Goal: Transaction & Acquisition: Book appointment/travel/reservation

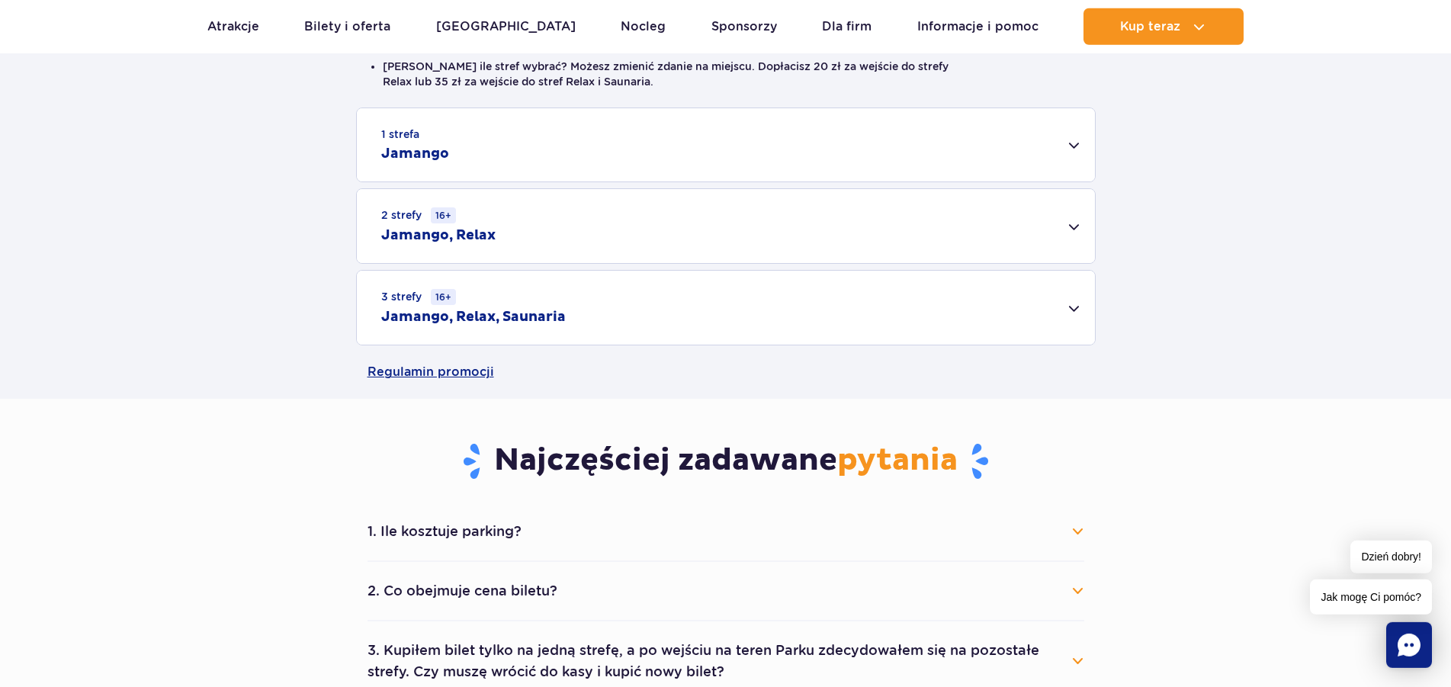
scroll to position [467, 0]
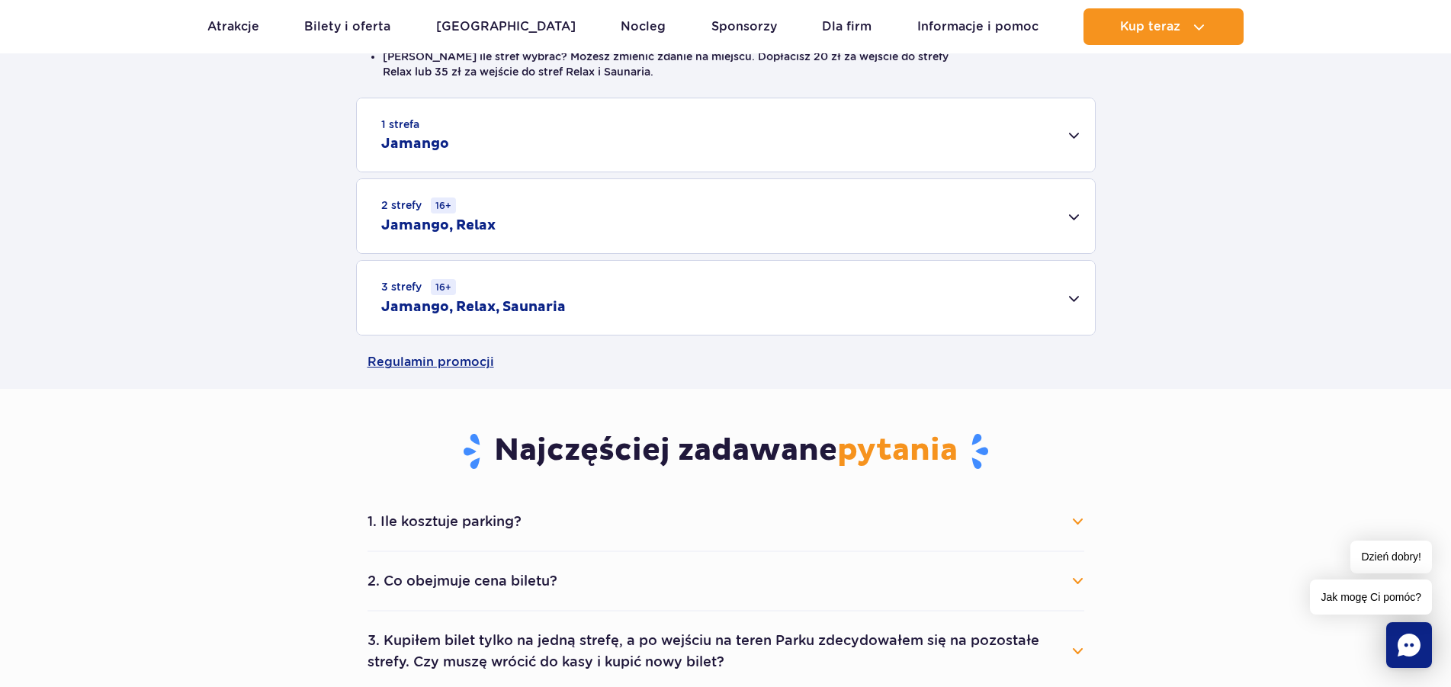
click at [1074, 300] on div "3 strefy 16+ Jamango, Relax, Saunaria" at bounding box center [726, 298] width 738 height 74
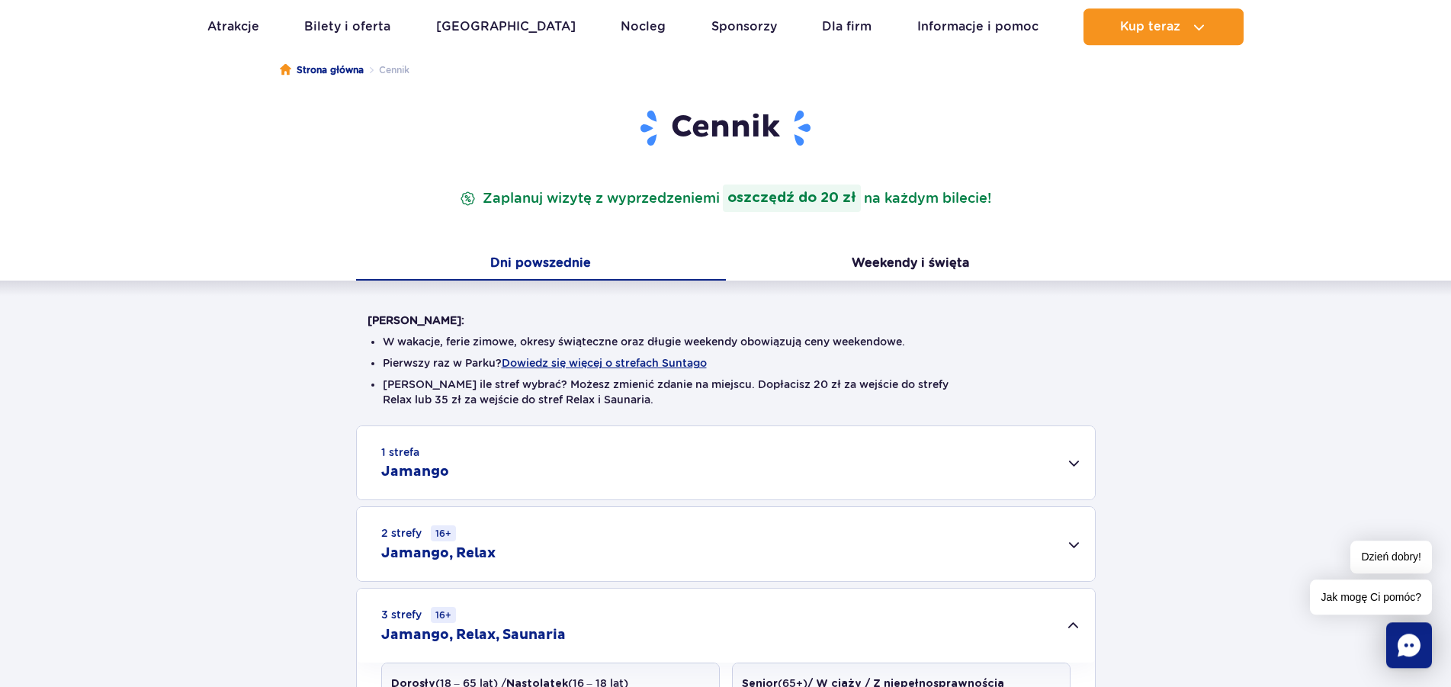
scroll to position [78, 0]
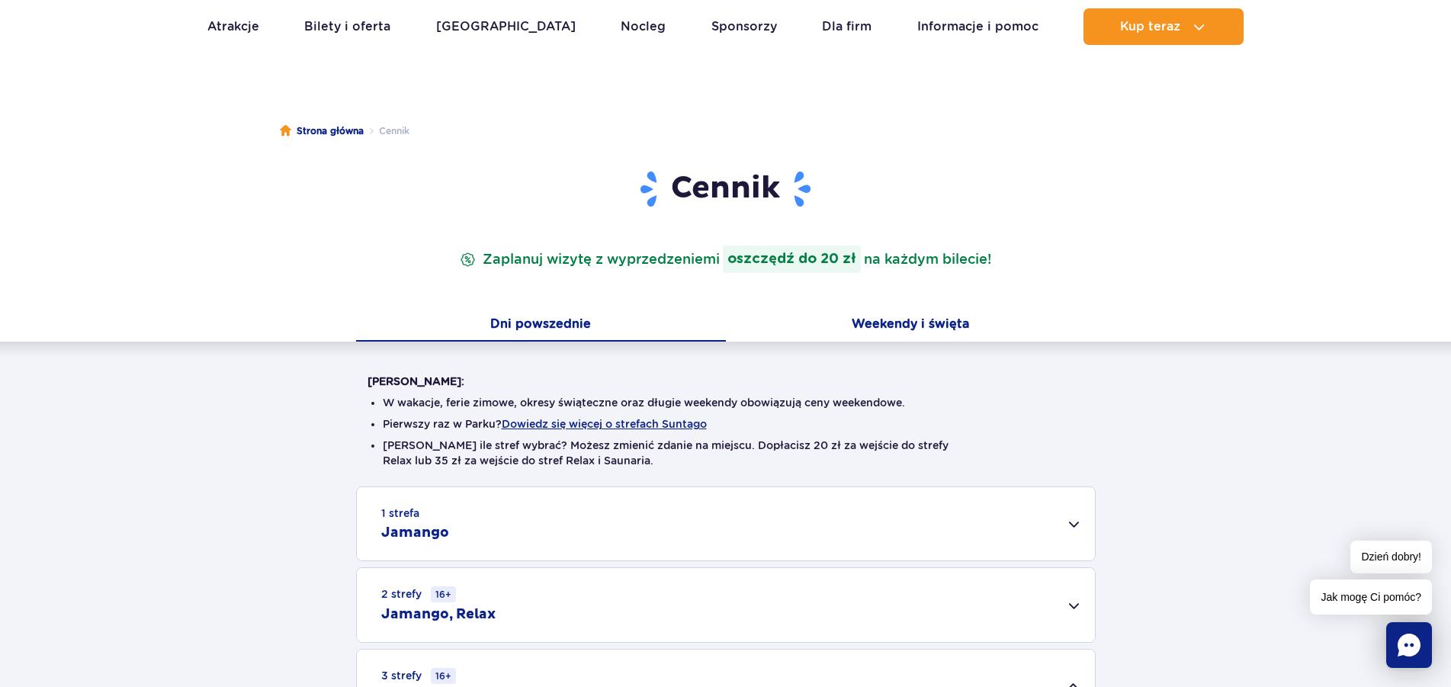
click at [909, 315] on button "Weekendy i święta" at bounding box center [911, 326] width 370 height 32
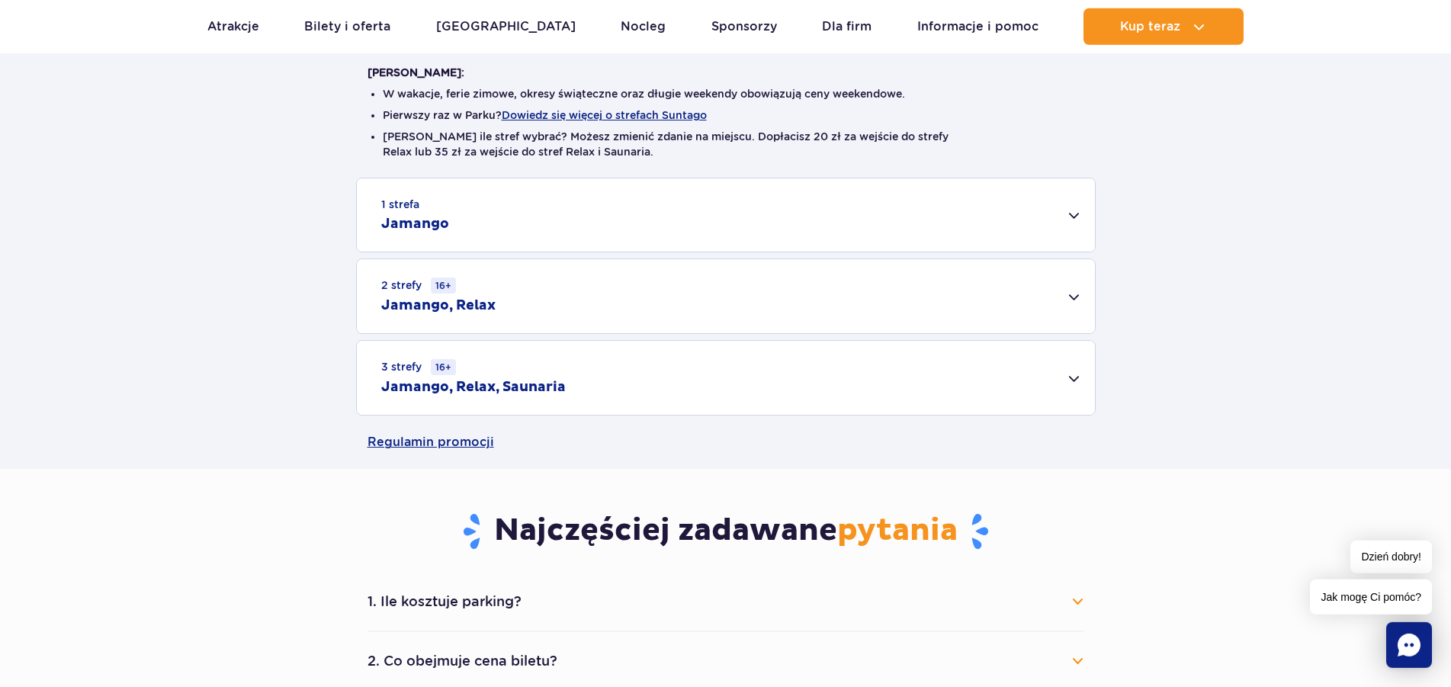
scroll to position [389, 0]
click at [1079, 378] on div "3 strefy 16+ Jamango, Relax, Saunaria" at bounding box center [726, 376] width 738 height 74
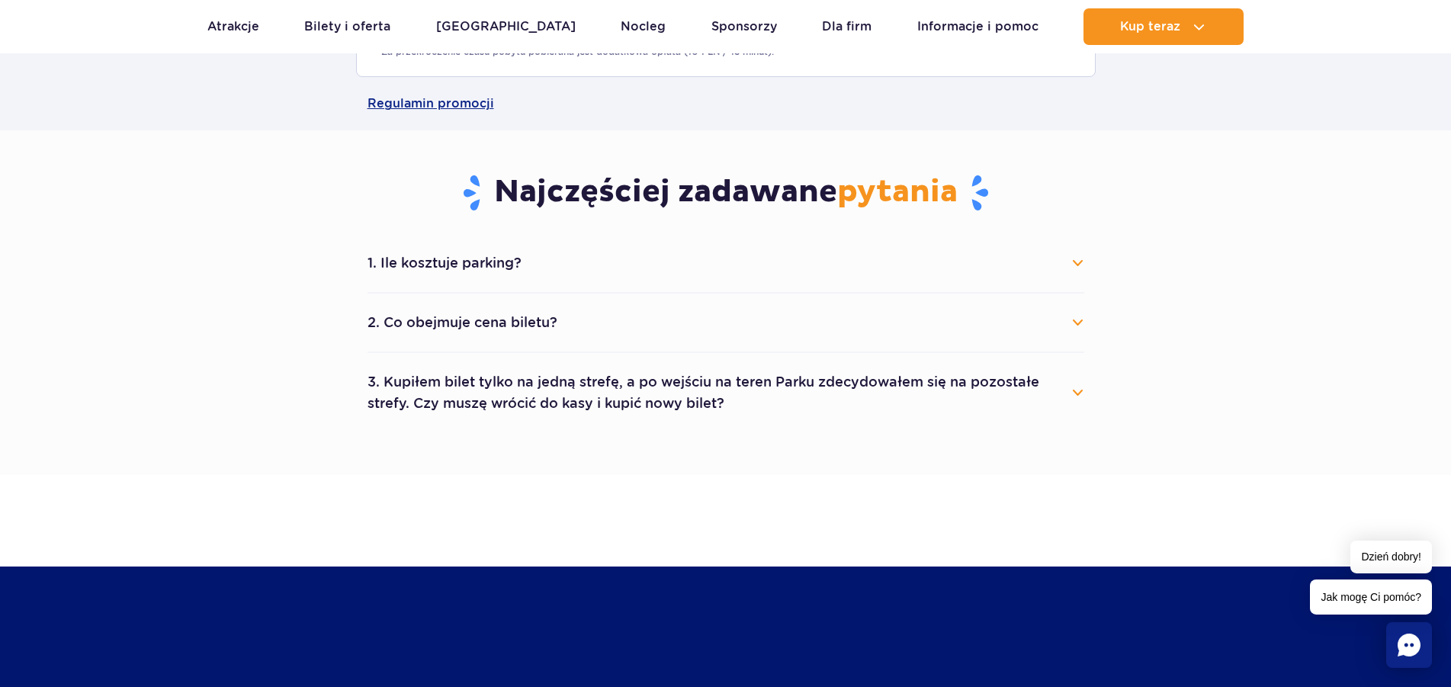
scroll to position [933, 0]
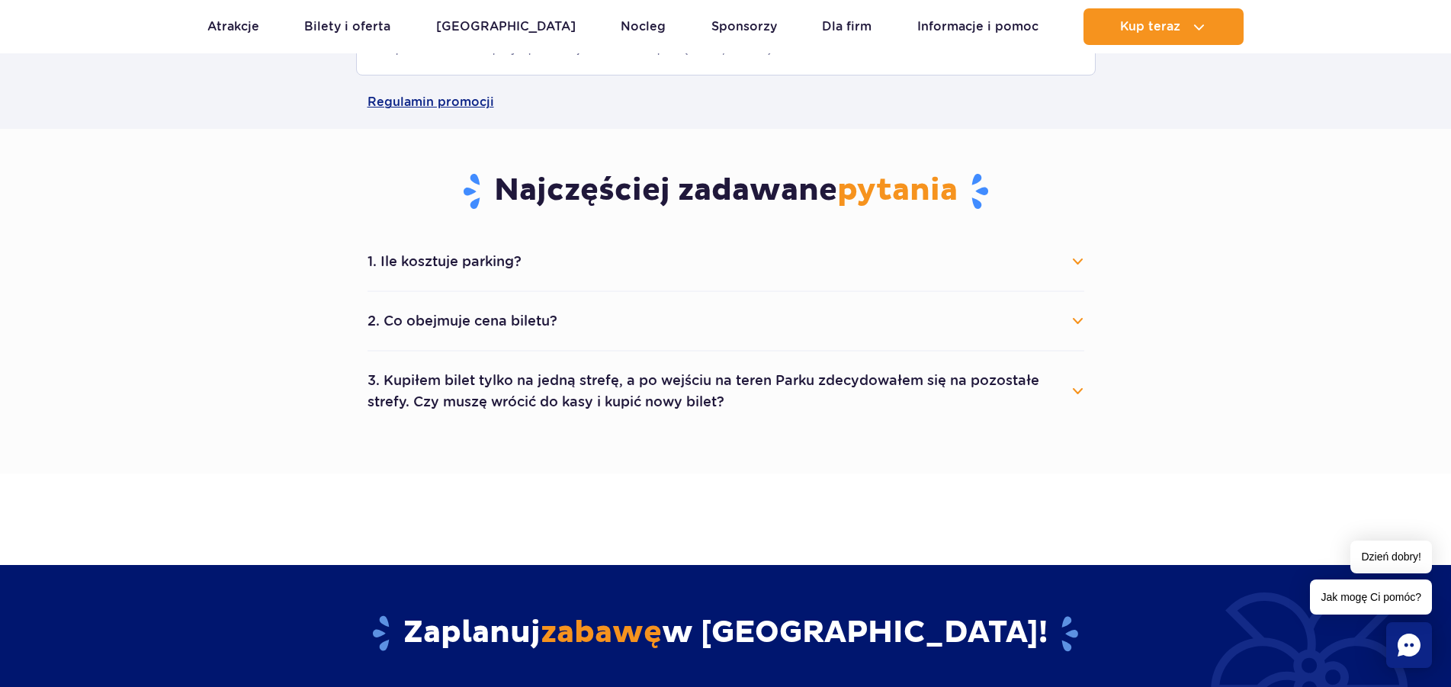
click at [1073, 261] on button "1. Ile kosztuje parking?" at bounding box center [726, 262] width 717 height 34
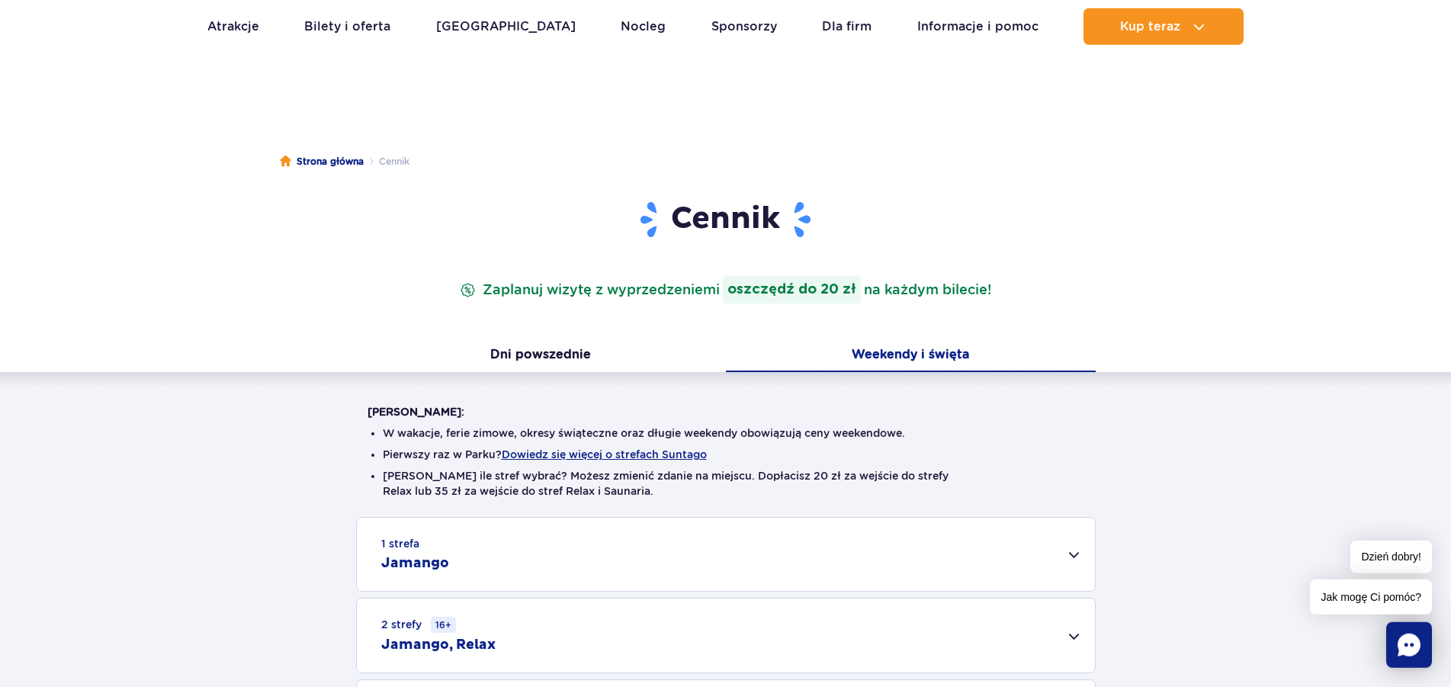
scroll to position [78, 0]
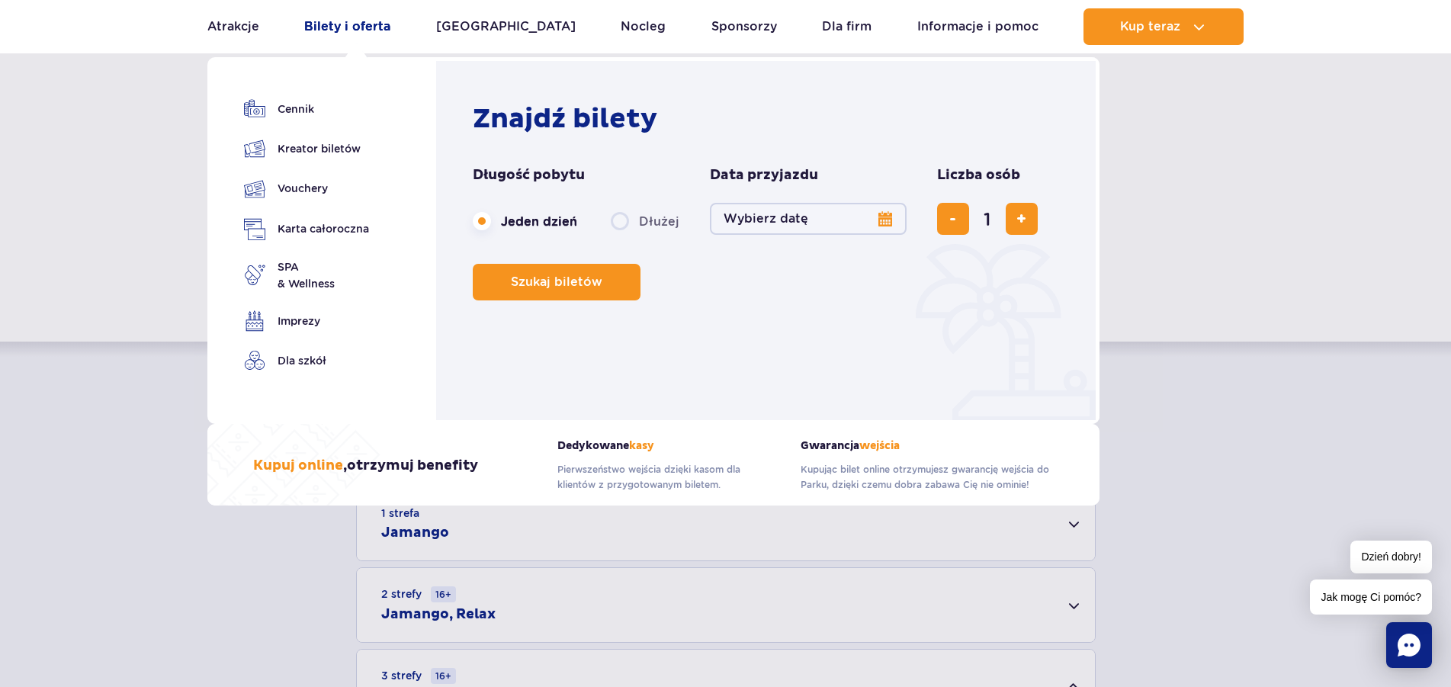
click at [368, 31] on link "Bilety i oferta" at bounding box center [347, 26] width 86 height 37
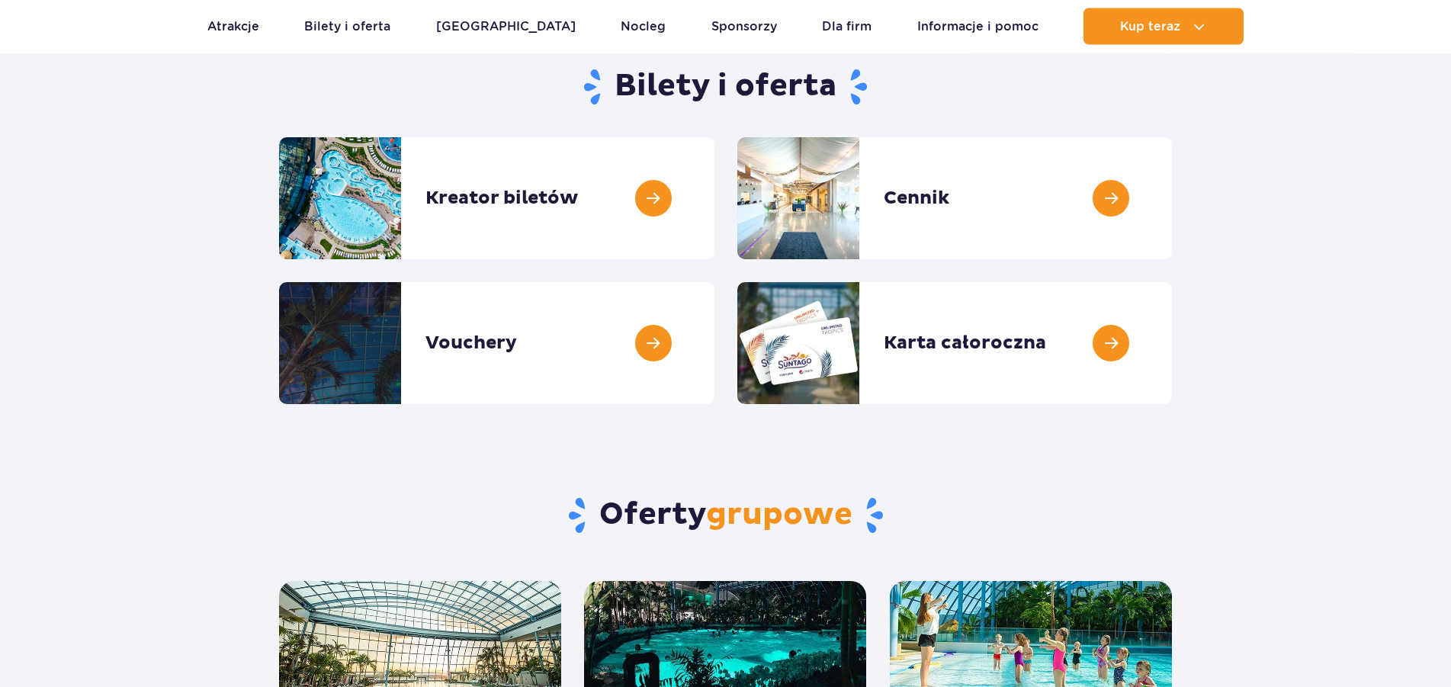
scroll to position [156, 0]
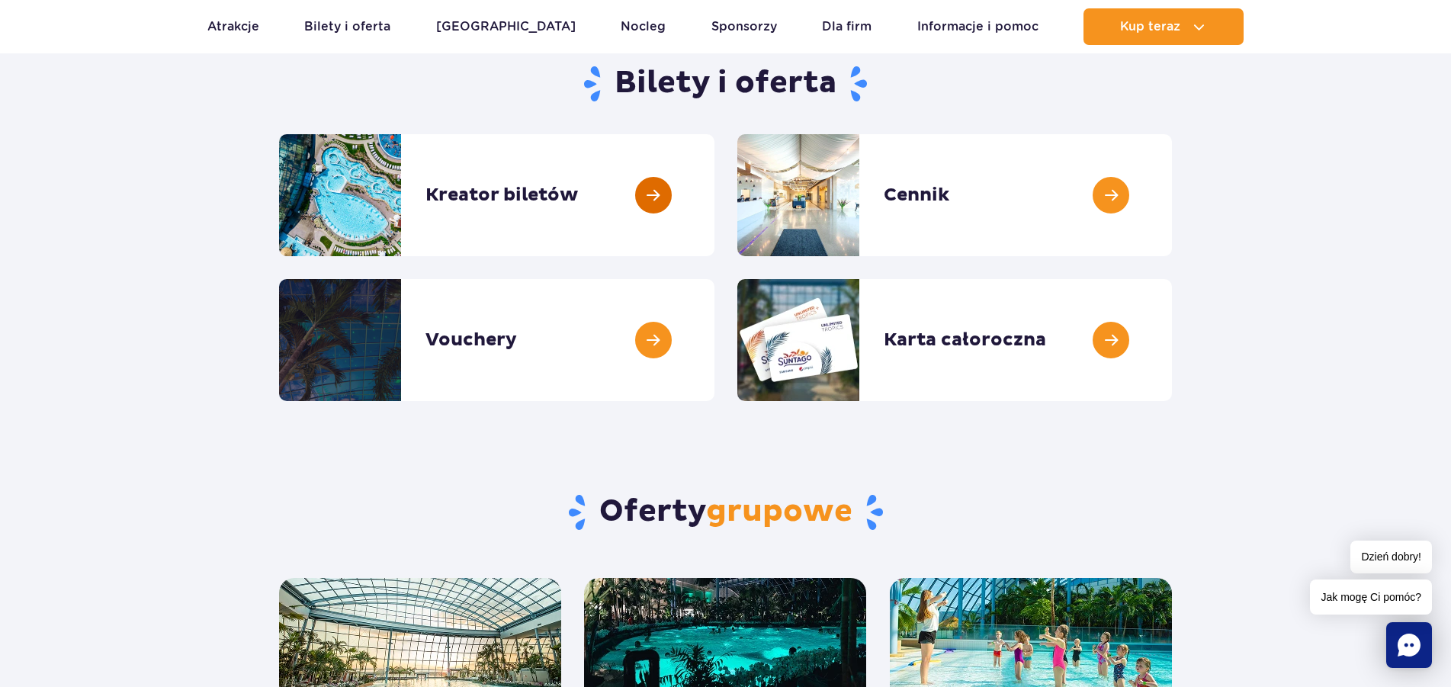
click at [715, 195] on link at bounding box center [715, 195] width 0 height 122
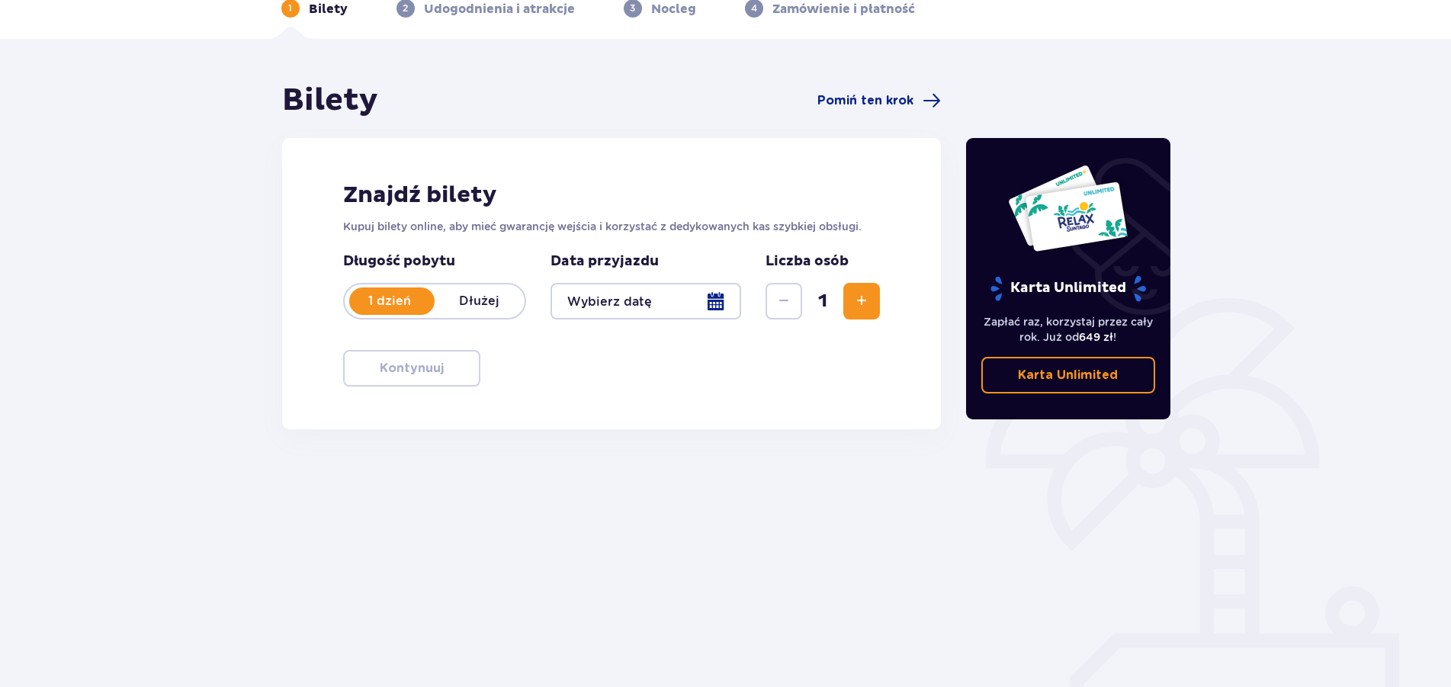
scroll to position [90, 0]
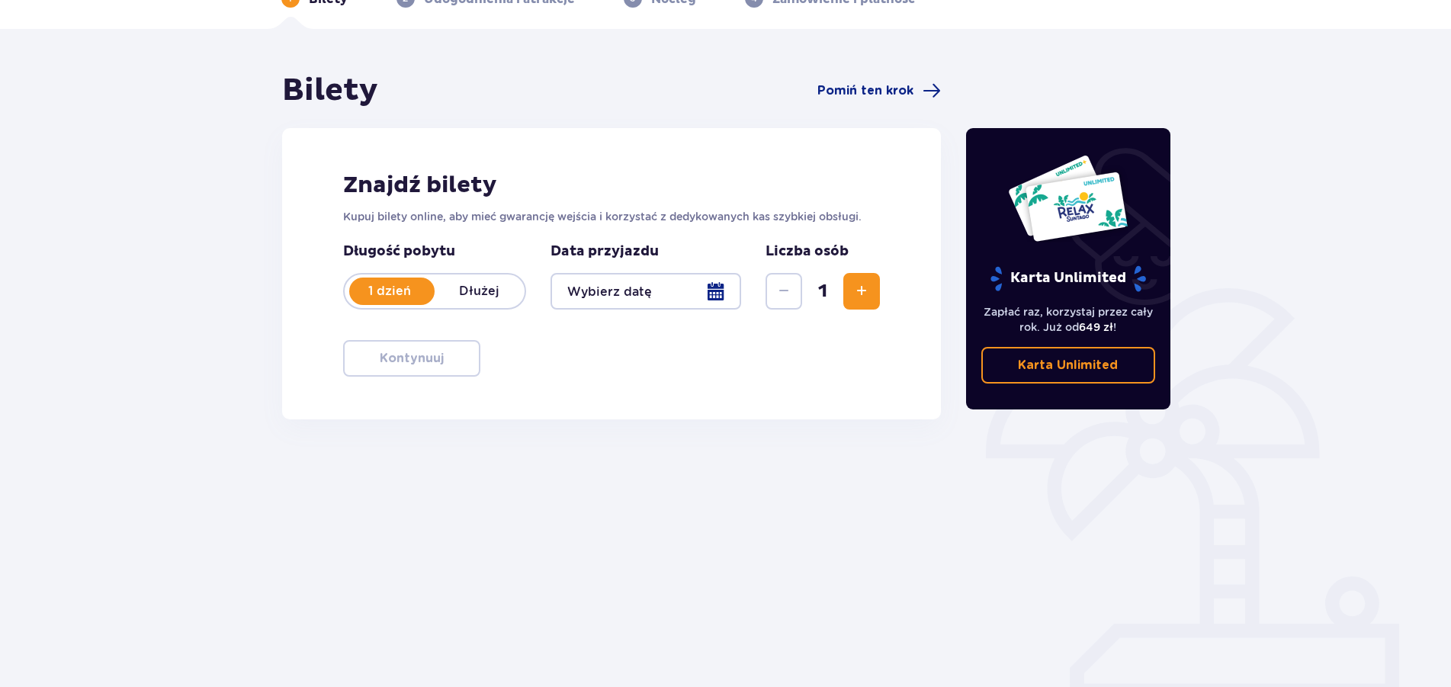
click at [710, 293] on div at bounding box center [646, 291] width 191 height 37
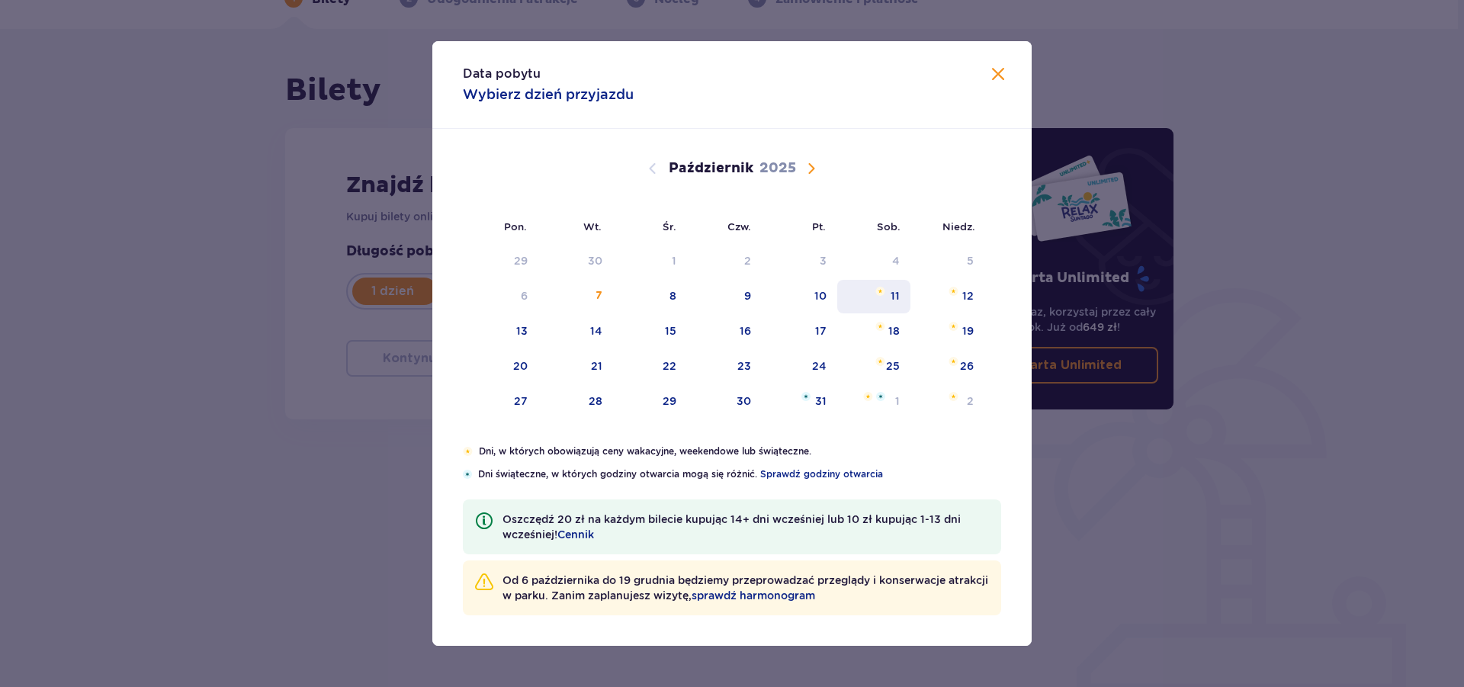
click at [889, 294] on div "11" at bounding box center [874, 297] width 74 height 34
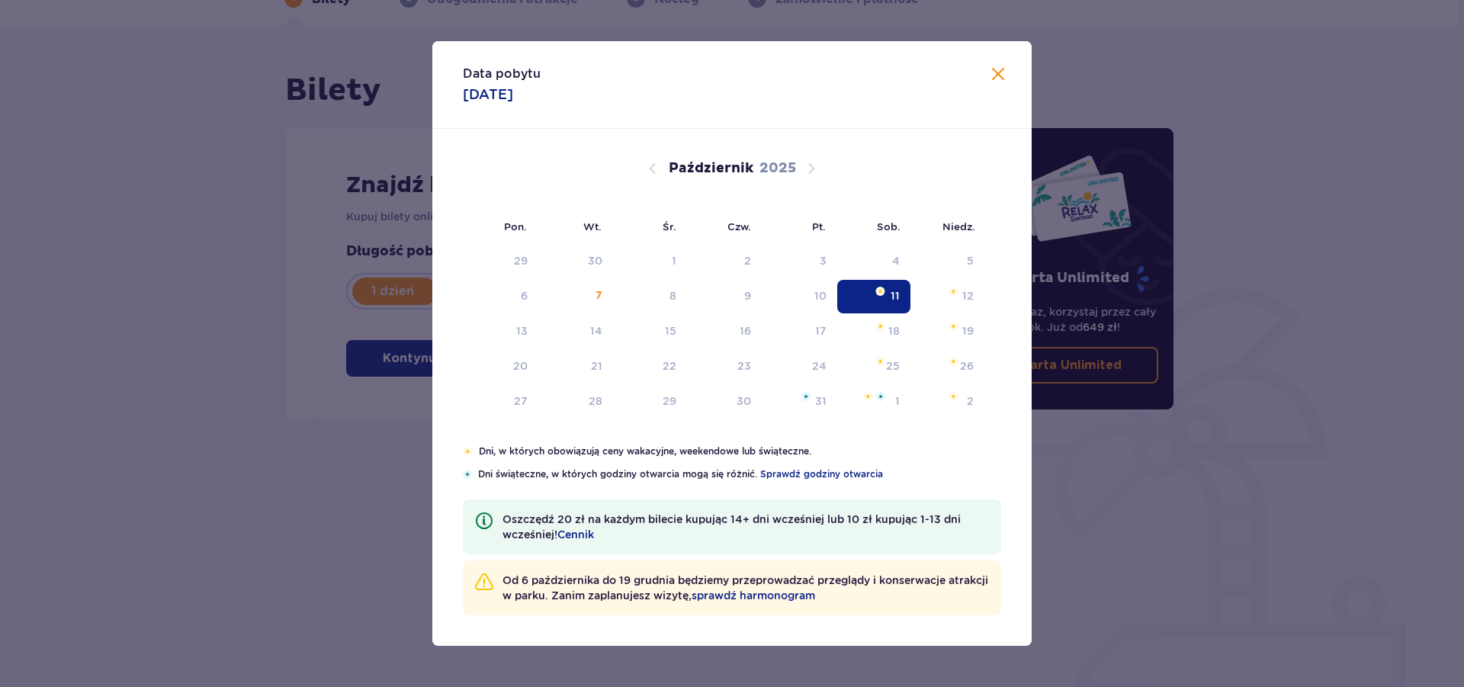
type input "11.10.25"
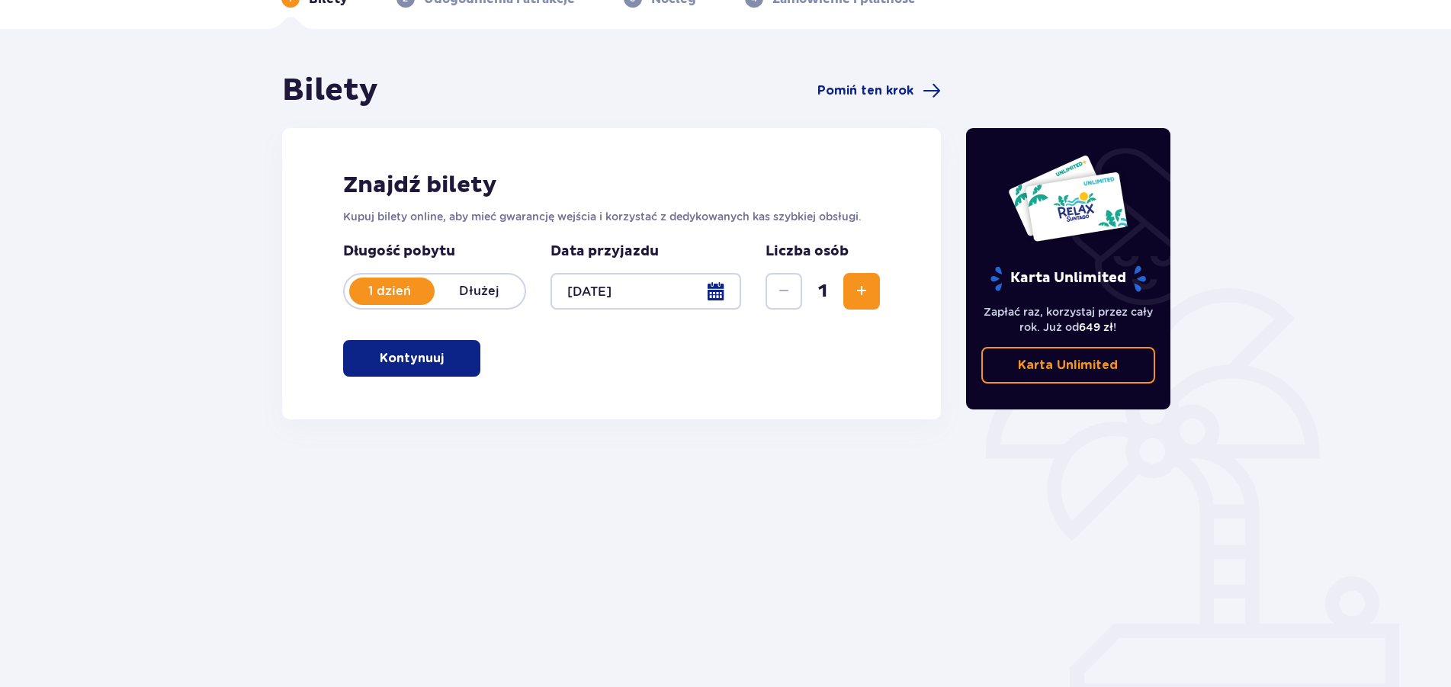
click at [869, 295] on span "Zwiększ" at bounding box center [862, 291] width 18 height 18
click at [408, 363] on p "Kontynuuj" at bounding box center [412, 358] width 64 height 17
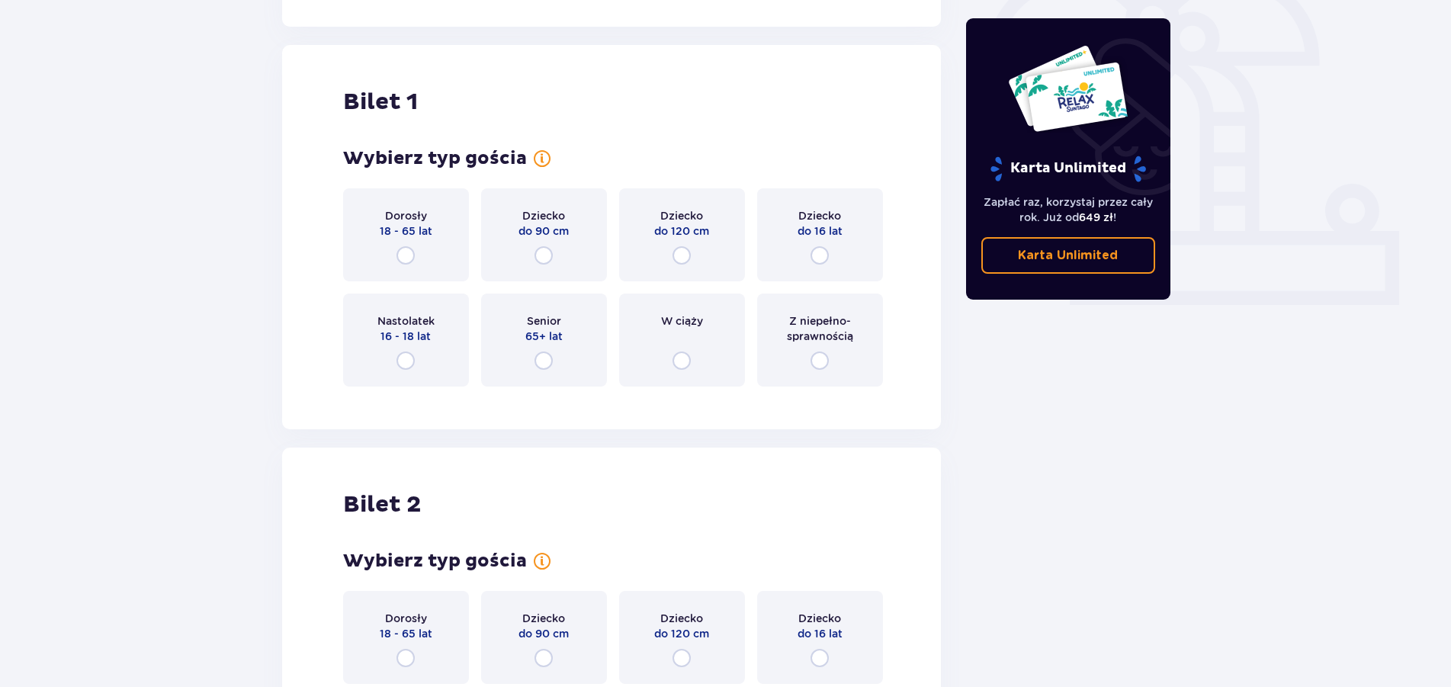
scroll to position [509, 0]
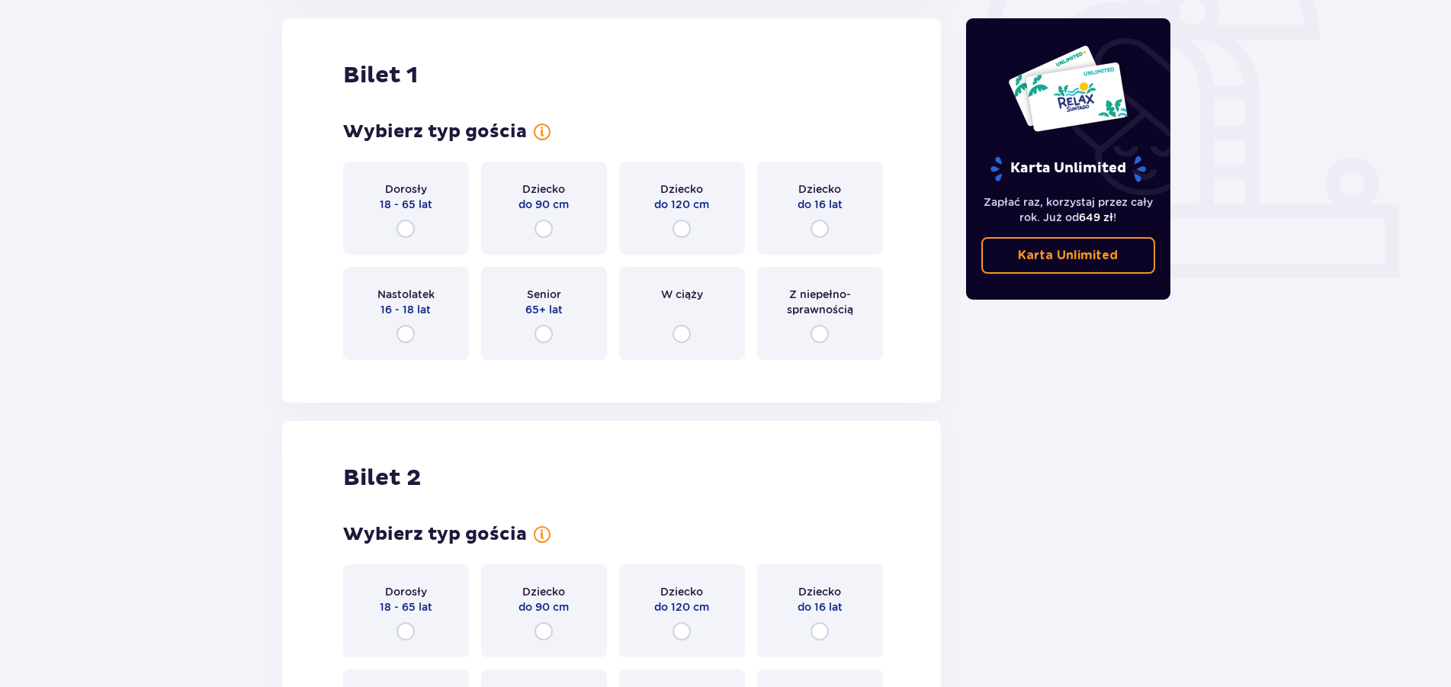
drag, startPoint x: 403, startPoint y: 227, endPoint x: 413, endPoint y: 233, distance: 11.9
click at [403, 228] on input "radio" at bounding box center [406, 229] width 18 height 18
radio input "true"
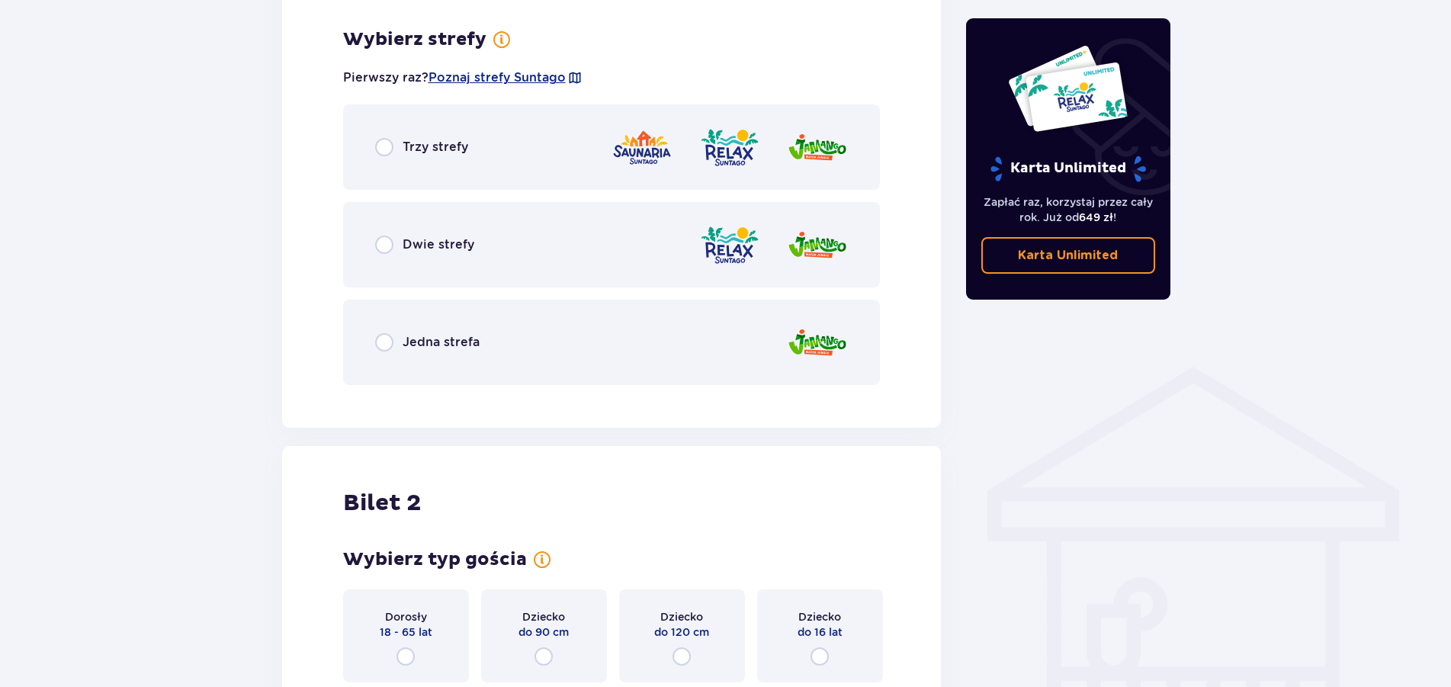
scroll to position [882, 0]
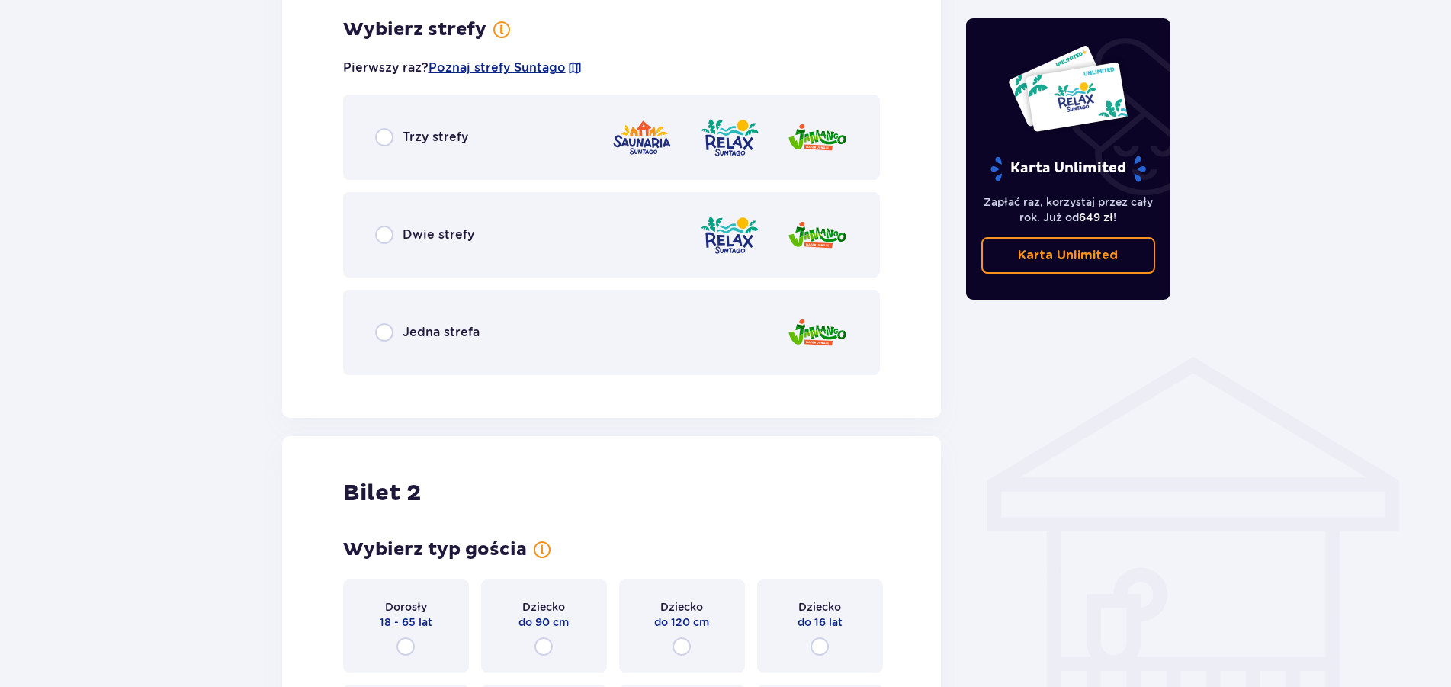
click at [385, 133] on input "radio" at bounding box center [384, 137] width 18 height 18
radio input "true"
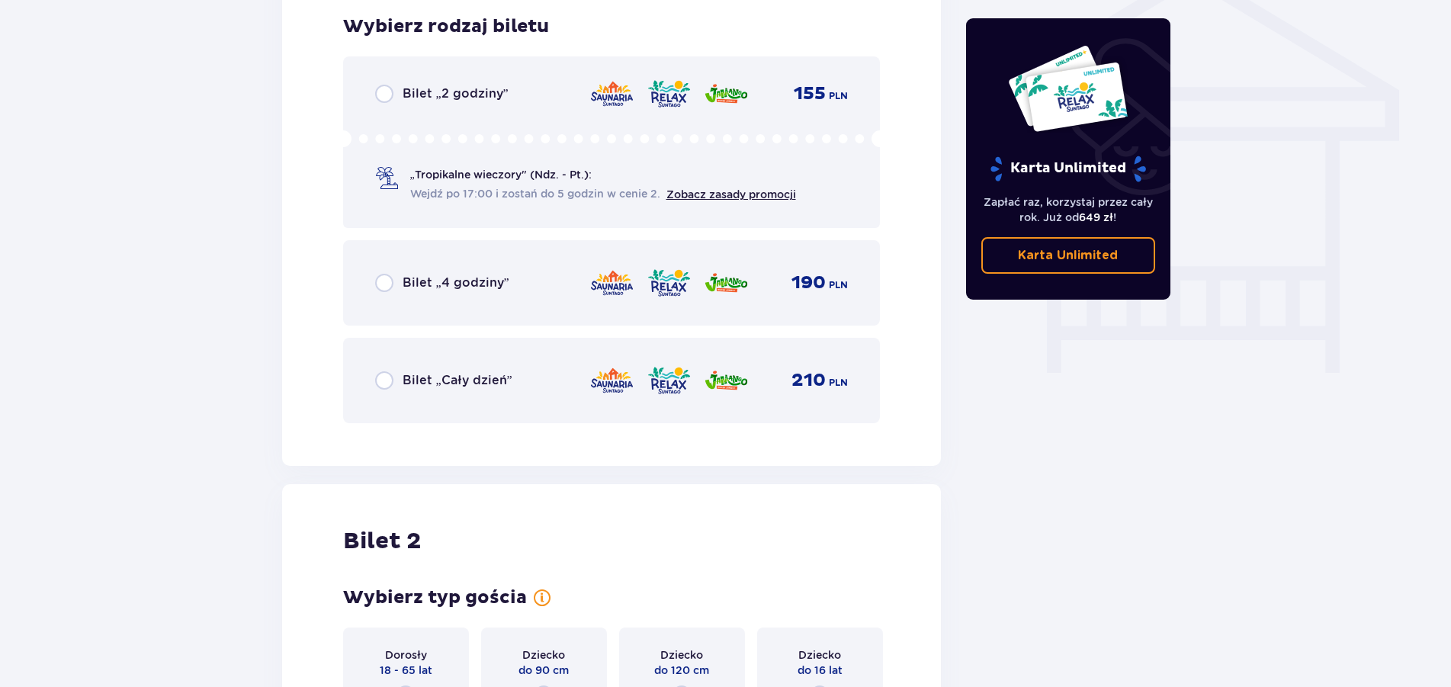
scroll to position [1269, 0]
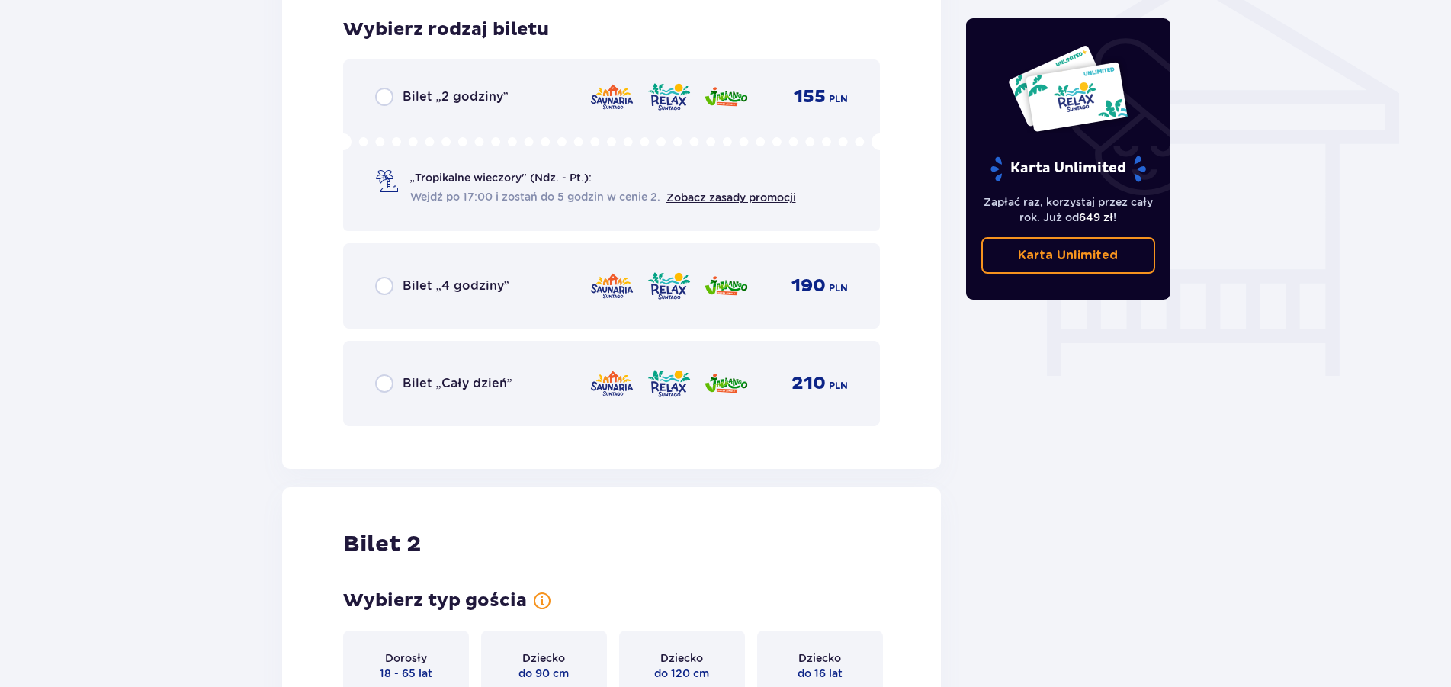
click at [381, 288] on input "radio" at bounding box center [384, 286] width 18 height 18
radio input "true"
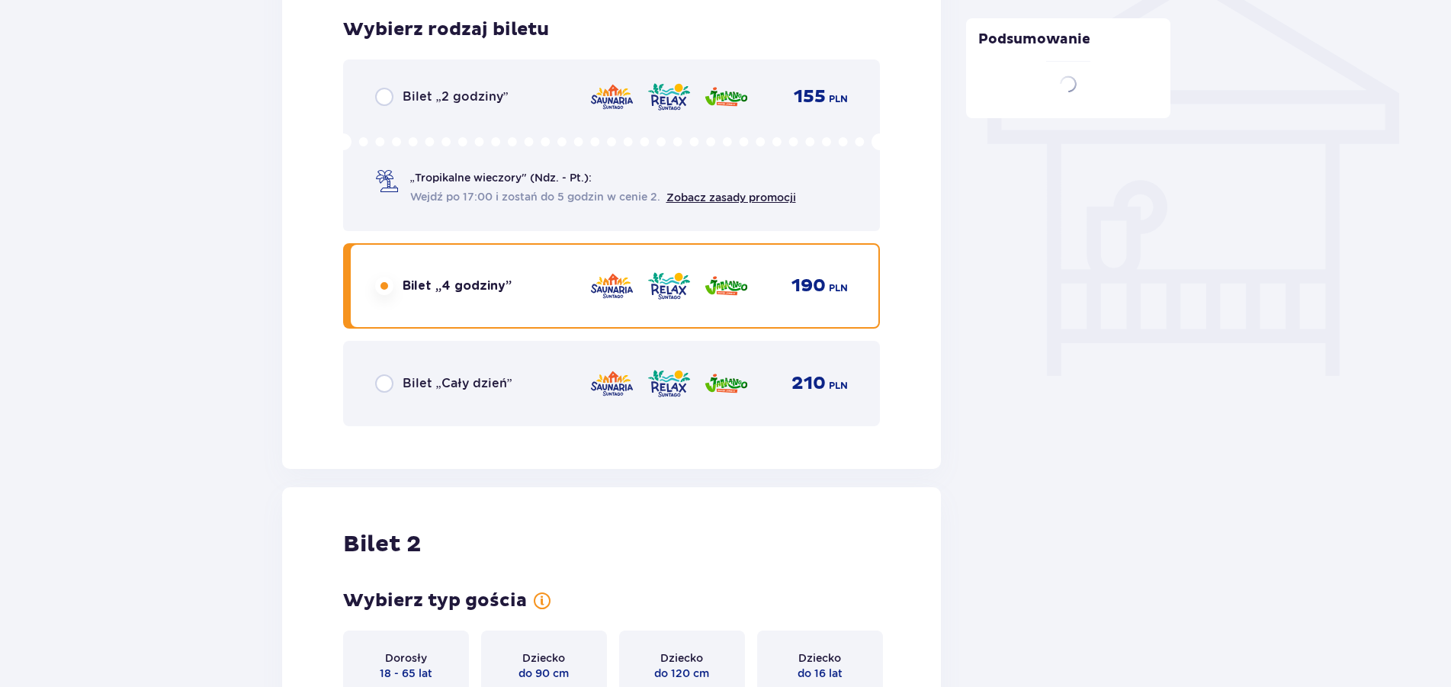
scroll to position [1618, 0]
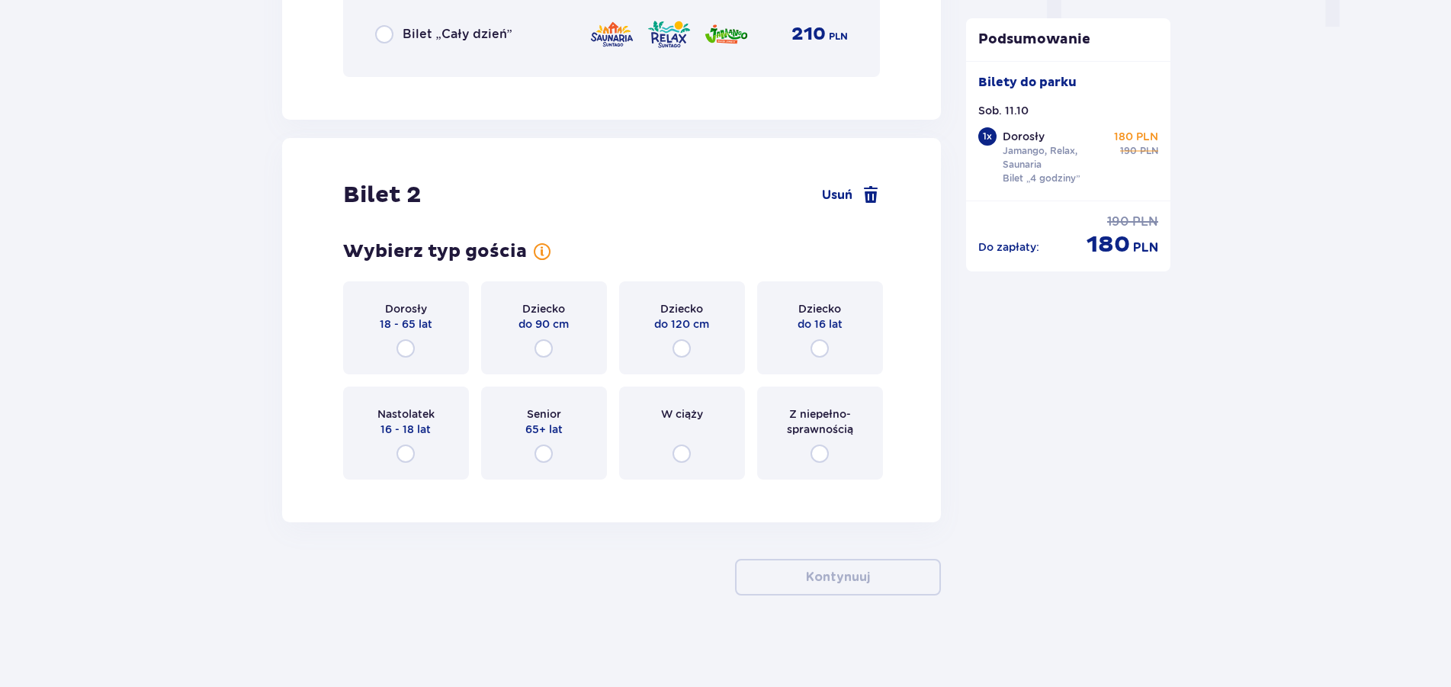
click at [405, 350] on input "radio" at bounding box center [406, 348] width 18 height 18
radio input "true"
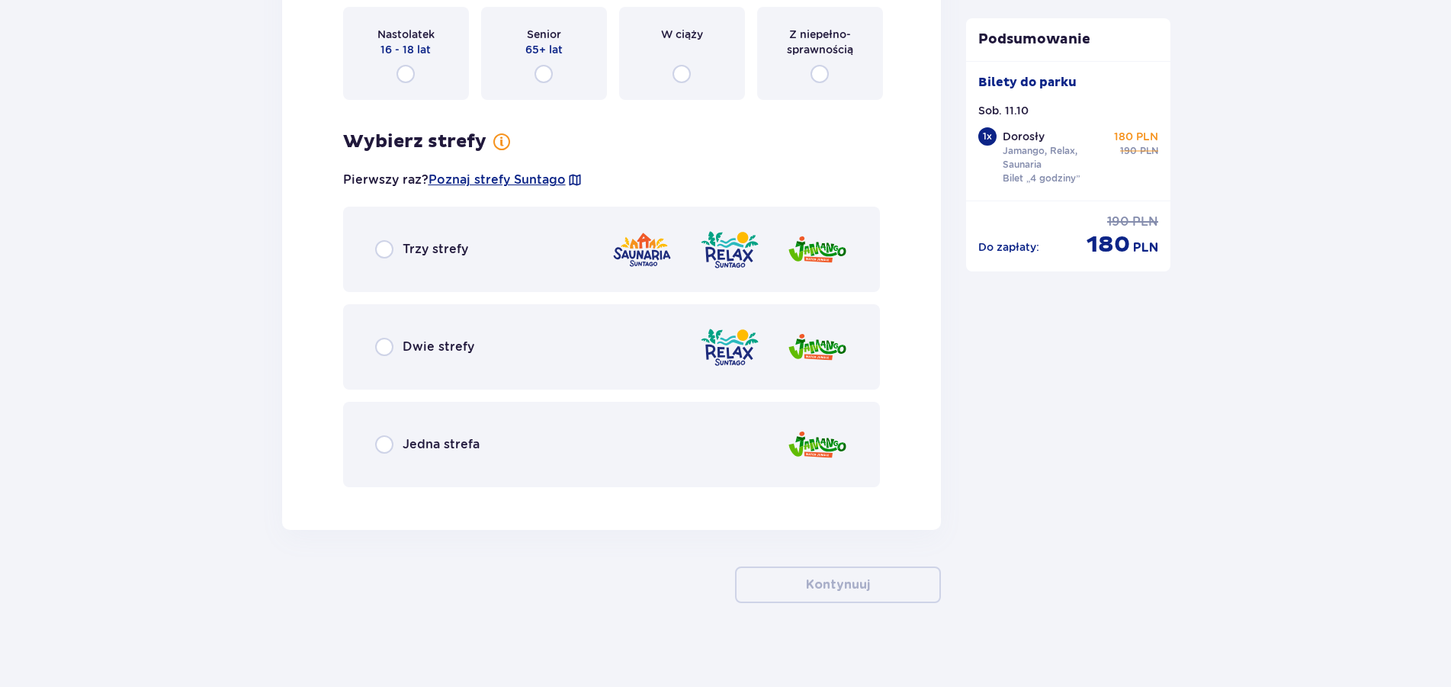
scroll to position [2006, 0]
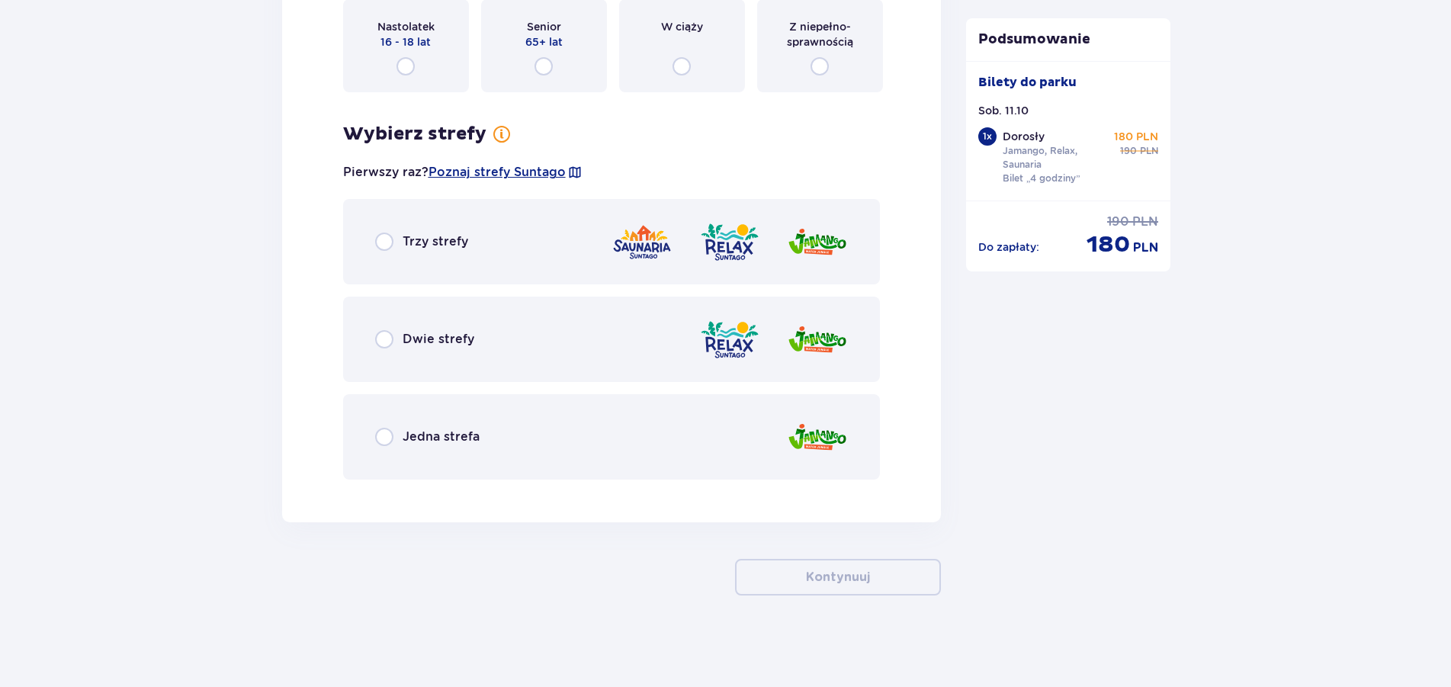
click at [384, 243] on input "radio" at bounding box center [384, 242] width 18 height 18
radio input "true"
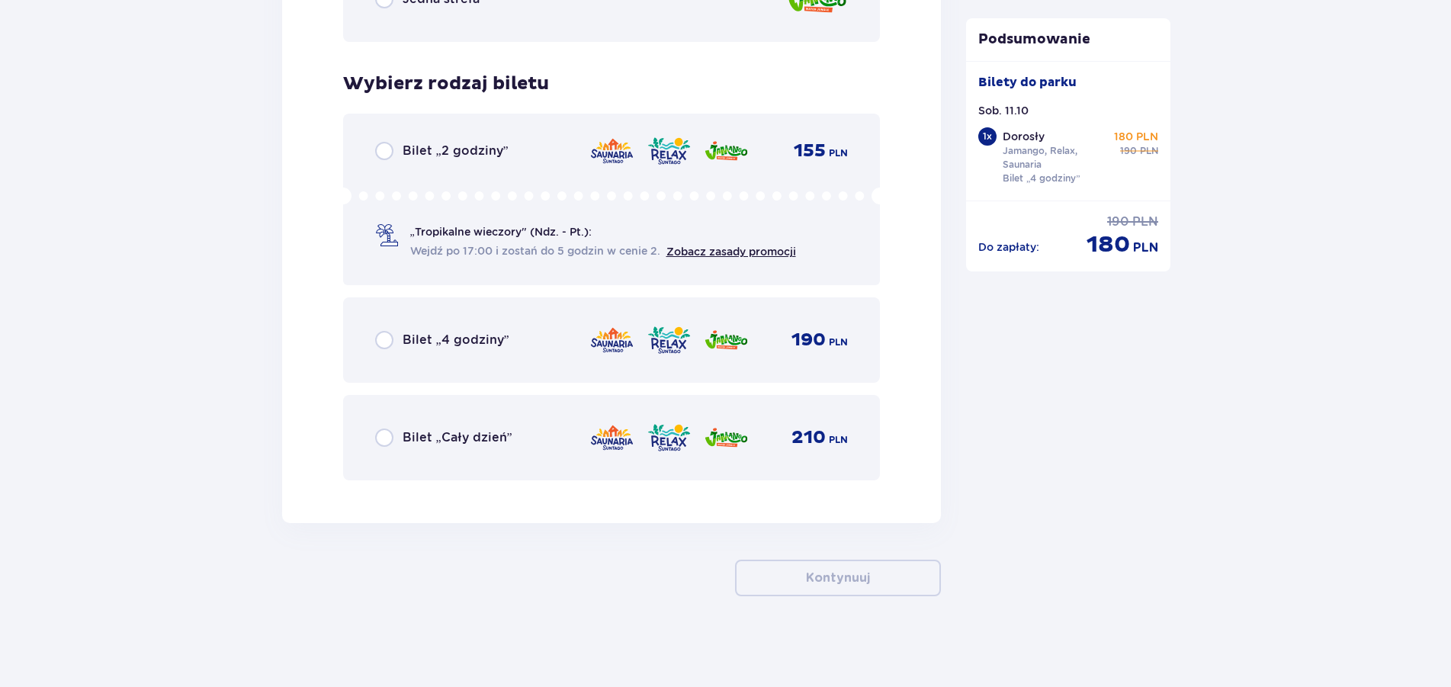
scroll to position [2444, 0]
click at [378, 335] on input "radio" at bounding box center [384, 339] width 18 height 18
radio input "true"
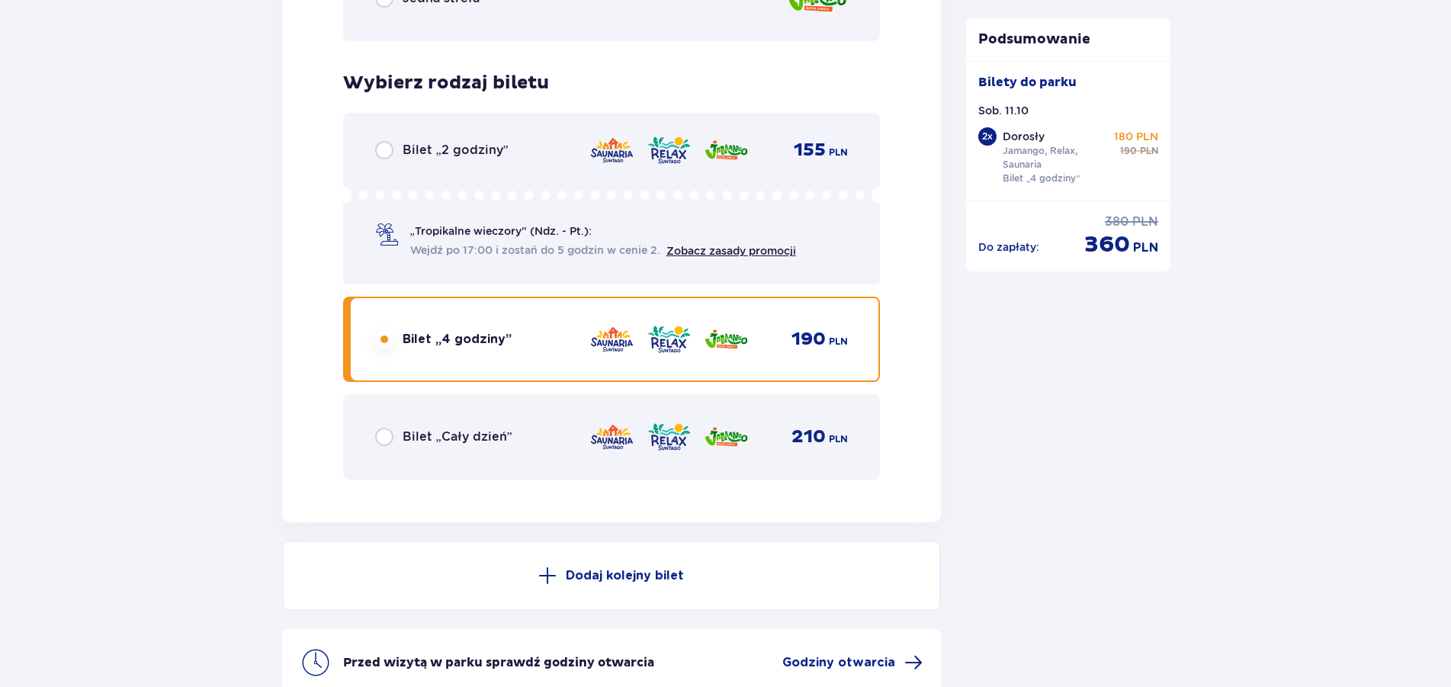
click at [749, 258] on span "Zobacz zasady promocji" at bounding box center [732, 250] width 130 height 15
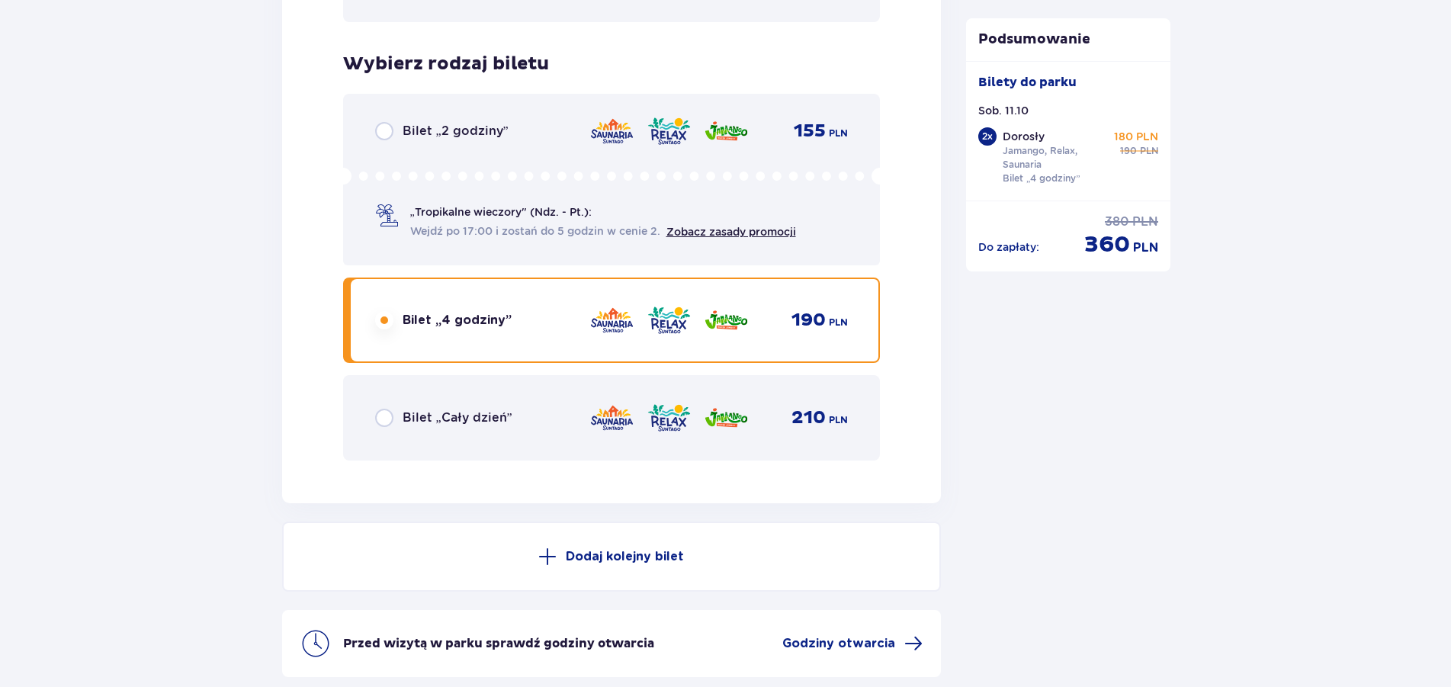
scroll to position [2289, 0]
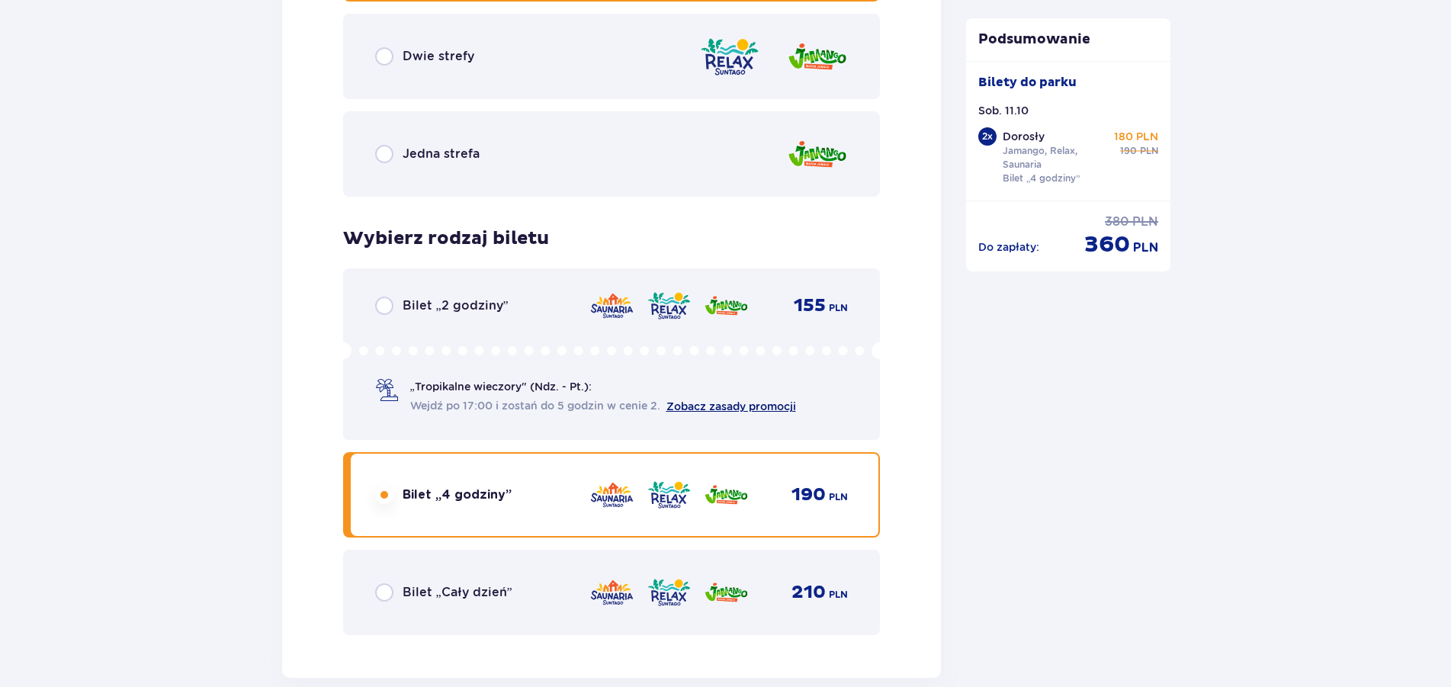
click at [714, 406] on link "Zobacz zasady promocji" at bounding box center [732, 406] width 130 height 12
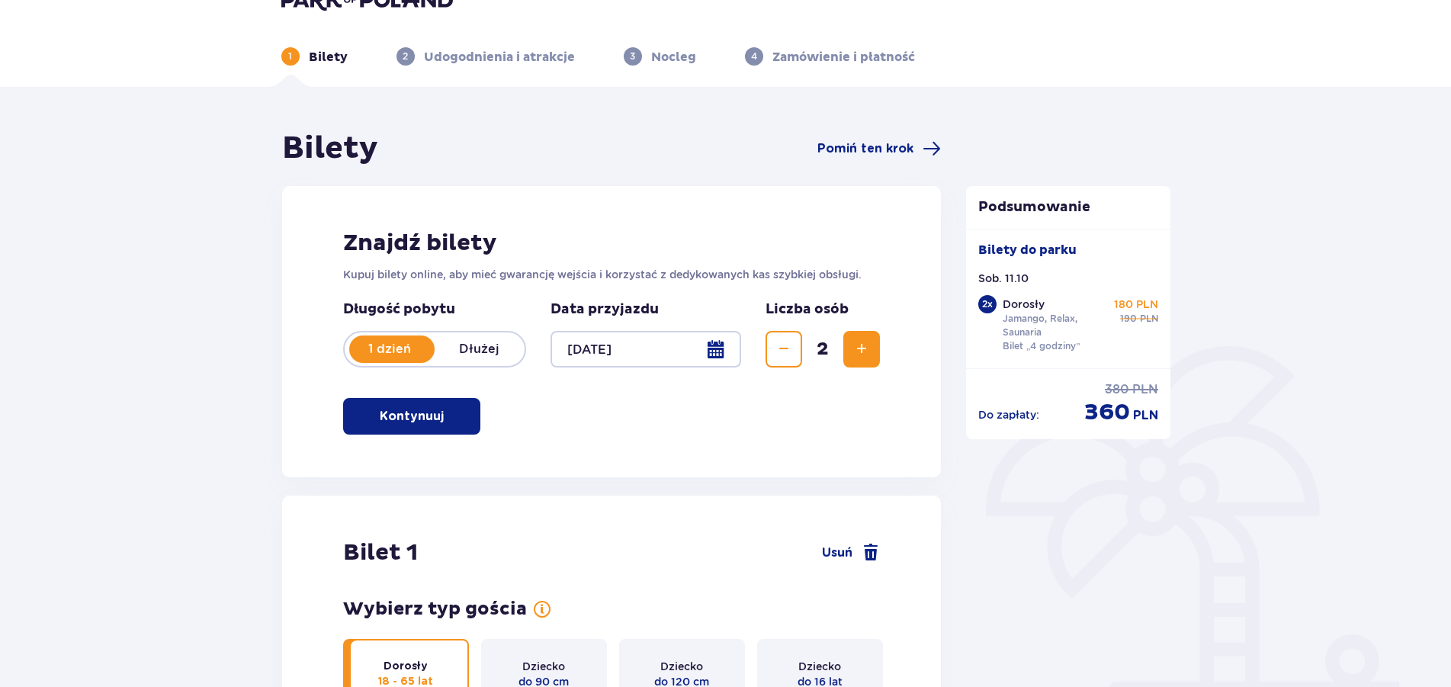
scroll to position [0, 0]
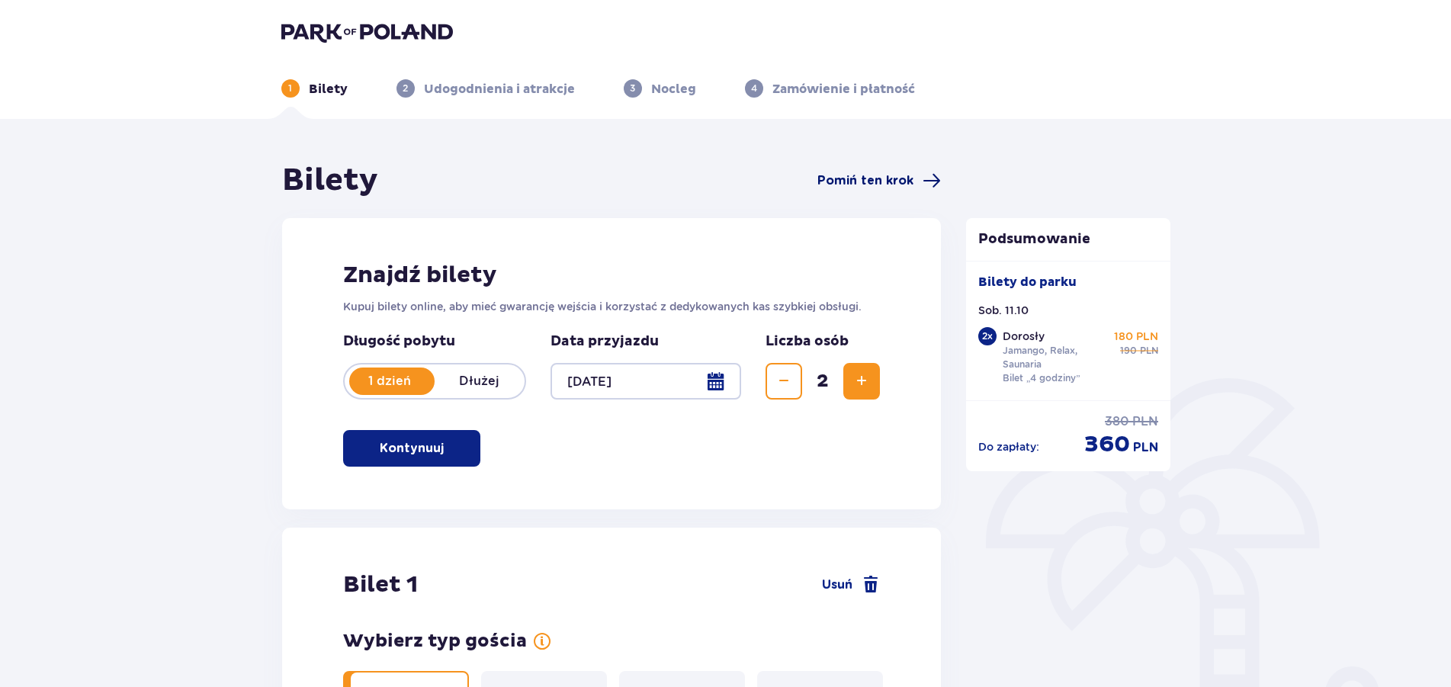
click at [893, 178] on span "Pomiń ten krok" at bounding box center [866, 180] width 96 height 17
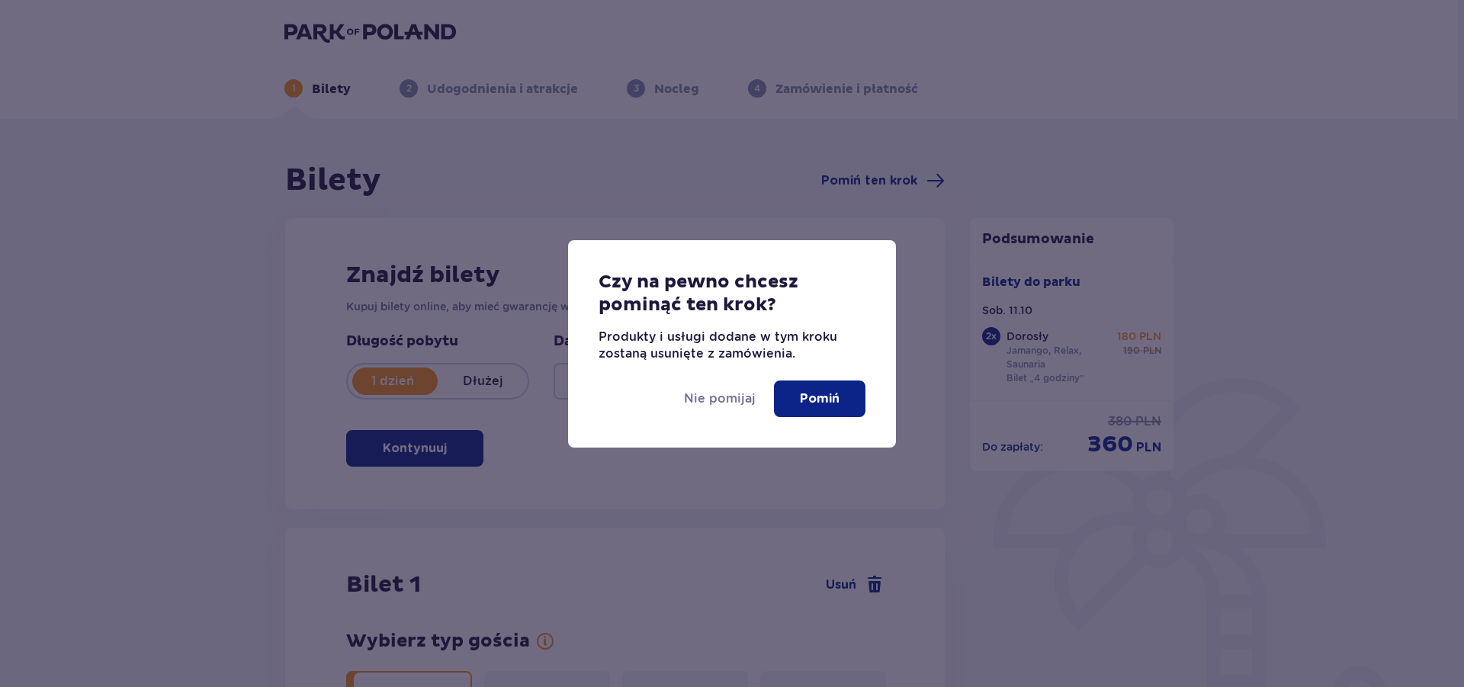
click at [811, 397] on p "Pomiń" at bounding box center [820, 398] width 40 height 17
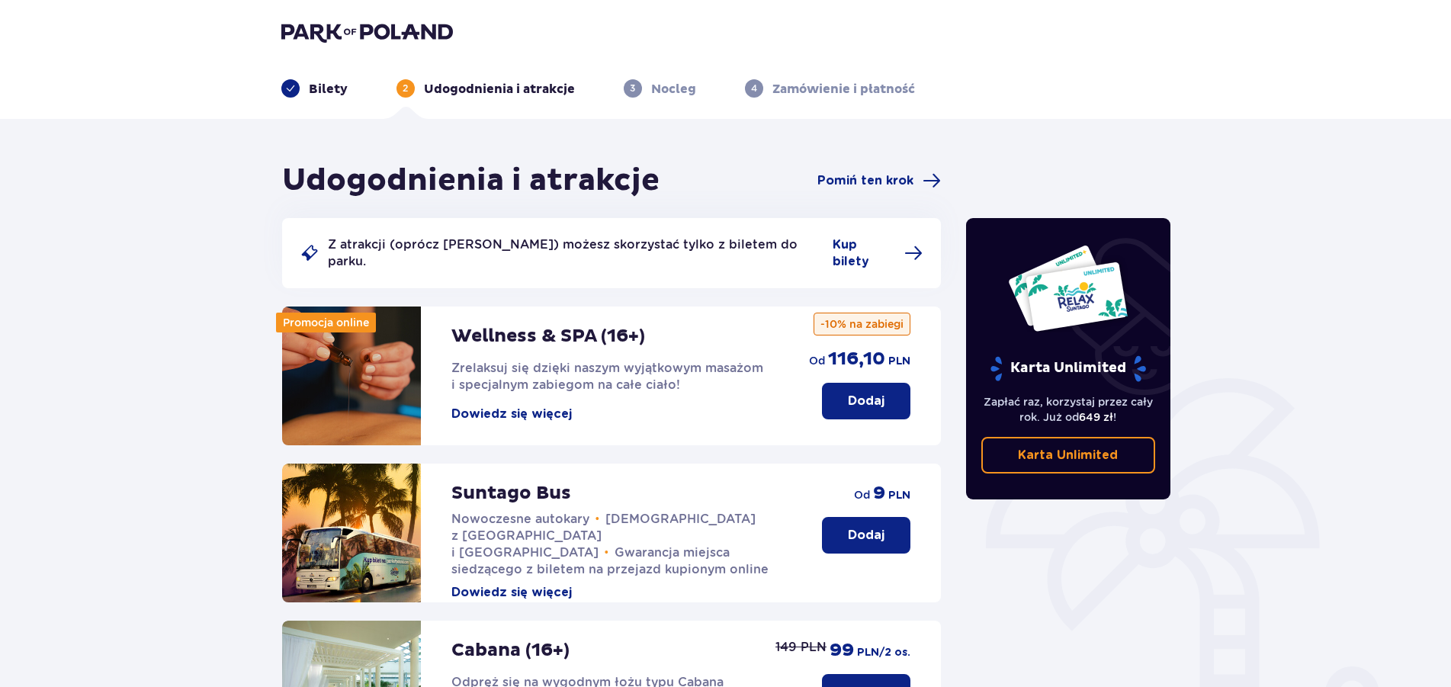
click at [326, 92] on p "Bilety" at bounding box center [328, 89] width 39 height 17
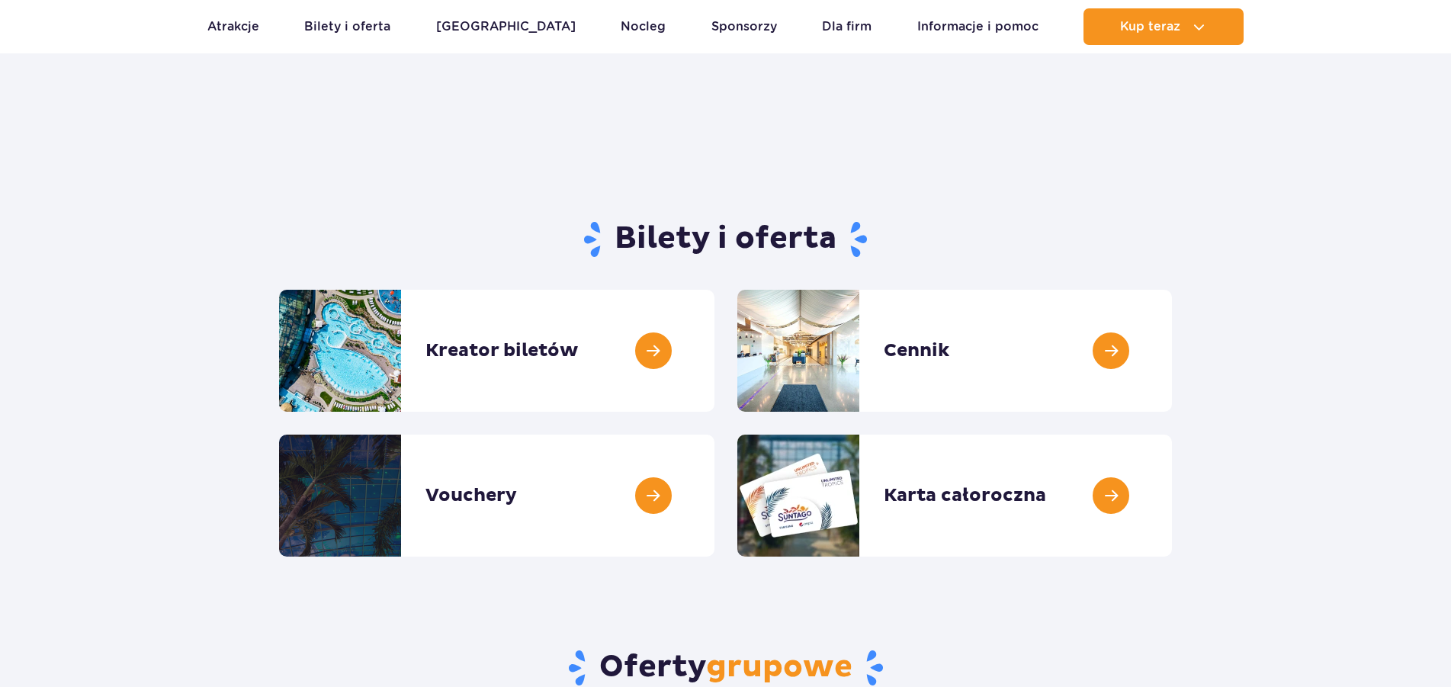
scroll to position [156, 0]
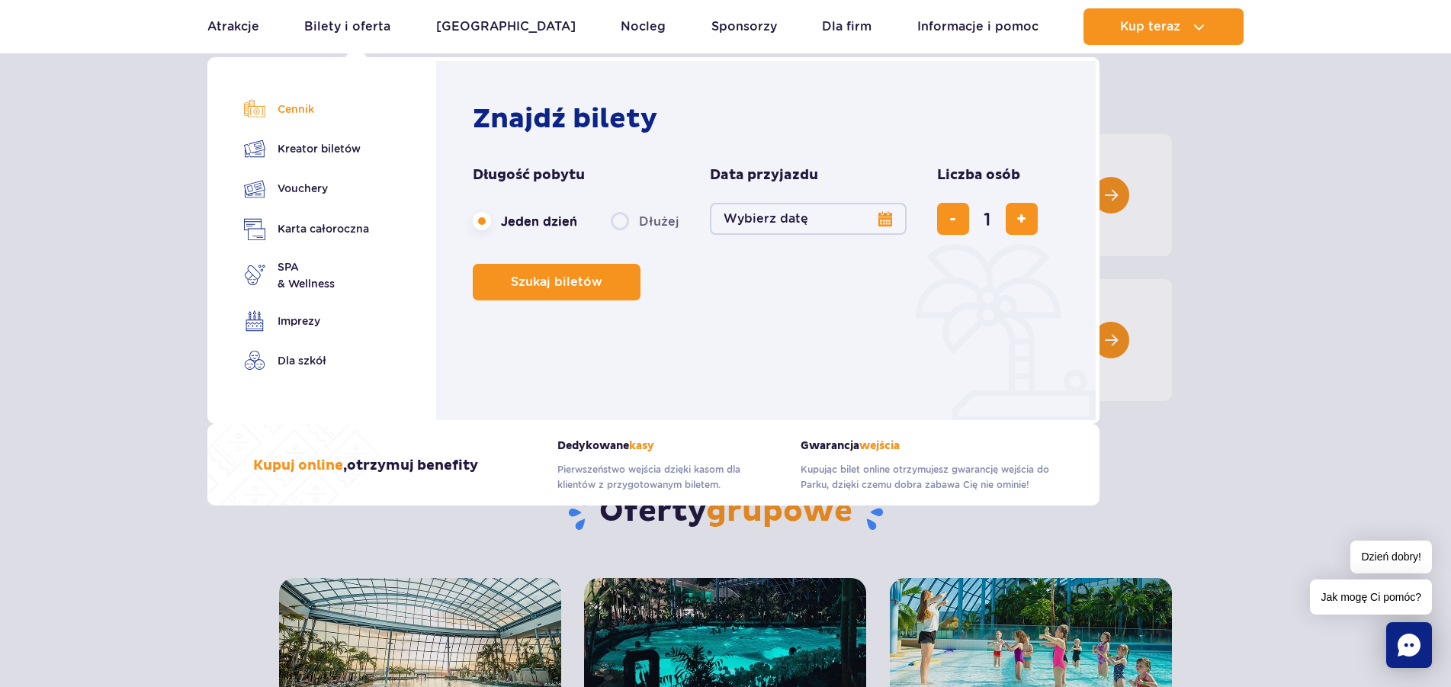
click at [286, 108] on link "Cennik" at bounding box center [306, 108] width 125 height 21
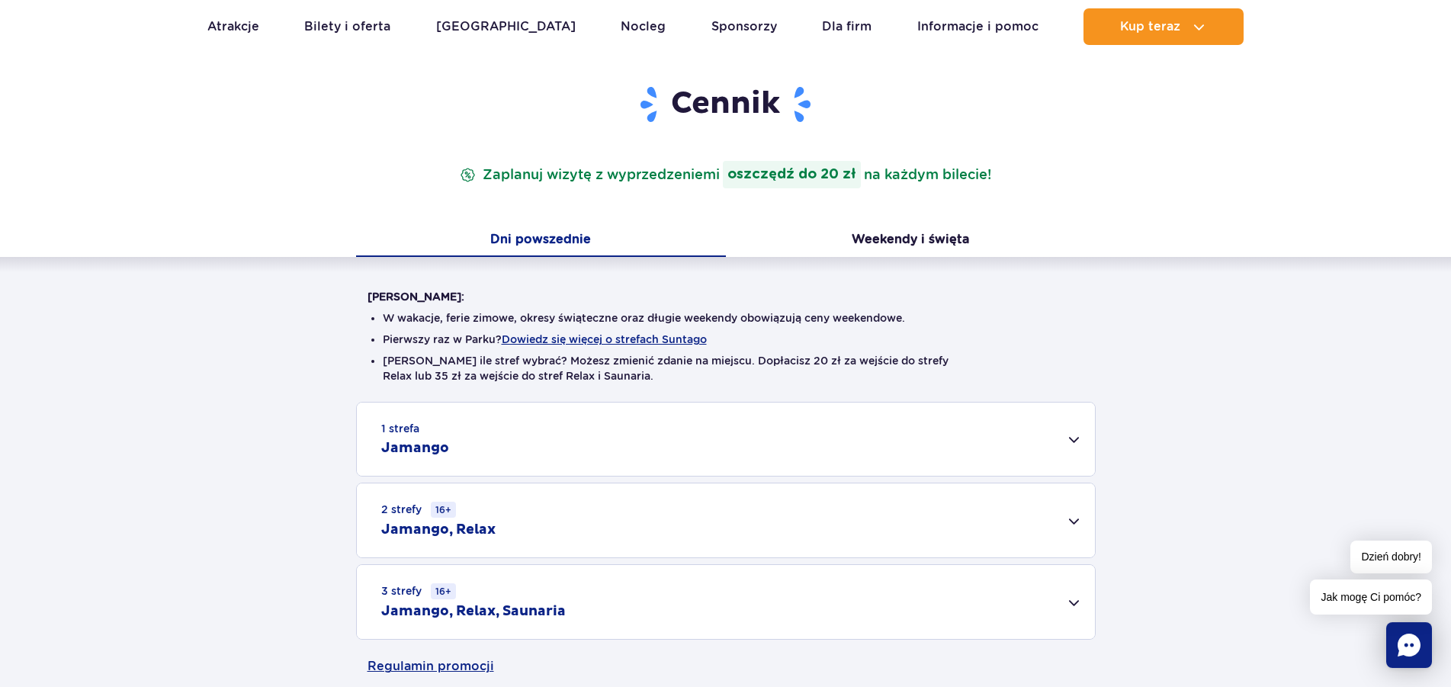
scroll to position [156, 0]
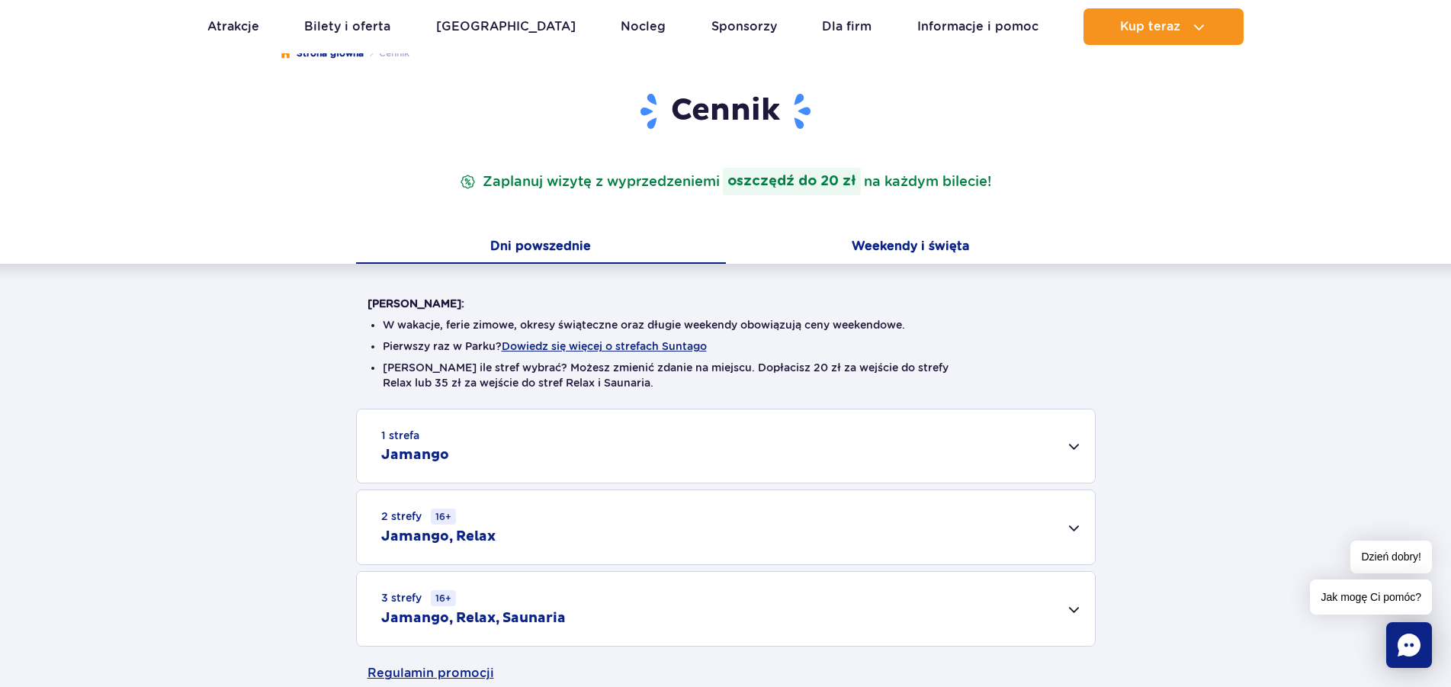
click at [921, 249] on button "Weekendy i święta" at bounding box center [911, 248] width 370 height 32
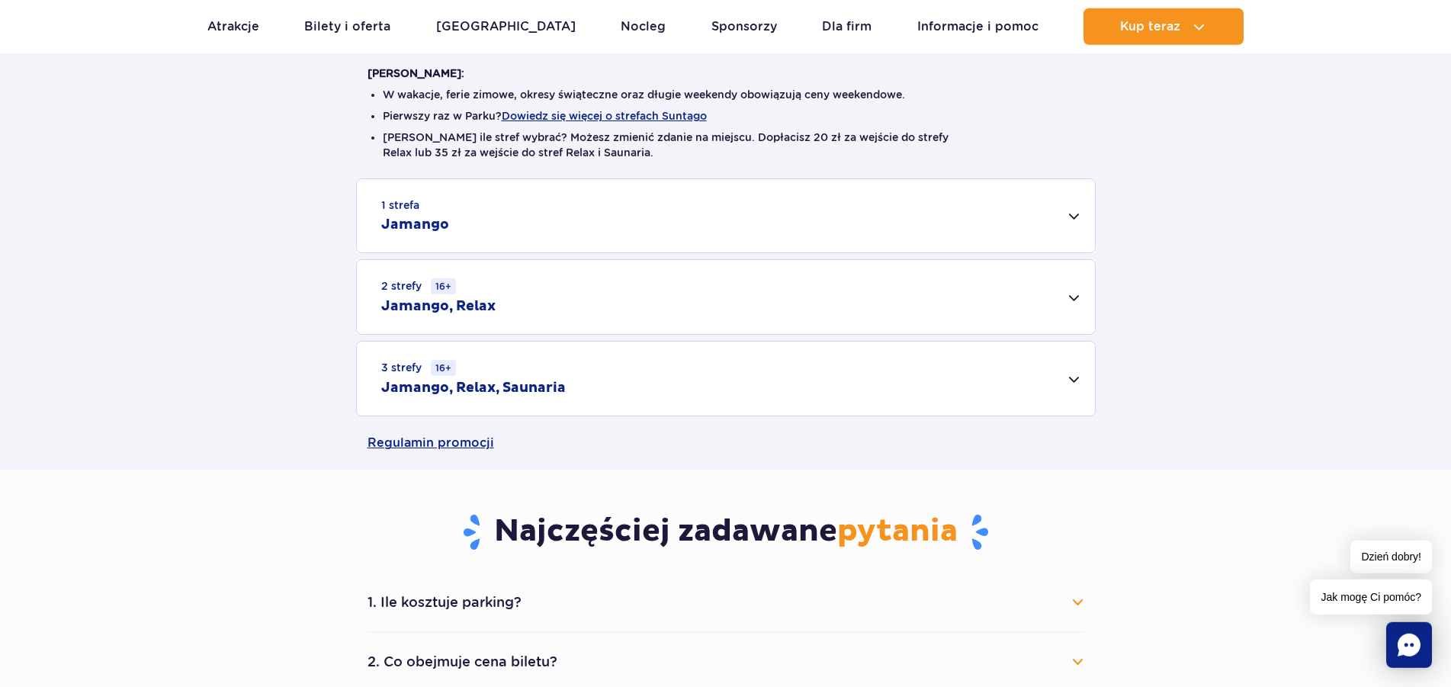
scroll to position [389, 0]
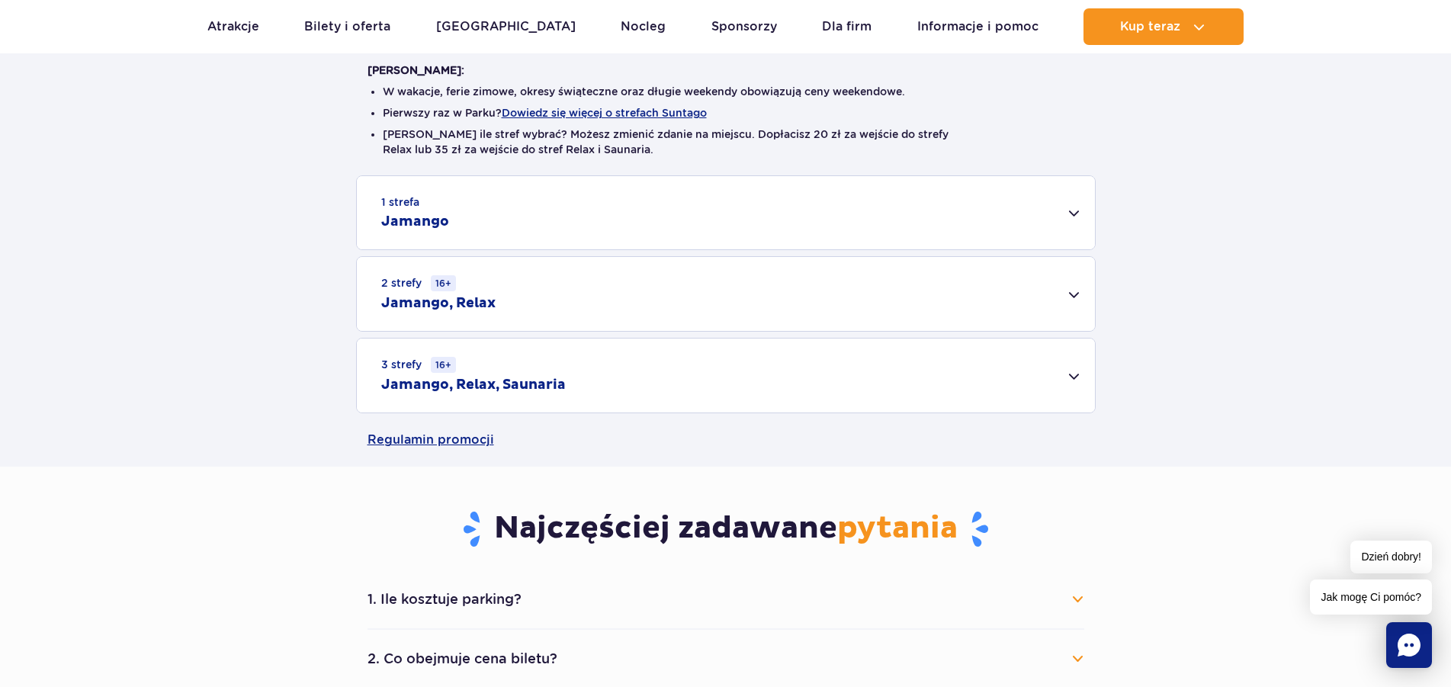
click at [1068, 374] on div "3 strefy 16+ Jamango, Relax, Saunaria" at bounding box center [726, 376] width 738 height 74
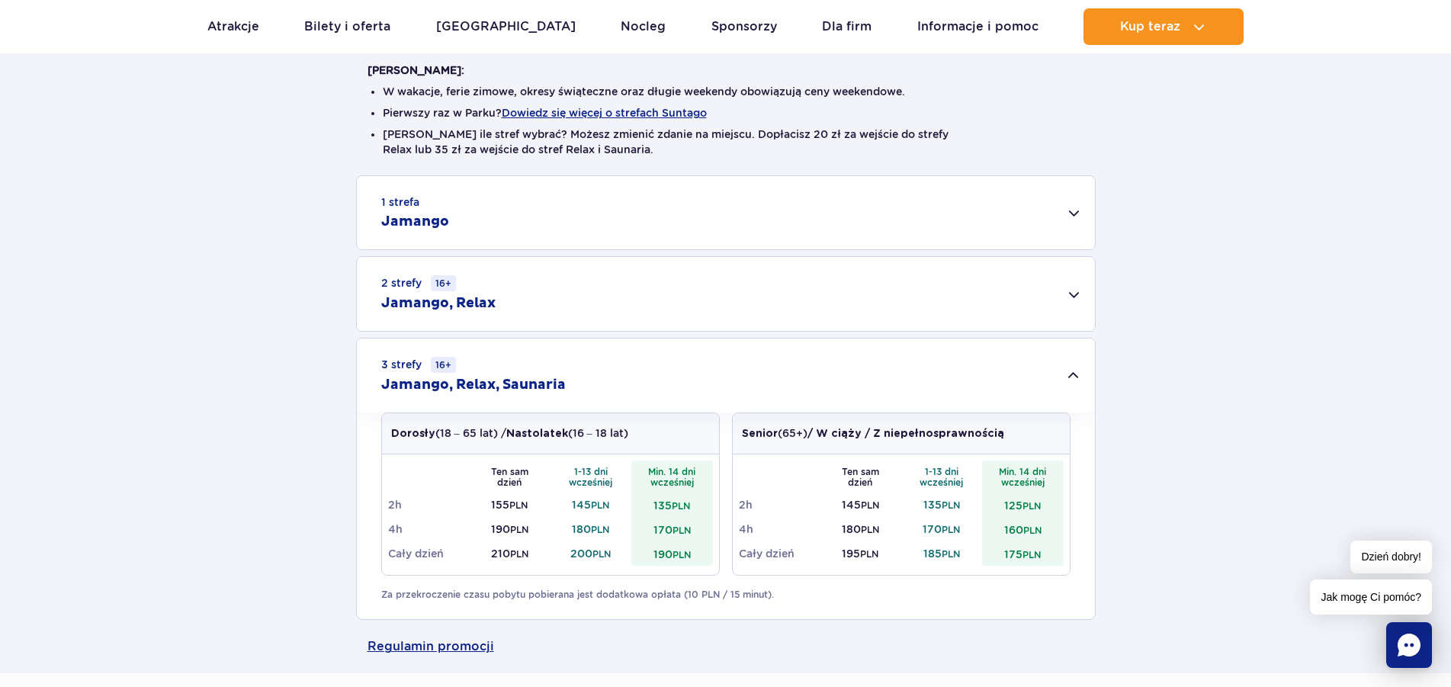
scroll to position [0, 0]
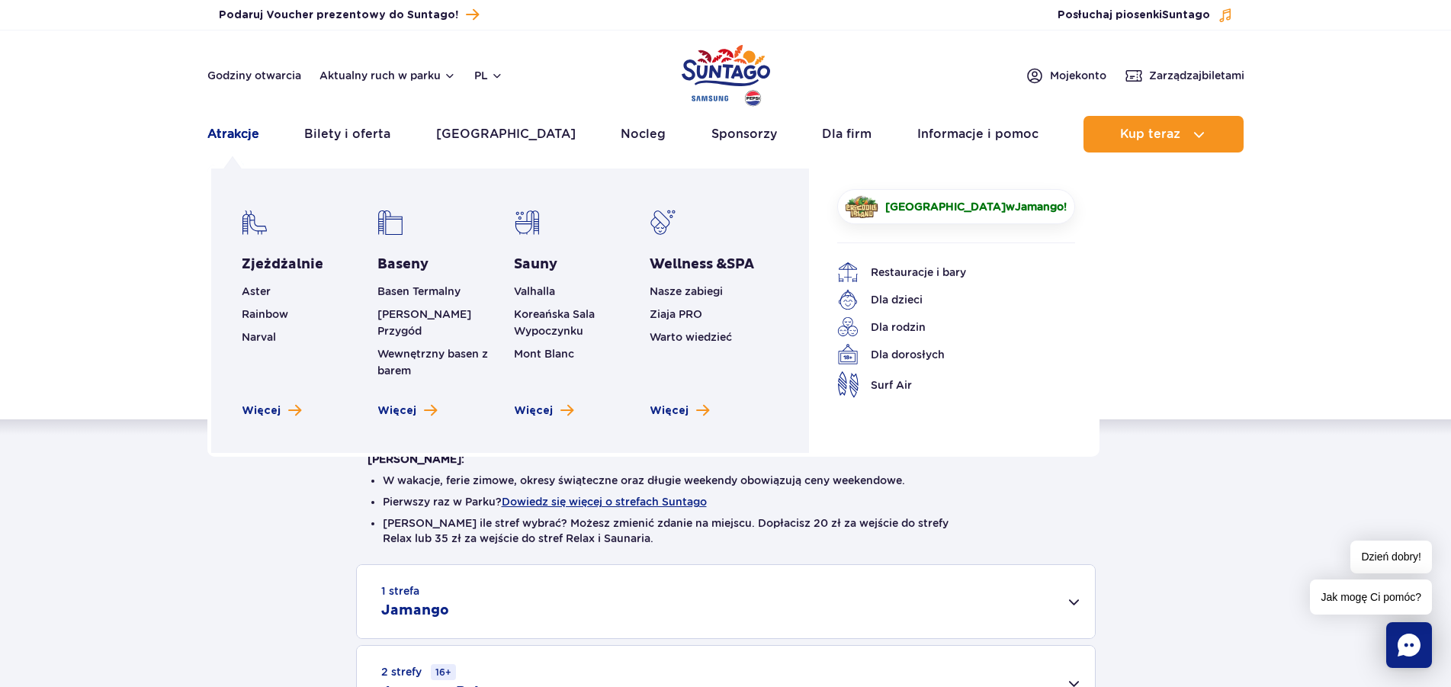
click at [227, 133] on link "Atrakcje" at bounding box center [233, 134] width 52 height 37
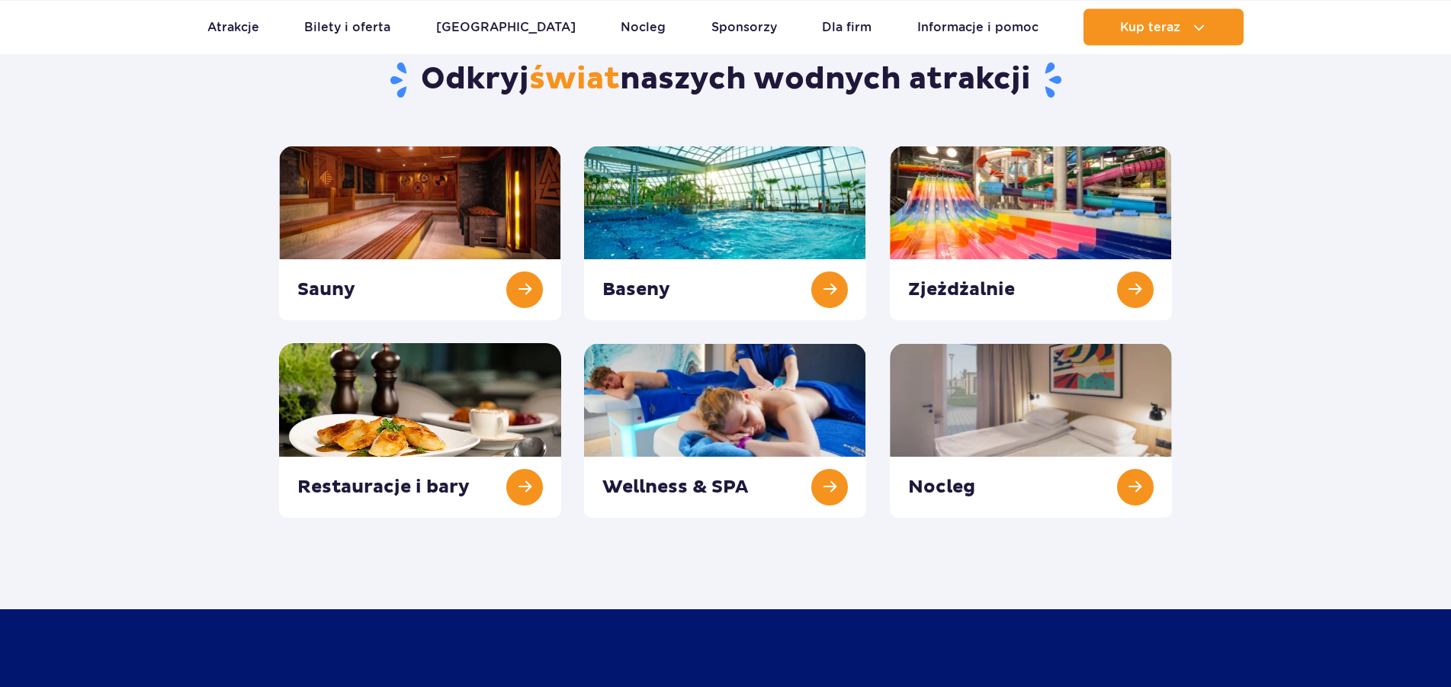
scroll to position [156, 0]
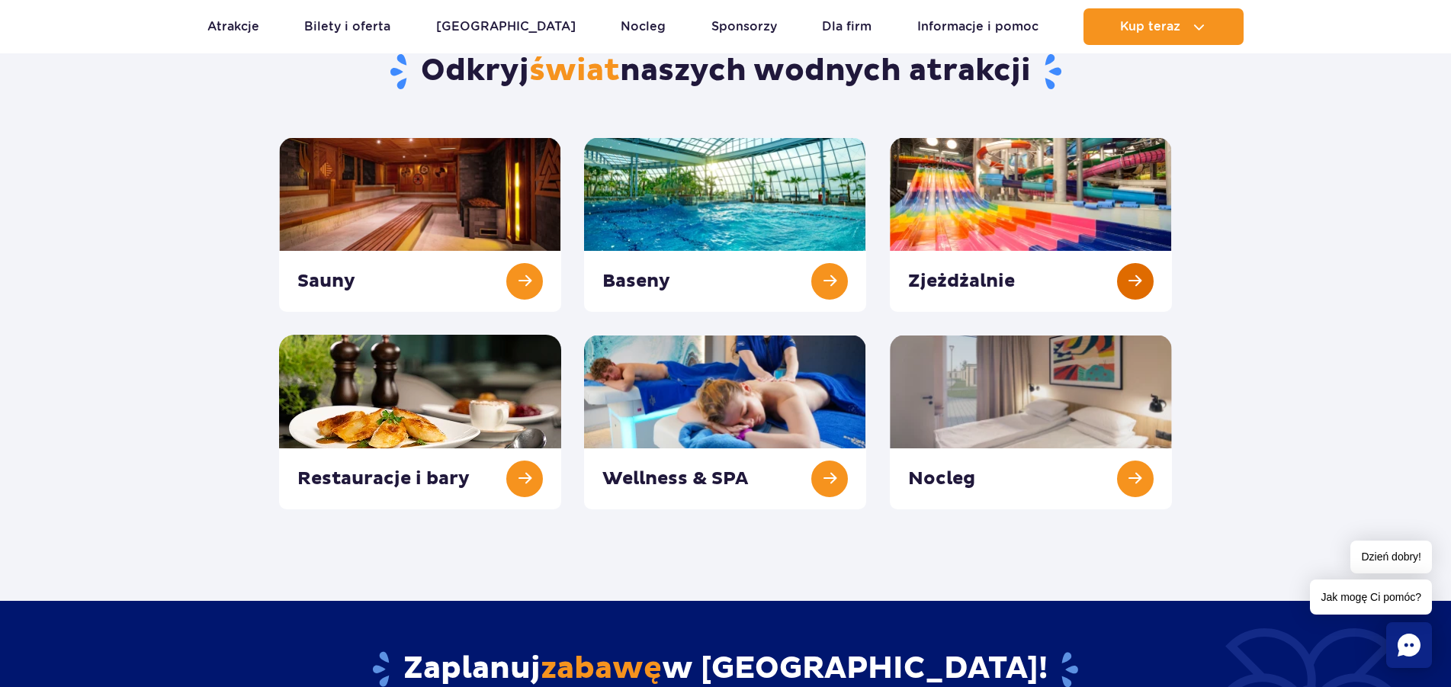
click at [1139, 278] on link at bounding box center [1031, 224] width 282 height 175
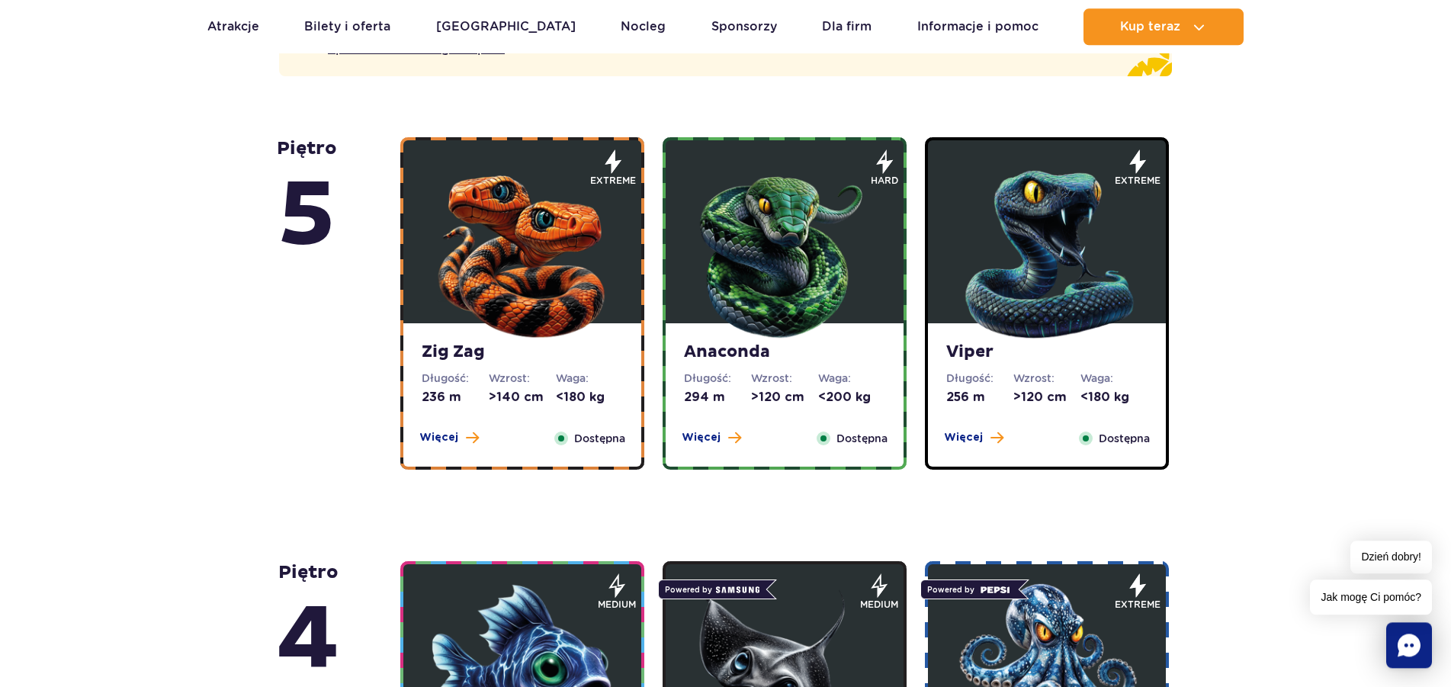
scroll to position [1011, 0]
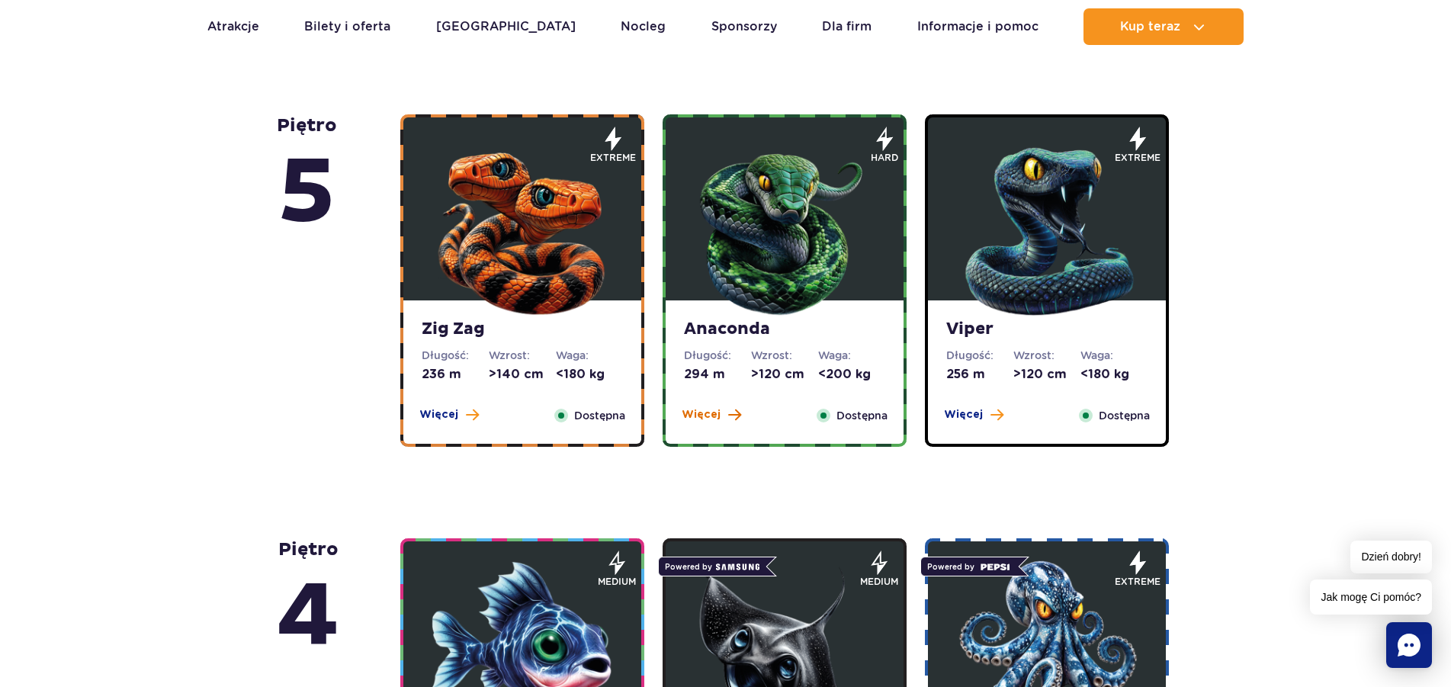
click at [708, 419] on span "Więcej" at bounding box center [701, 414] width 39 height 15
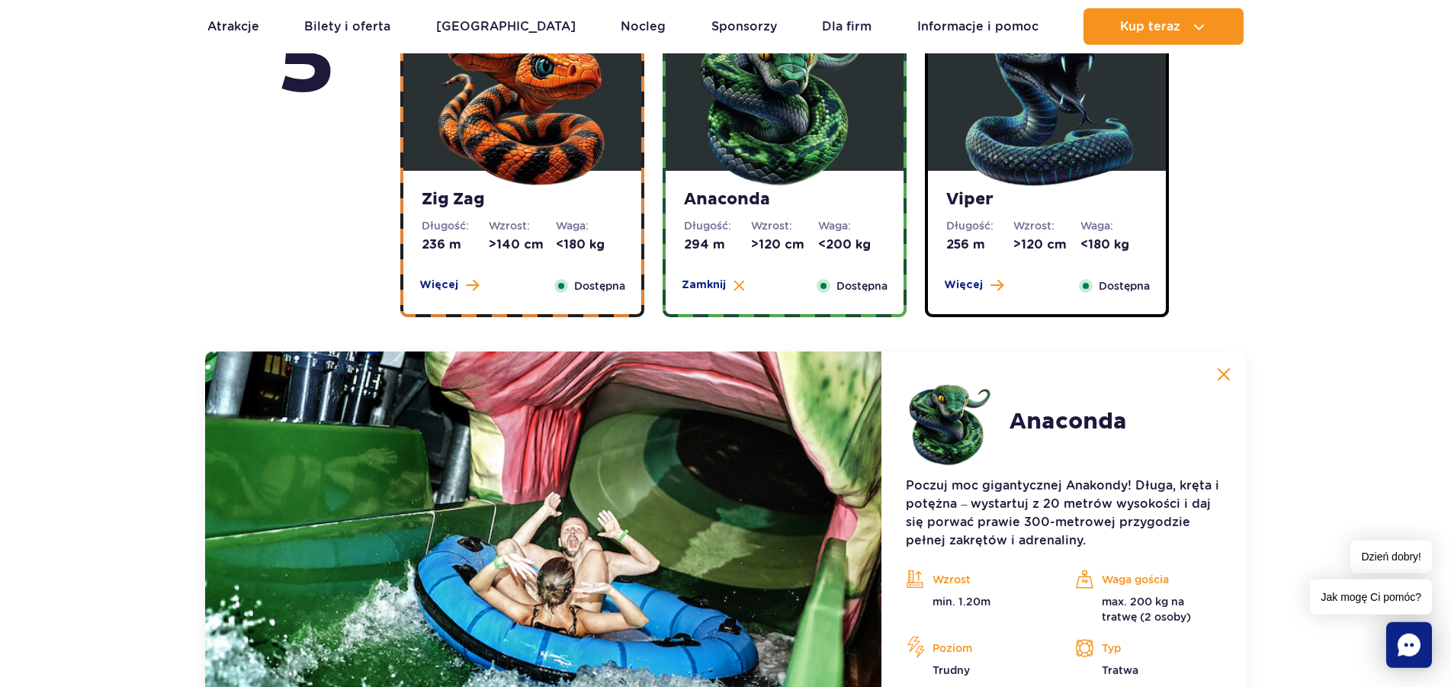
scroll to position [1090, 0]
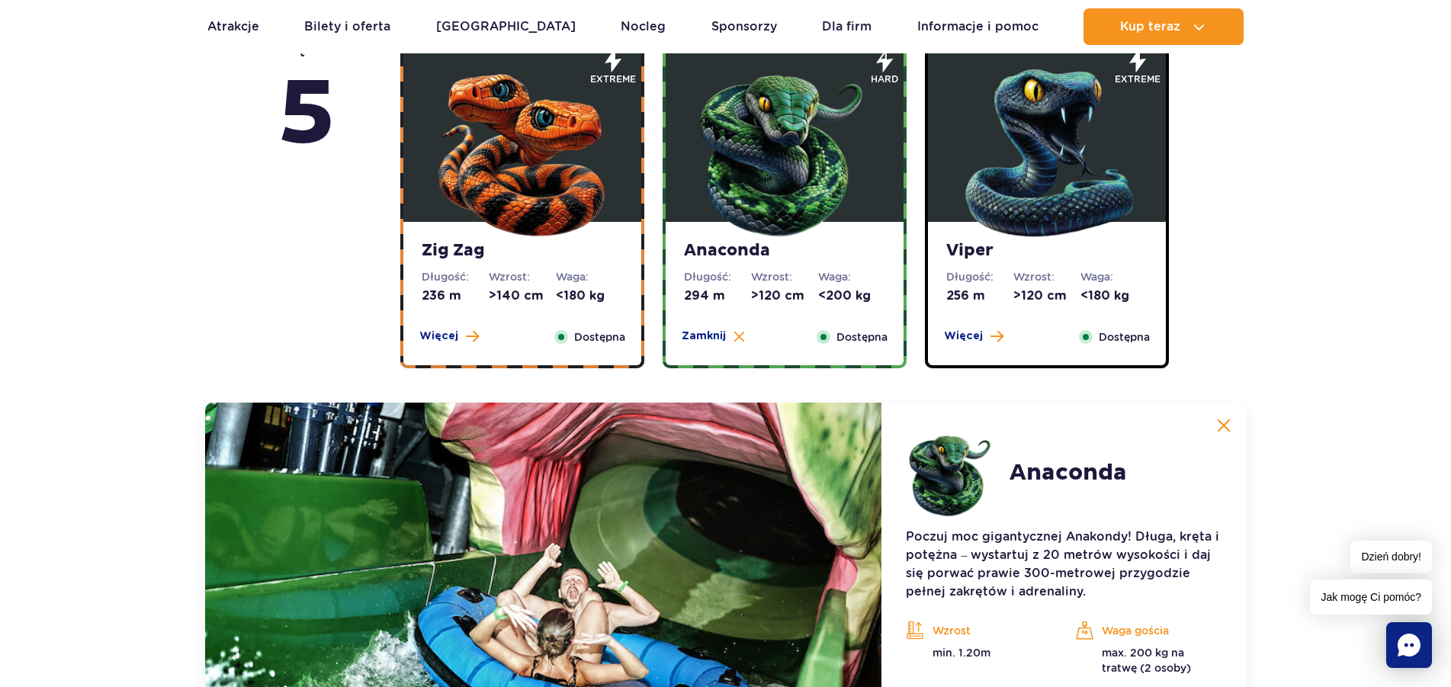
click at [1219, 419] on img at bounding box center [1224, 426] width 14 height 14
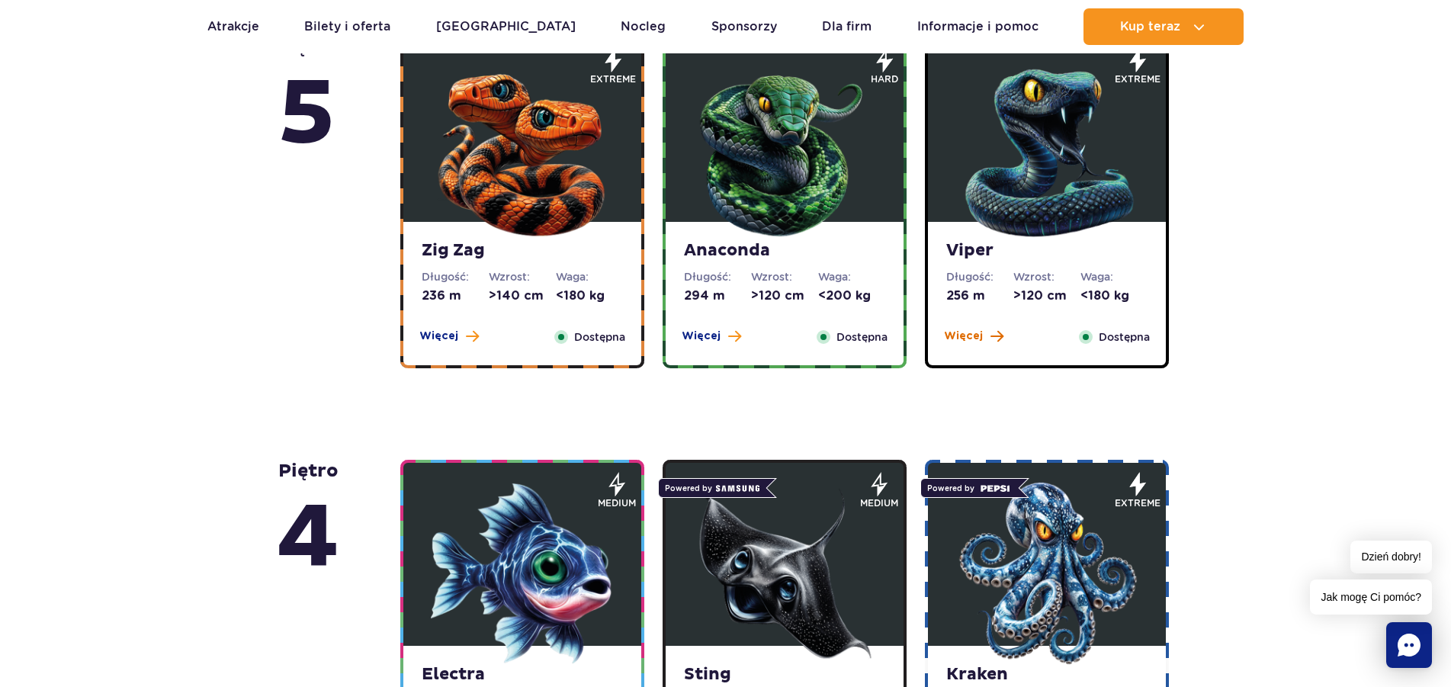
click at [970, 339] on span "Więcej" at bounding box center [963, 336] width 39 height 15
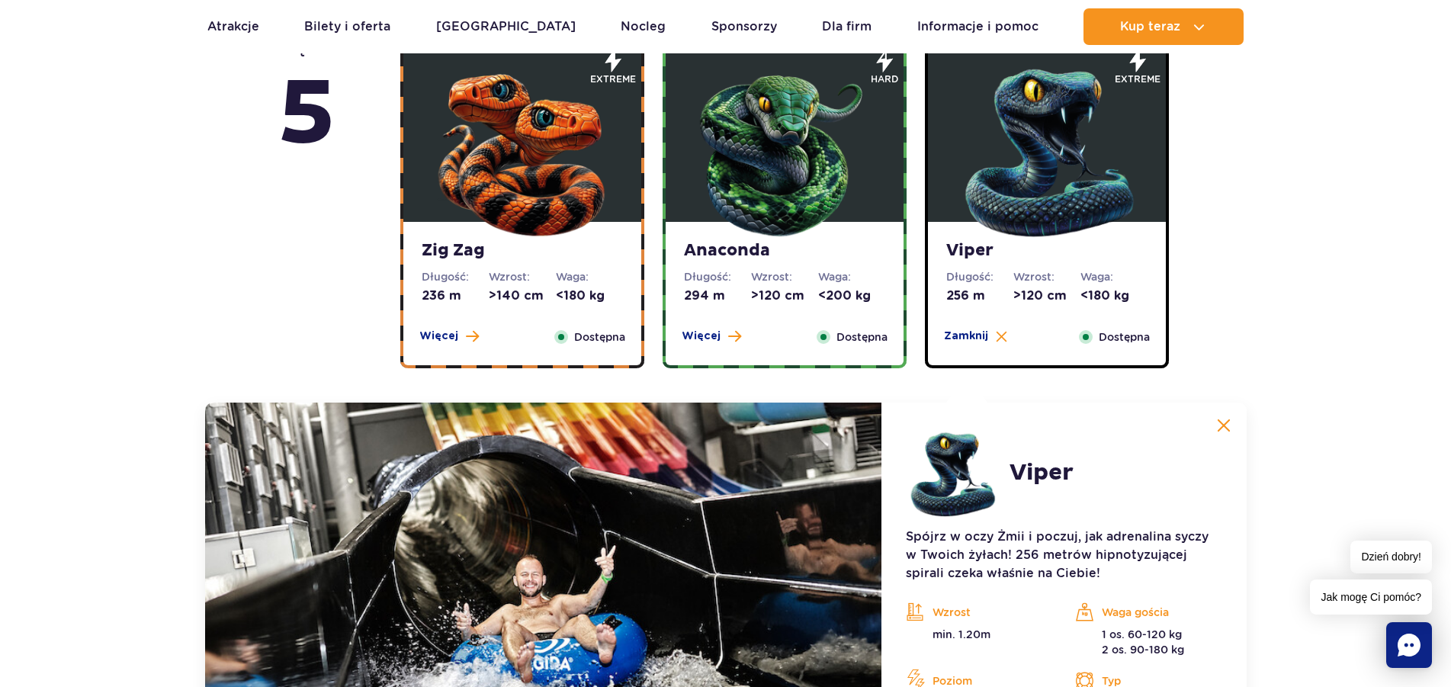
scroll to position [1245, 0]
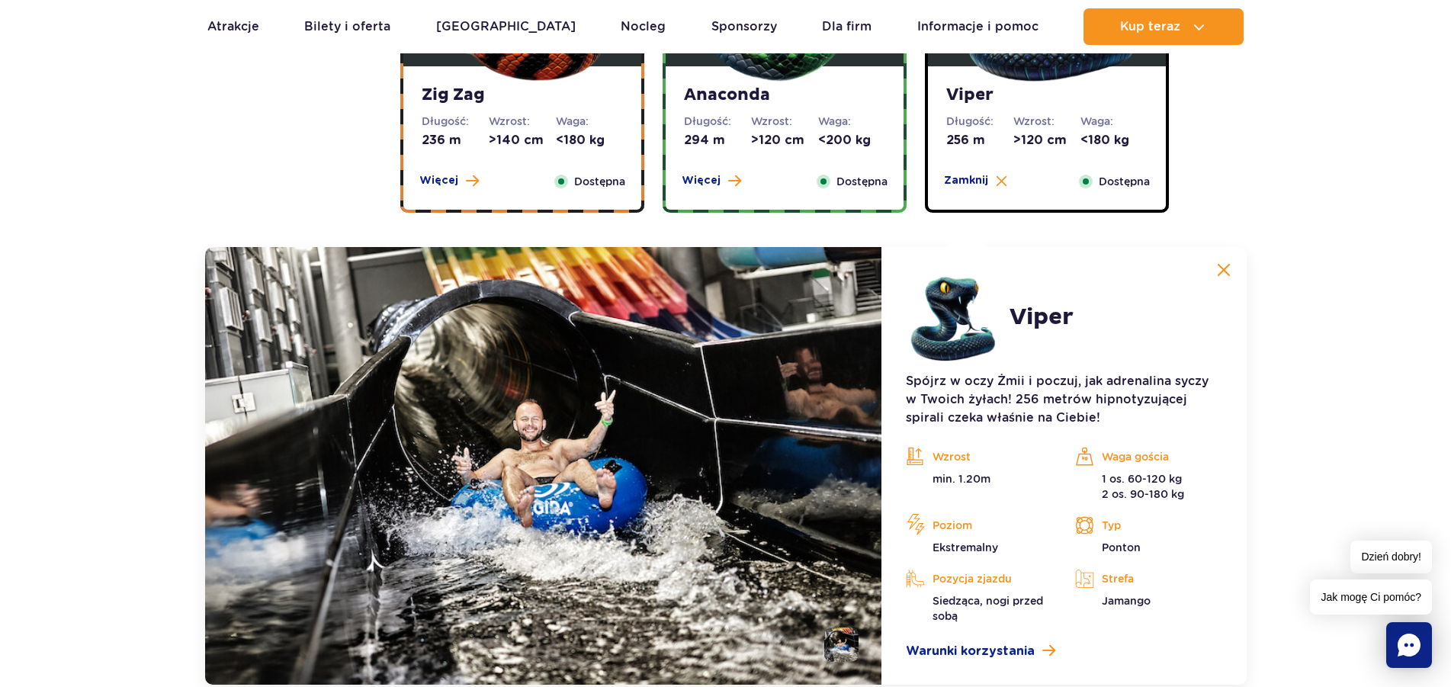
click at [1222, 266] on img at bounding box center [1224, 270] width 14 height 14
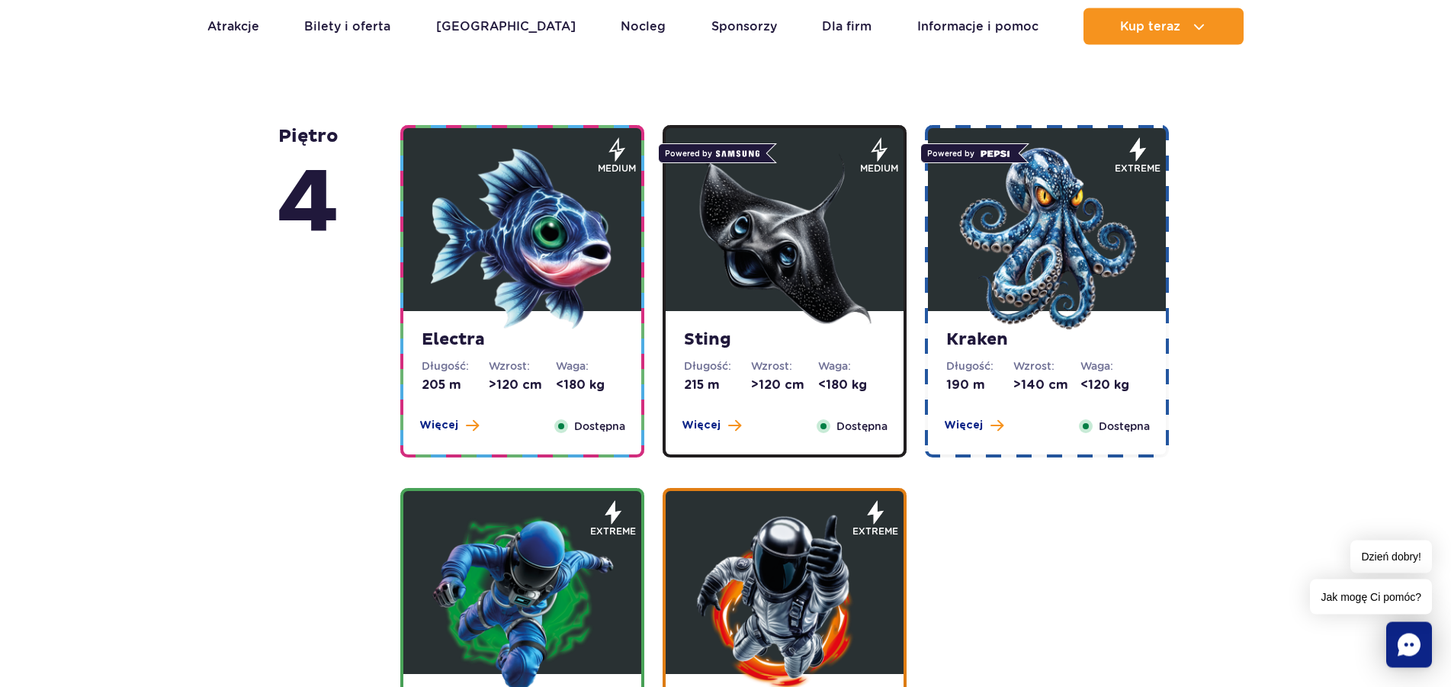
scroll to position [1401, 0]
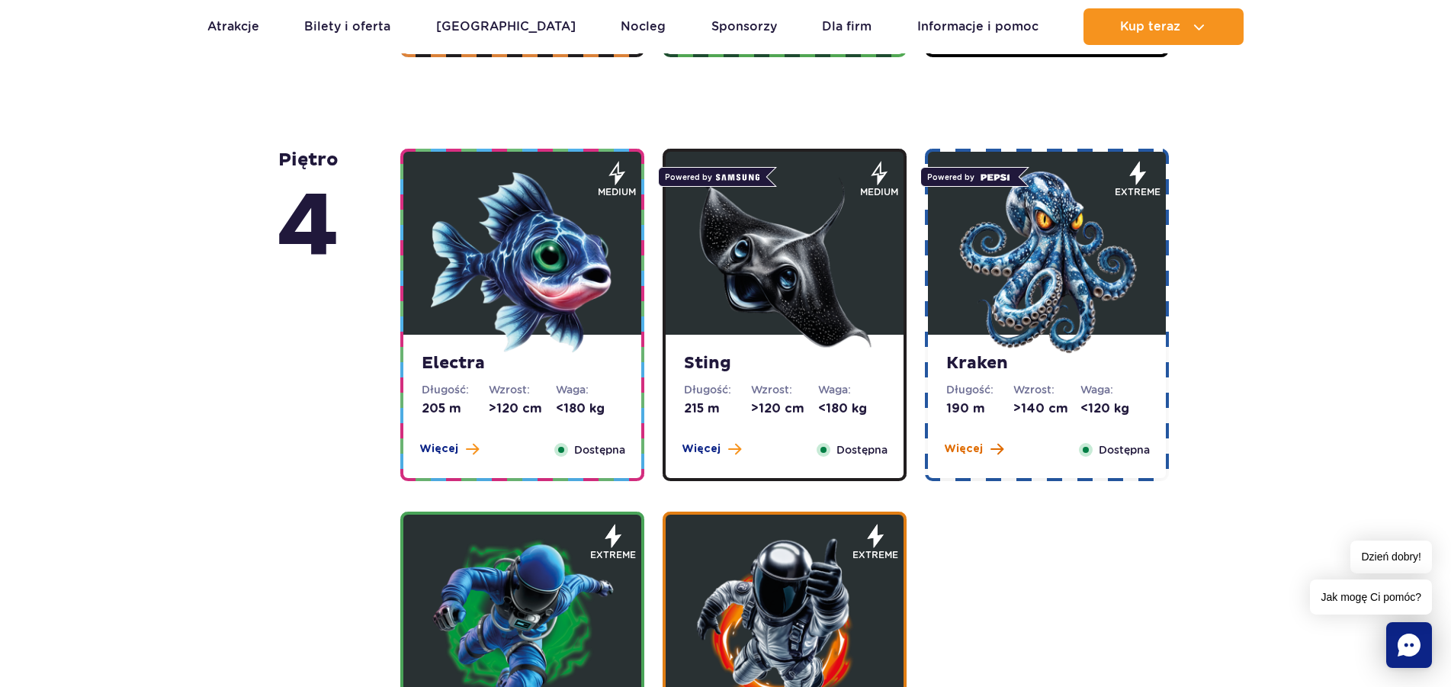
click at [979, 451] on span "Więcej" at bounding box center [963, 449] width 39 height 15
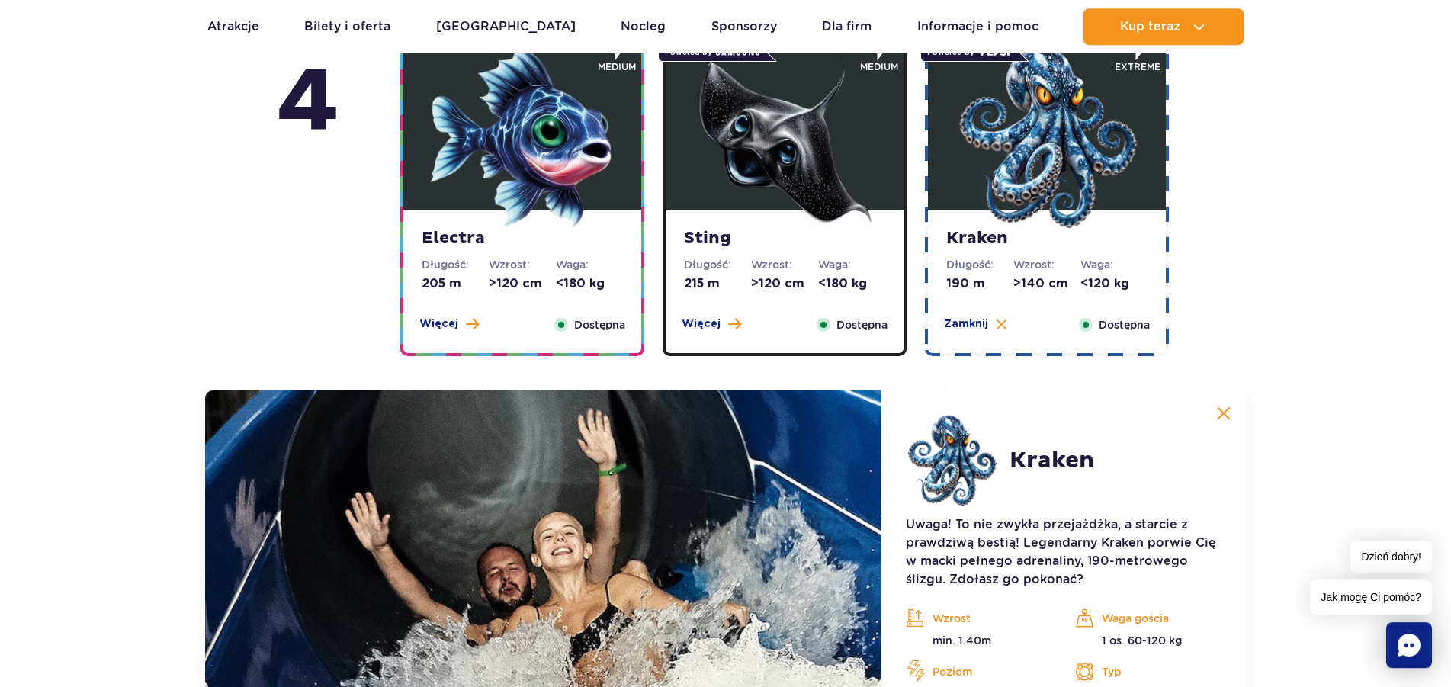
scroll to position [1514, 0]
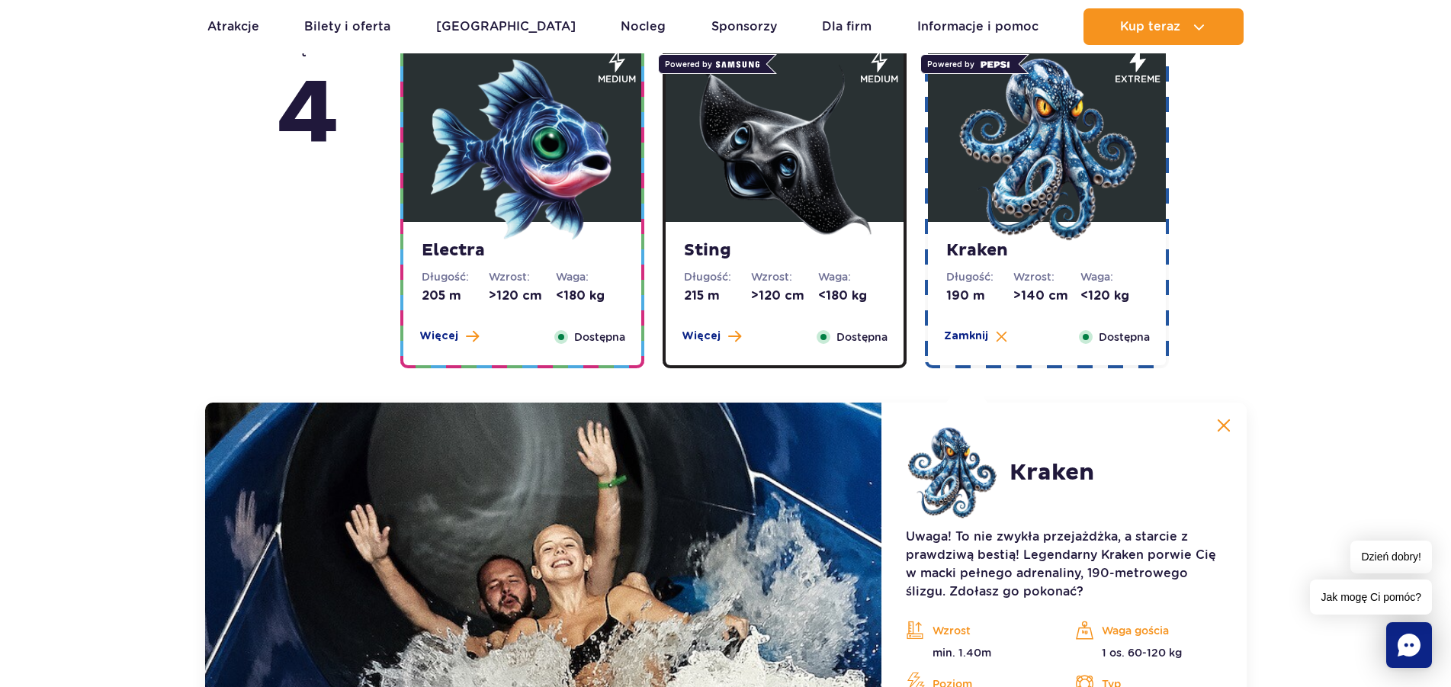
click at [1227, 427] on img at bounding box center [1224, 426] width 14 height 14
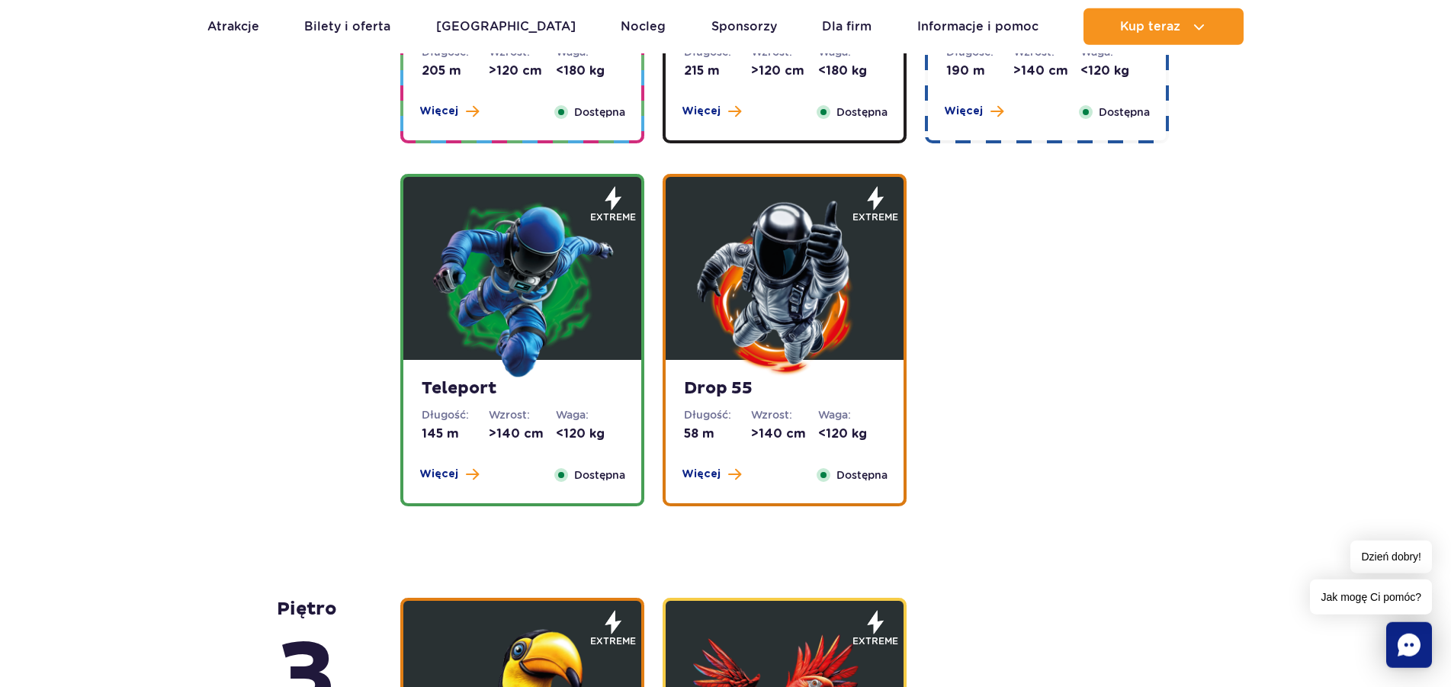
scroll to position [1747, 0]
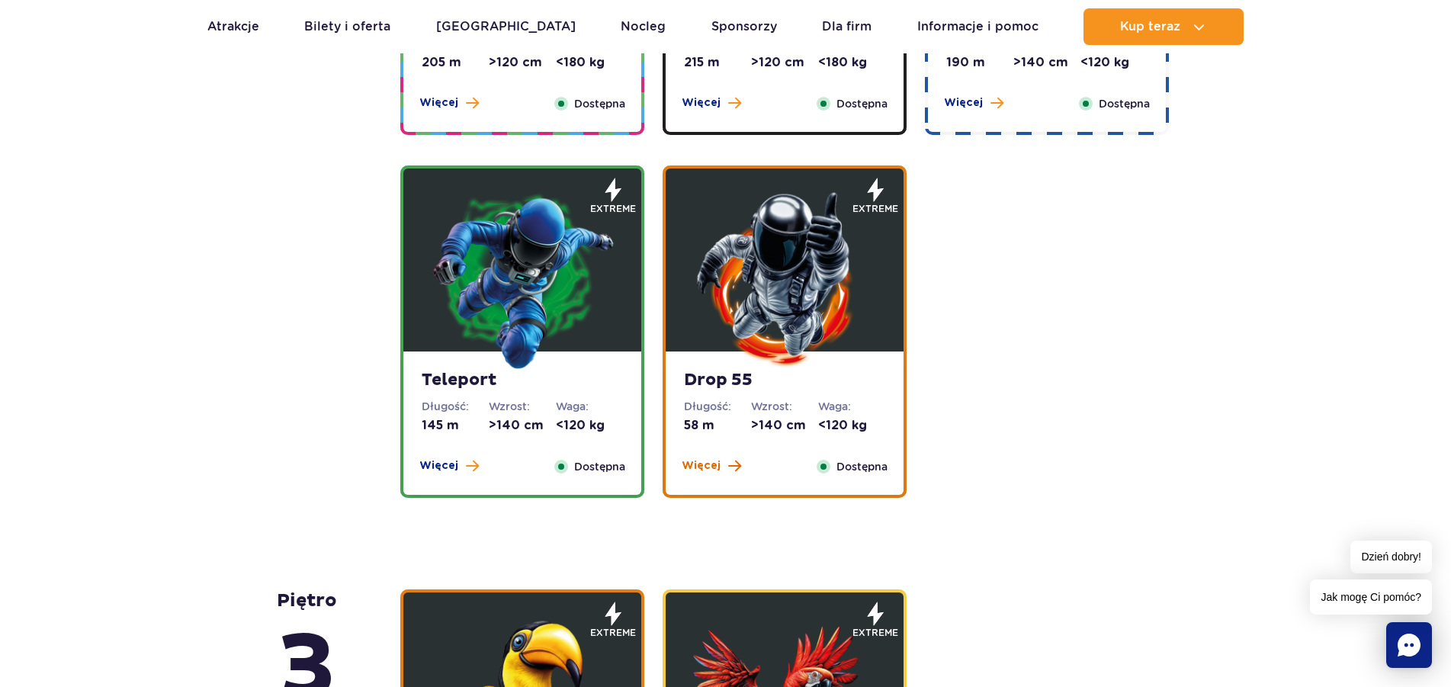
click at [700, 471] on span "Więcej" at bounding box center [701, 465] width 39 height 15
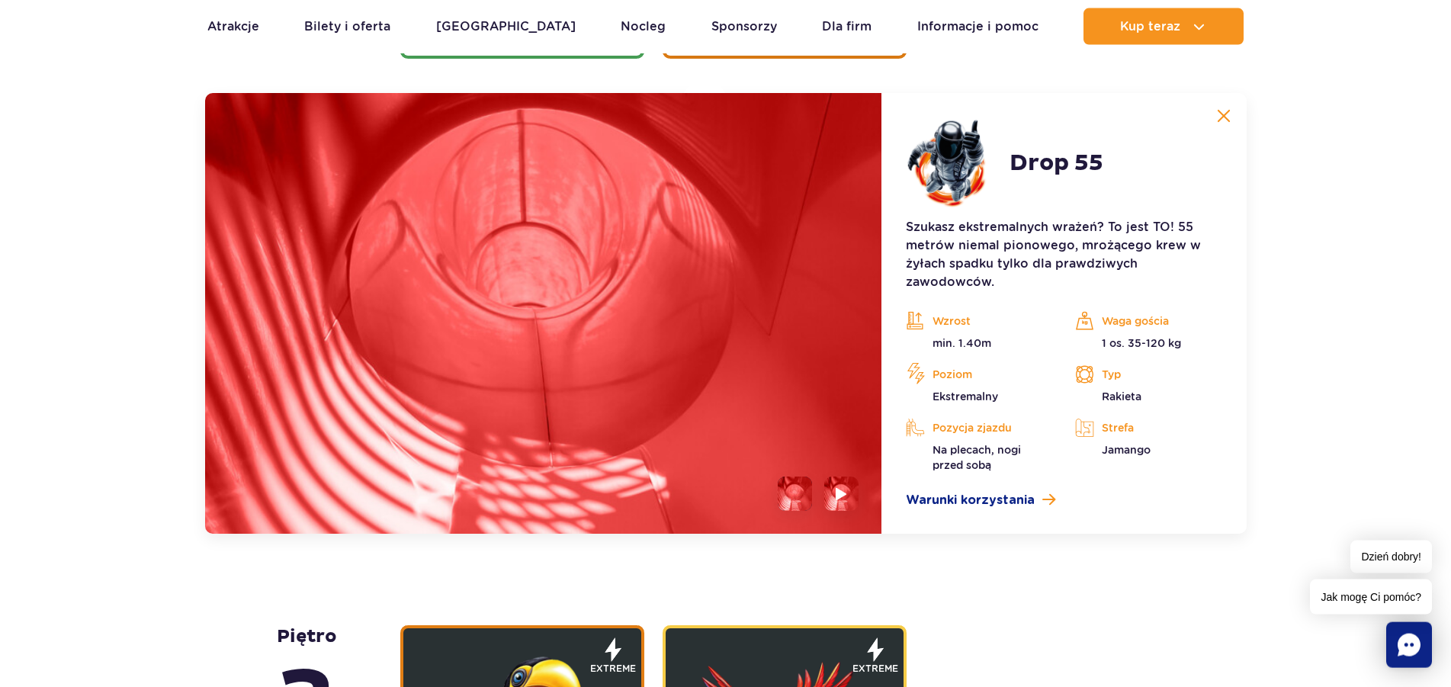
scroll to position [2188, 0]
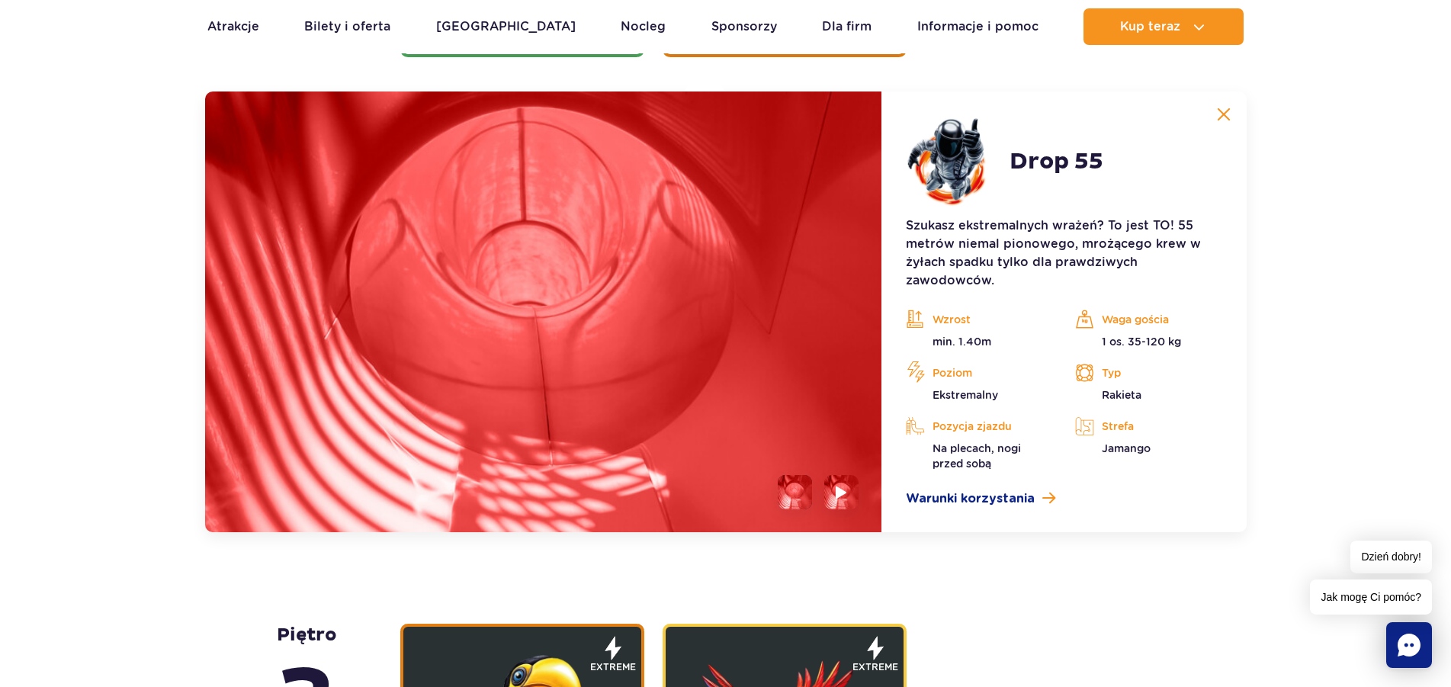
click at [1222, 116] on img at bounding box center [1224, 115] width 14 height 14
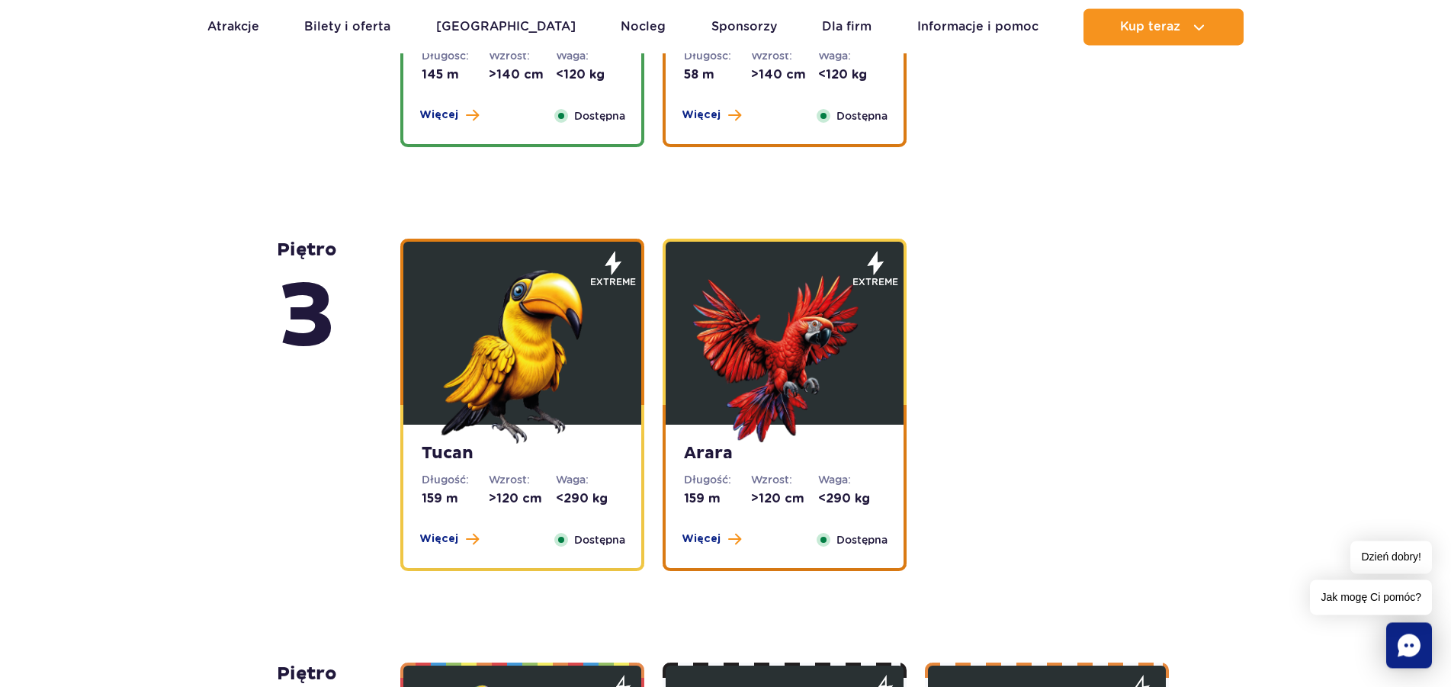
scroll to position [2110, 0]
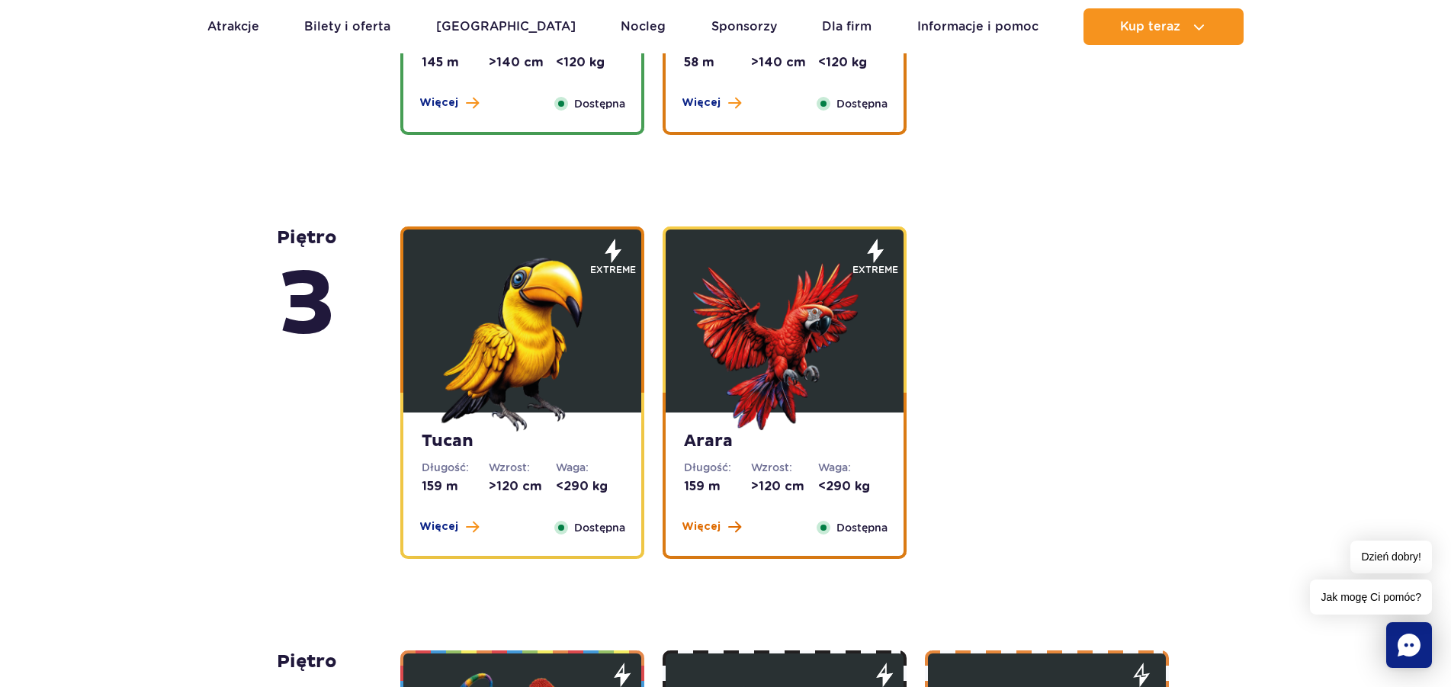
click at [699, 524] on span "Więcej" at bounding box center [701, 526] width 39 height 15
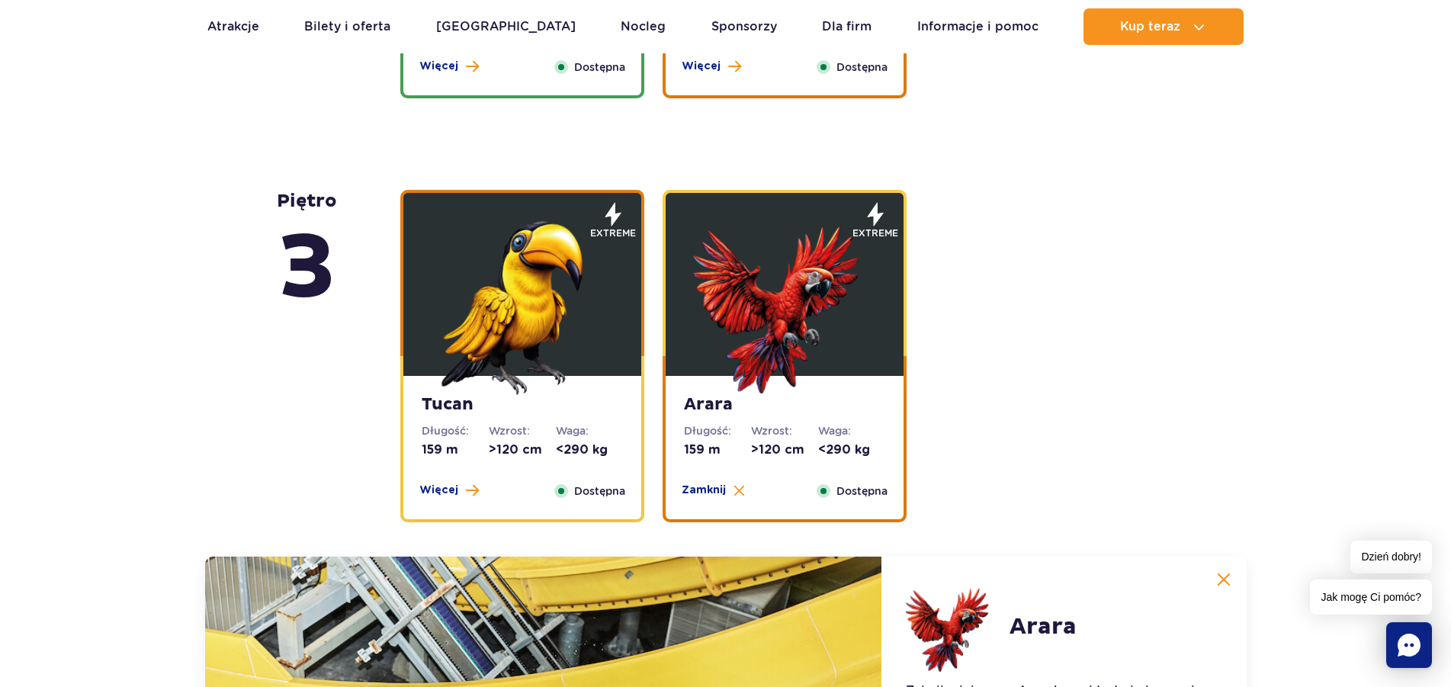
scroll to position [2145, 0]
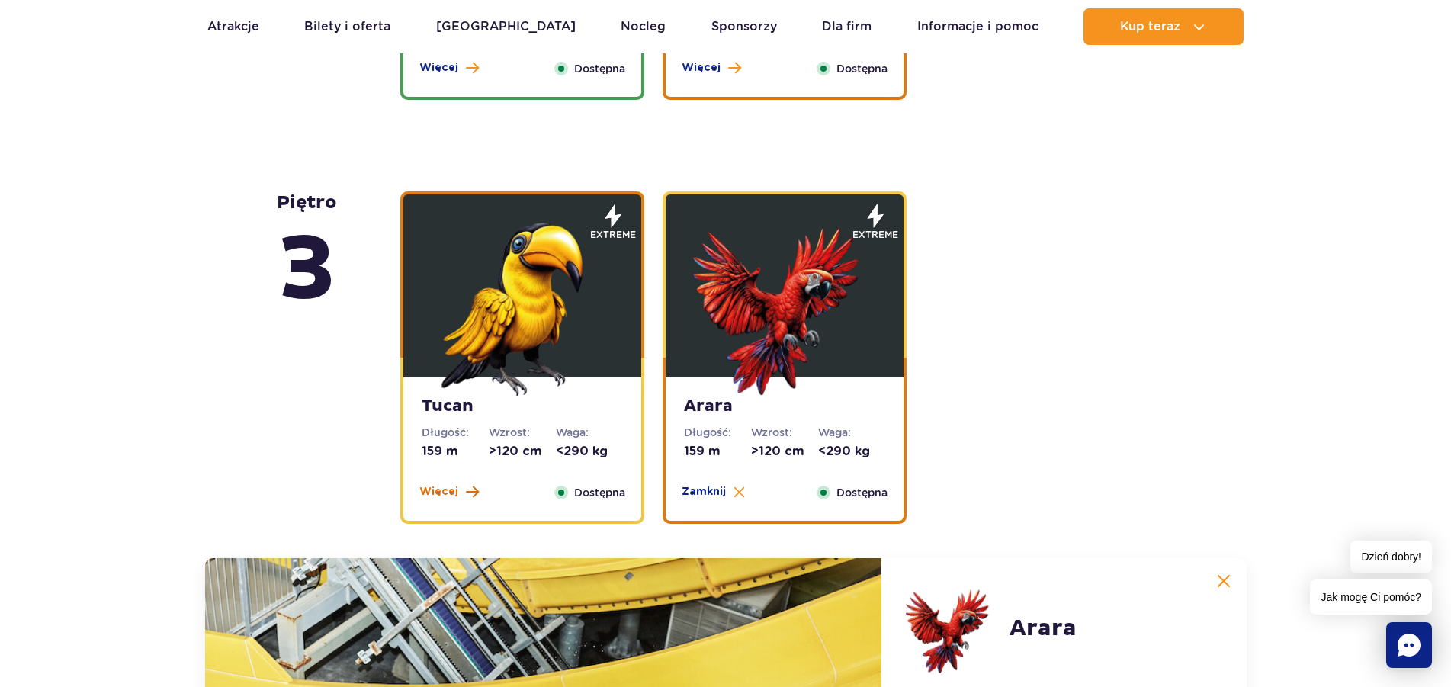
click at [435, 490] on span "Więcej" at bounding box center [438, 491] width 39 height 15
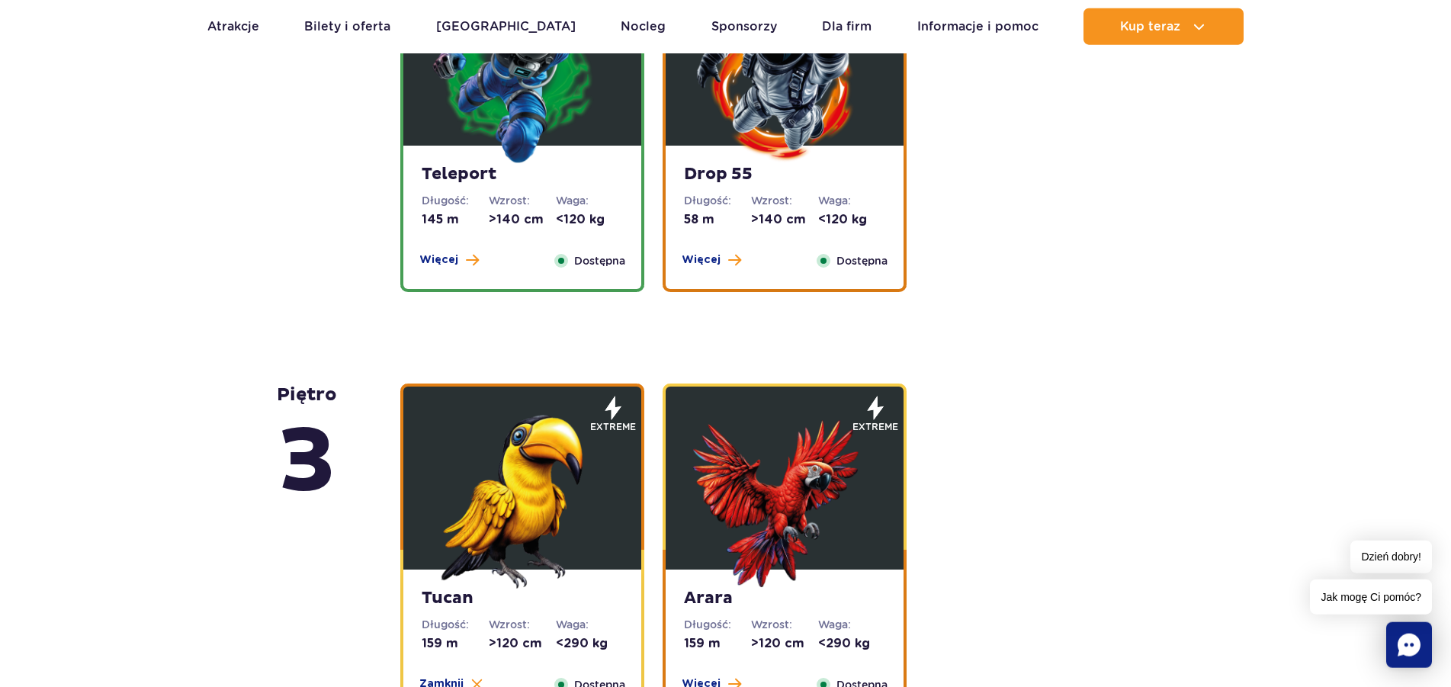
scroll to position [2067, 0]
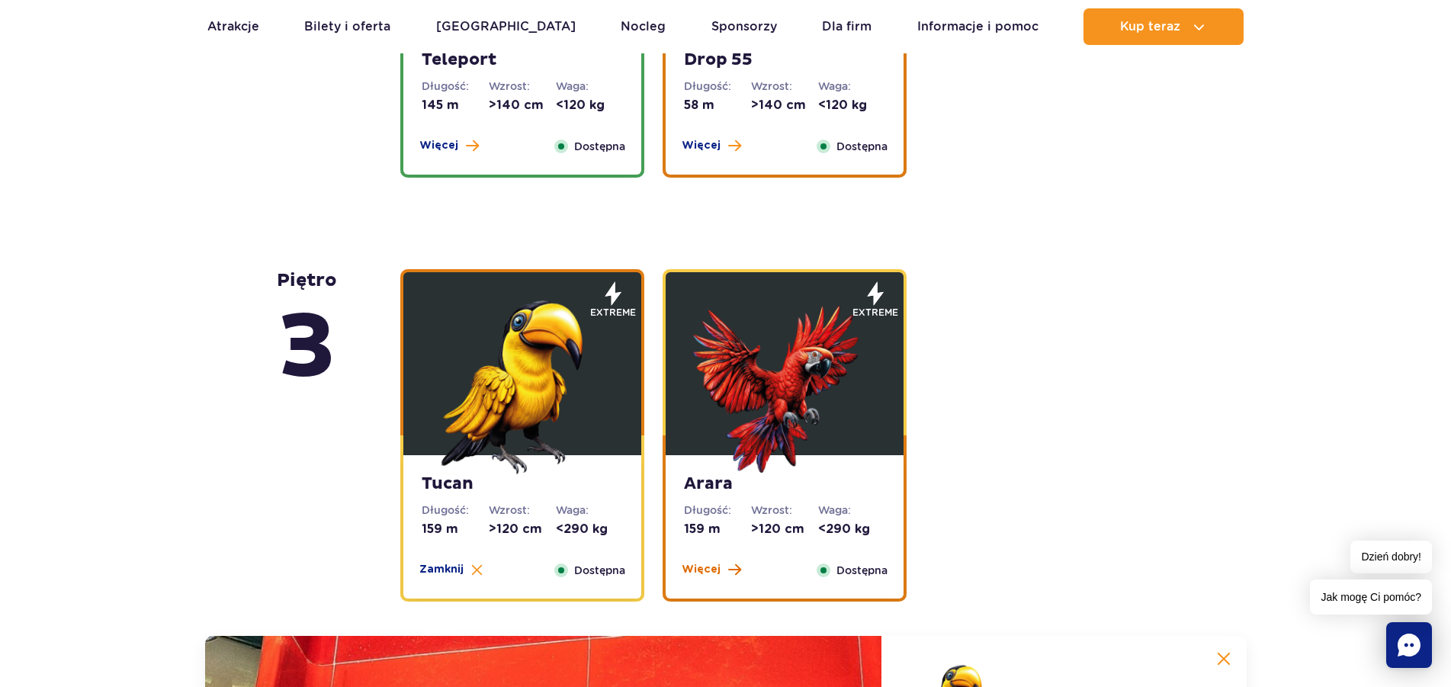
click at [701, 571] on span "Więcej" at bounding box center [701, 569] width 39 height 15
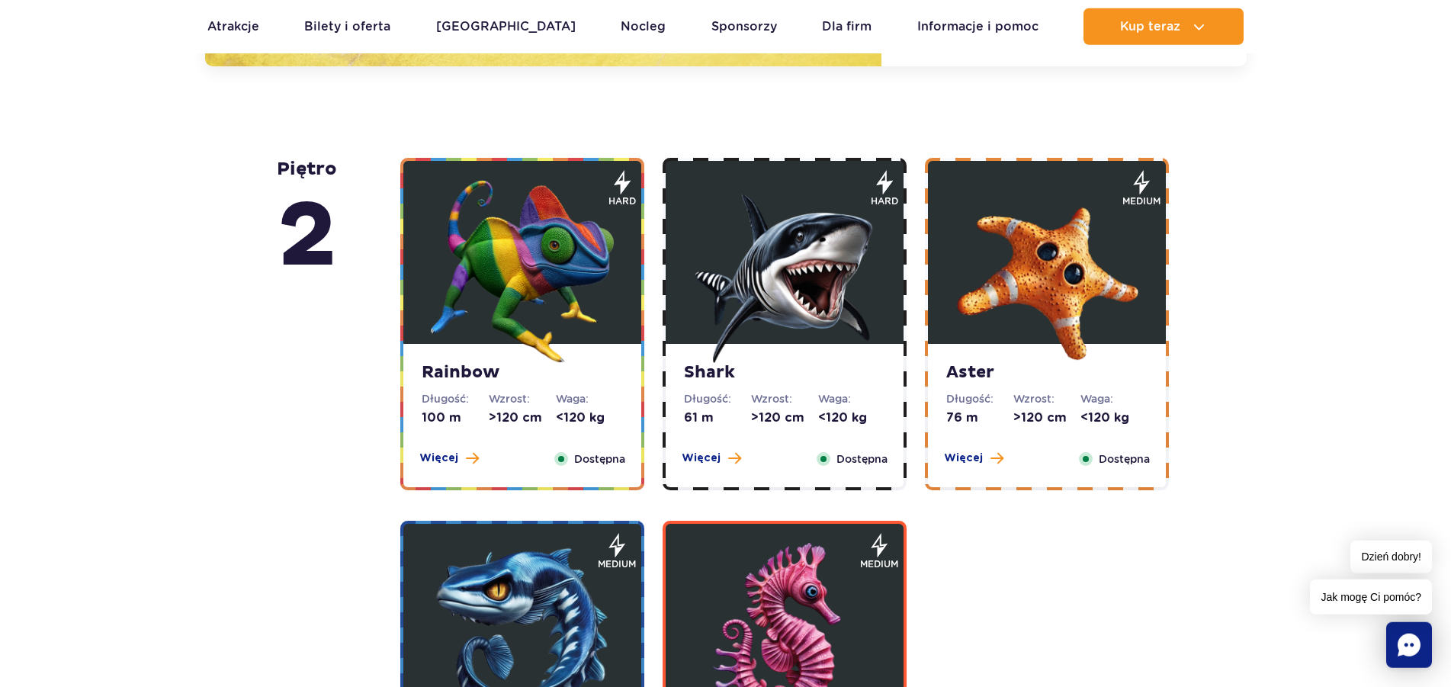
scroll to position [3079, 0]
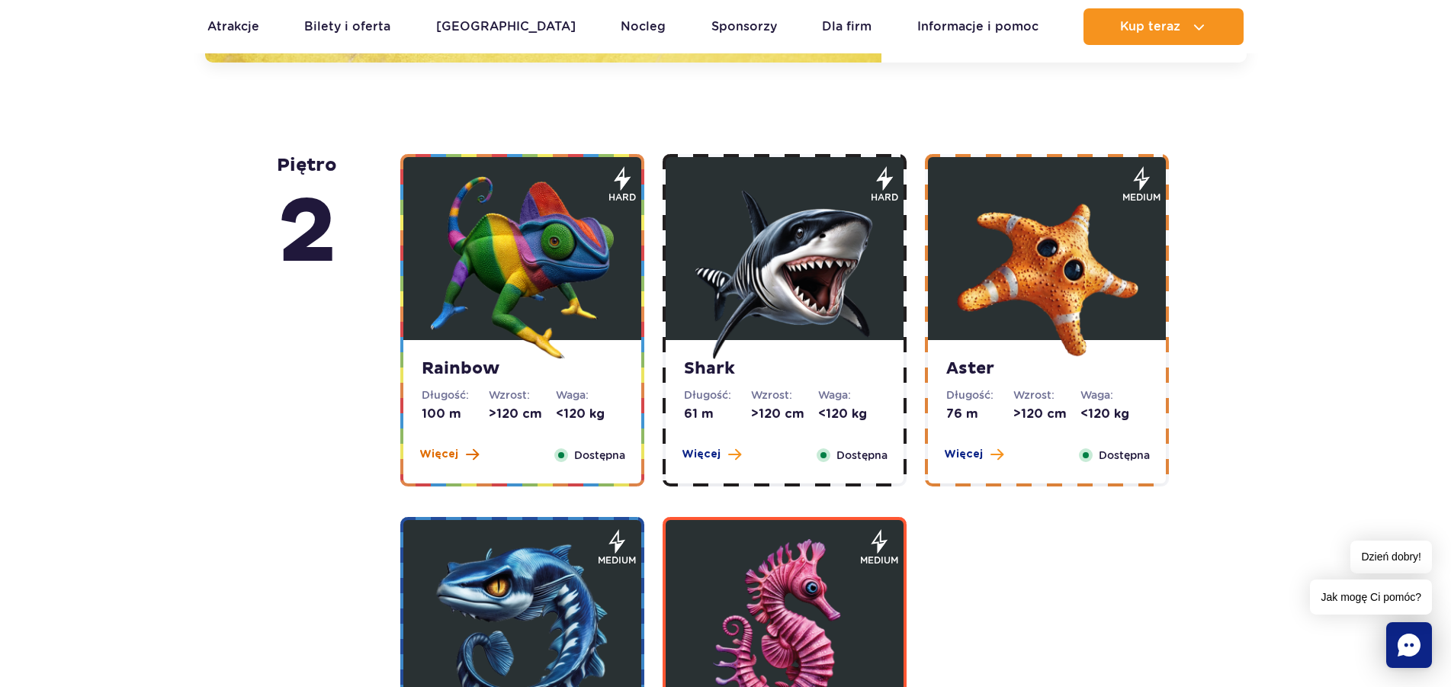
click at [446, 457] on span "Więcej" at bounding box center [438, 454] width 39 height 15
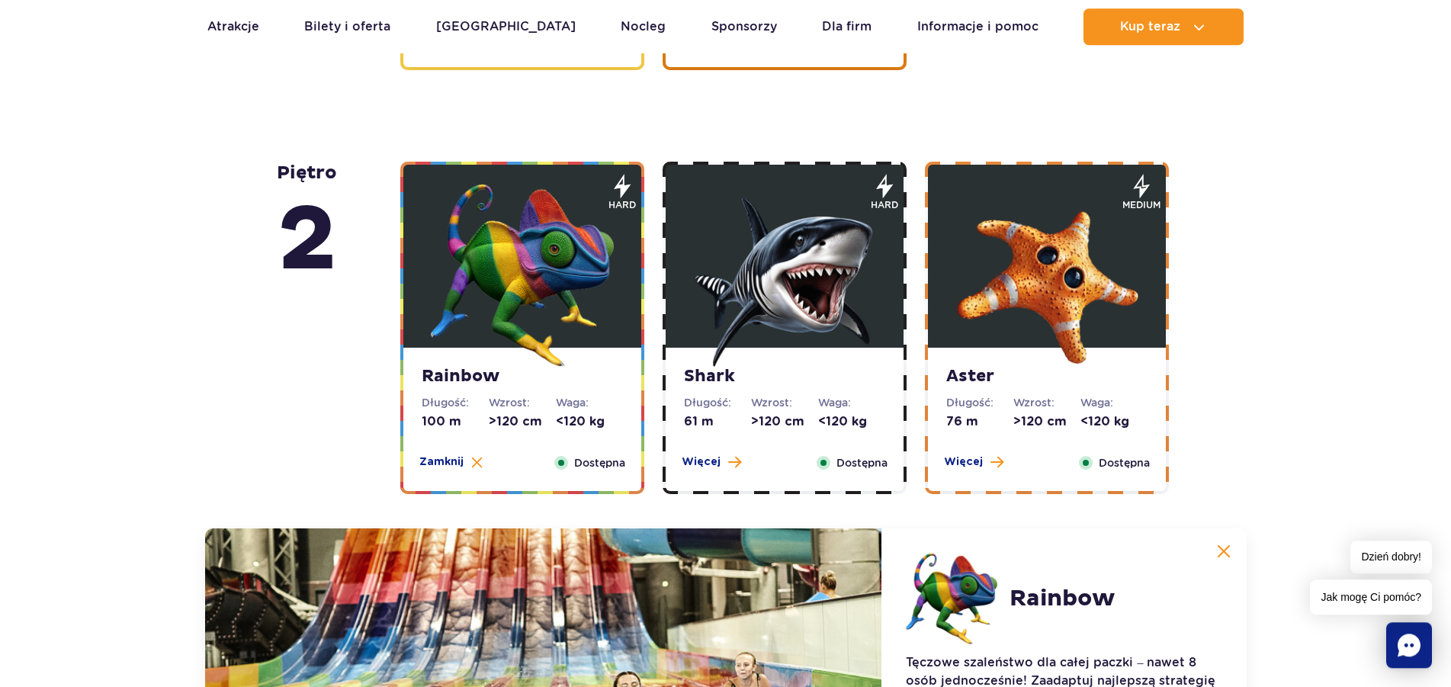
scroll to position [2569, 0]
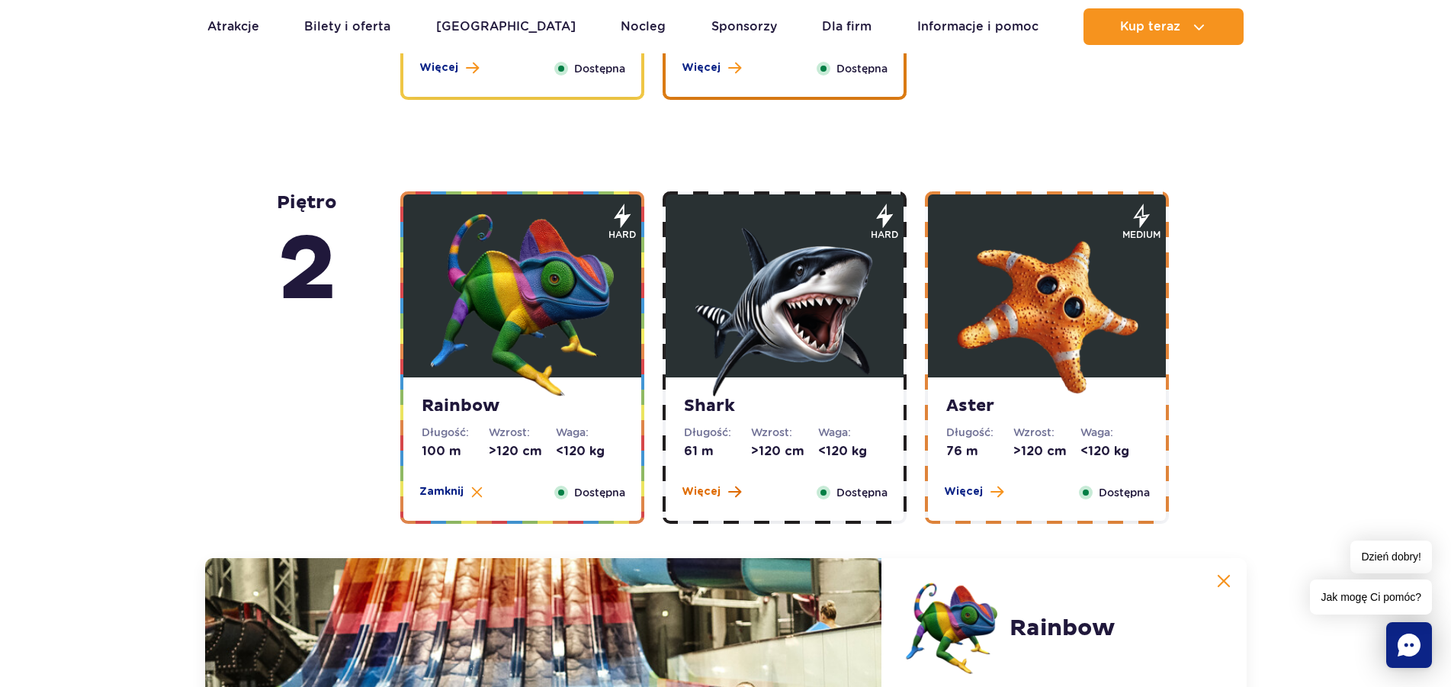
click at [691, 493] on span "Więcej" at bounding box center [701, 491] width 39 height 15
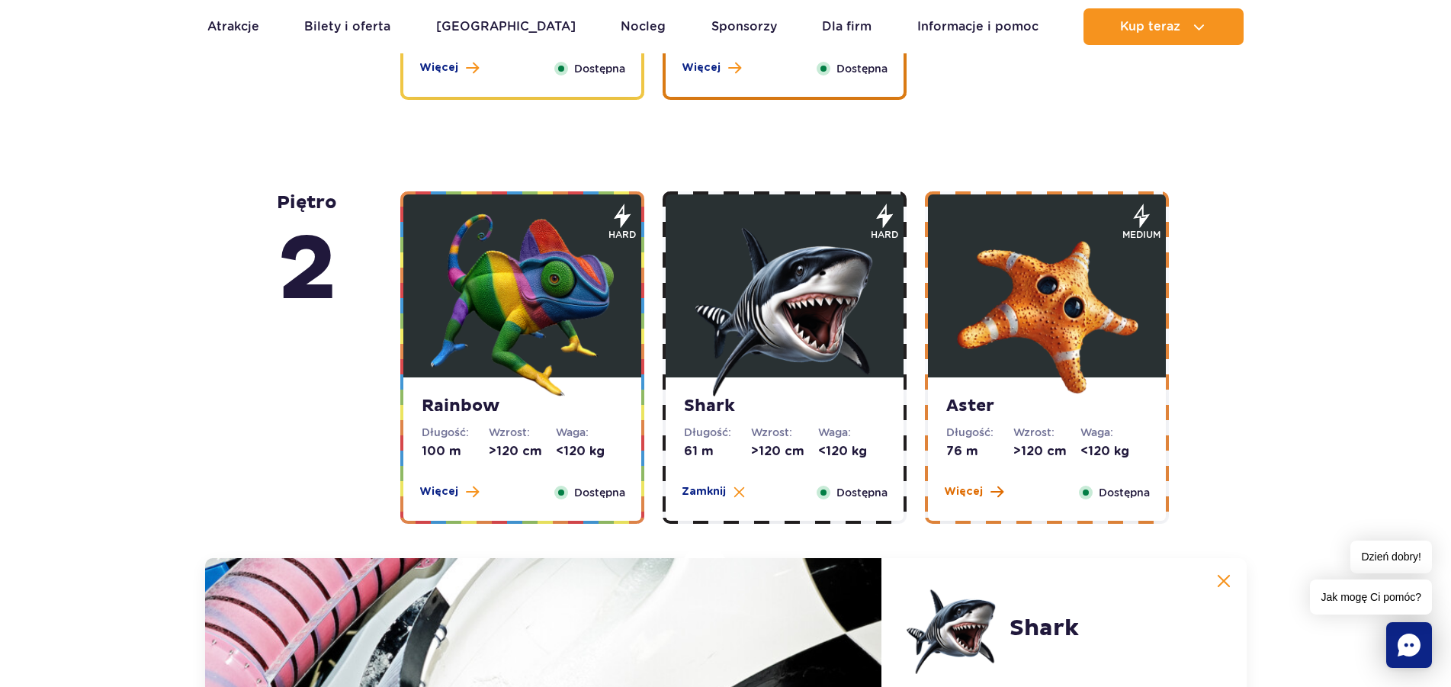
click at [951, 493] on span "Więcej" at bounding box center [963, 491] width 39 height 15
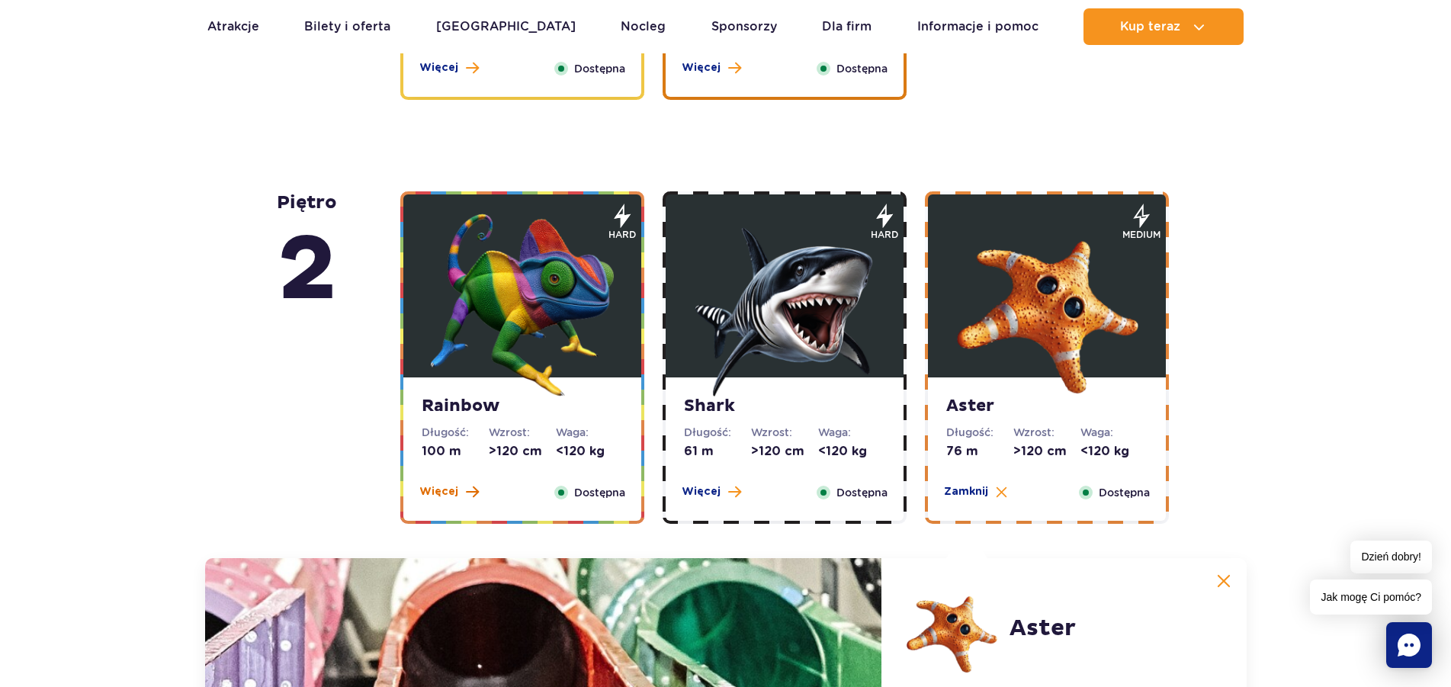
click at [434, 487] on span "Więcej" at bounding box center [438, 491] width 39 height 15
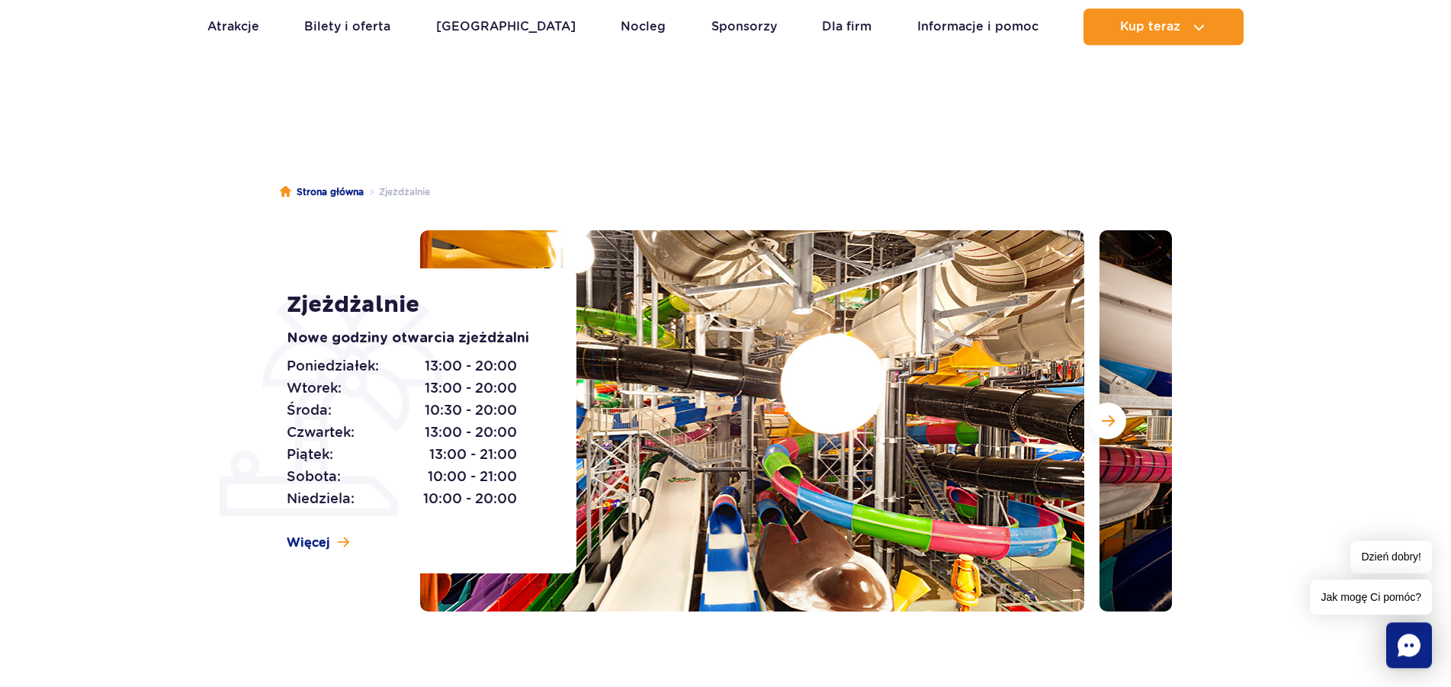
scroll to position [0, 0]
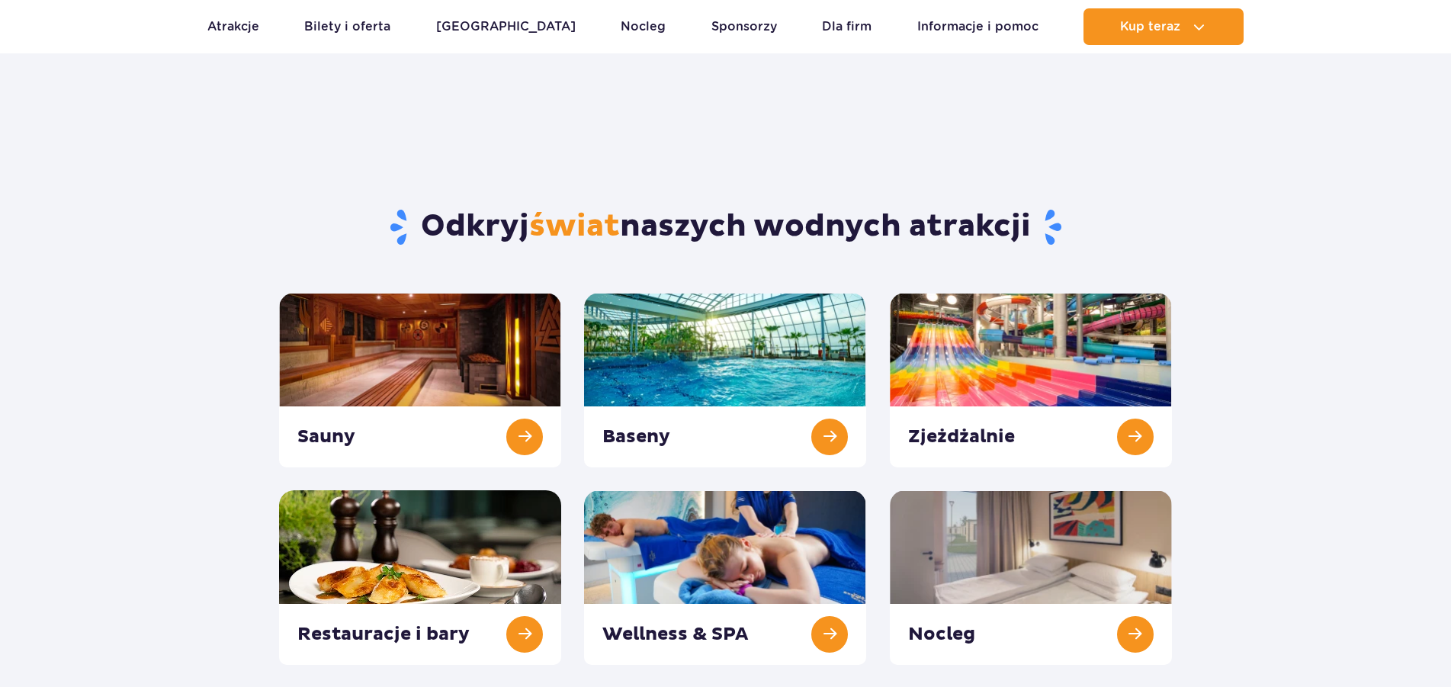
scroll to position [156, 0]
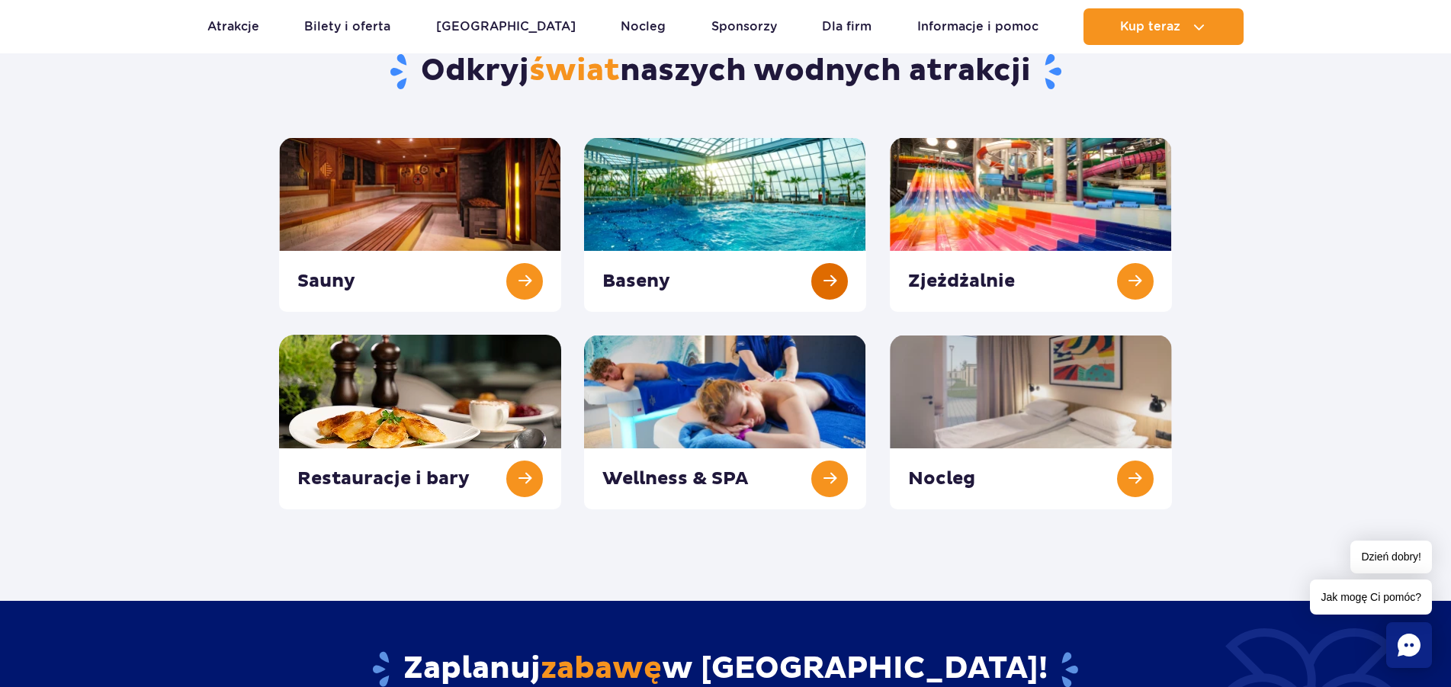
click at [822, 281] on link at bounding box center [725, 224] width 282 height 175
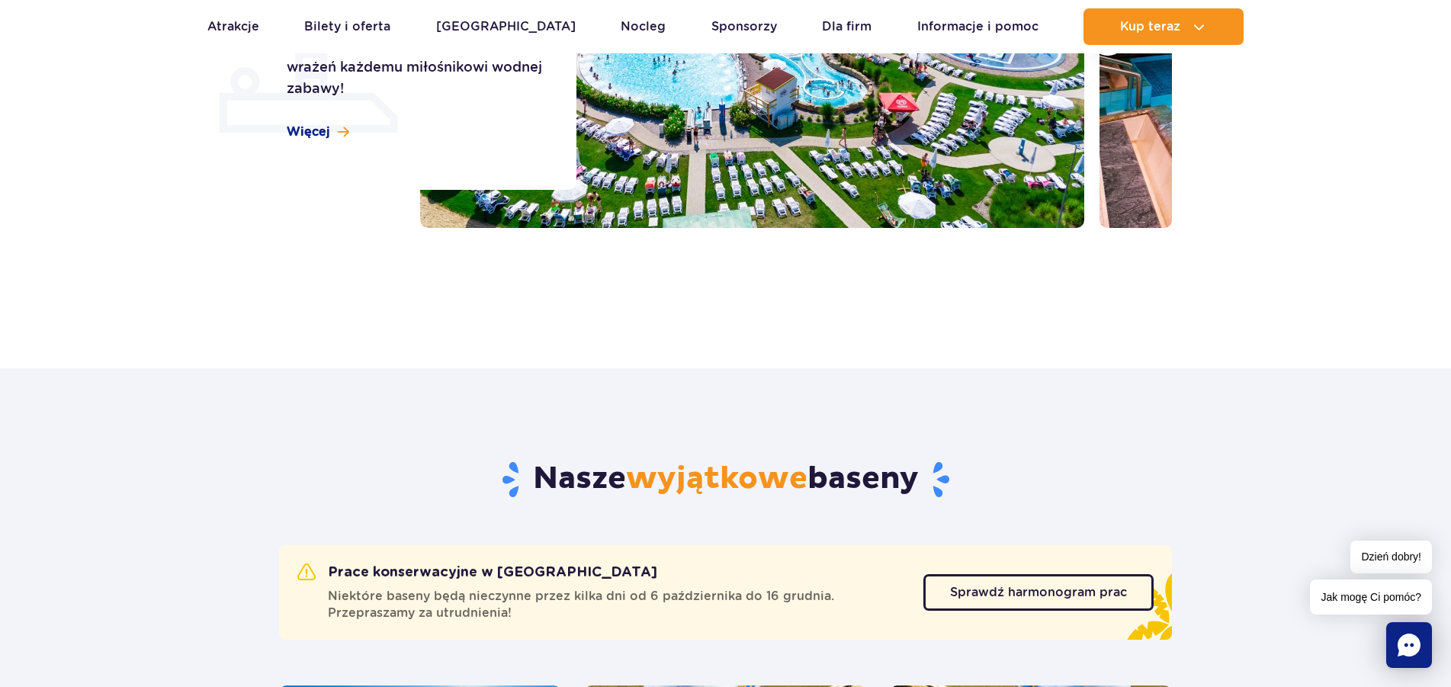
scroll to position [233, 0]
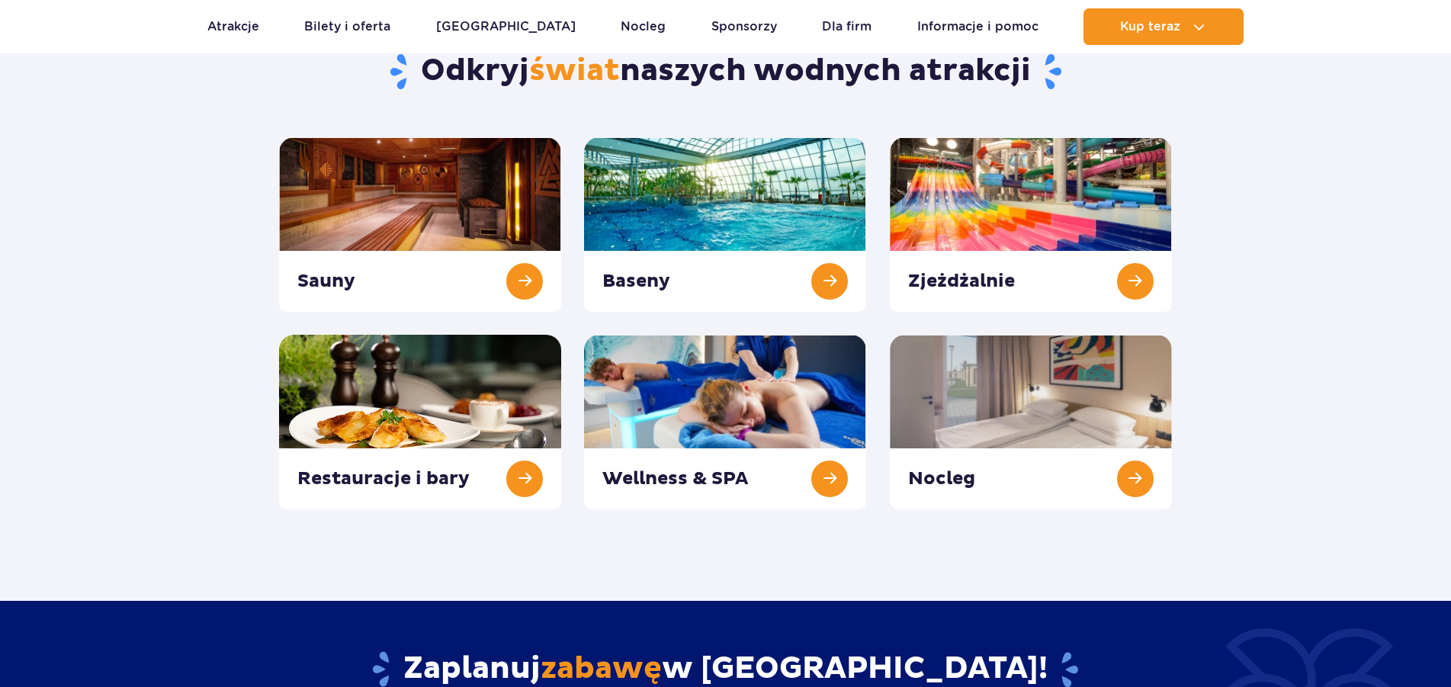
scroll to position [156, 0]
click at [526, 284] on link at bounding box center [420, 224] width 282 height 175
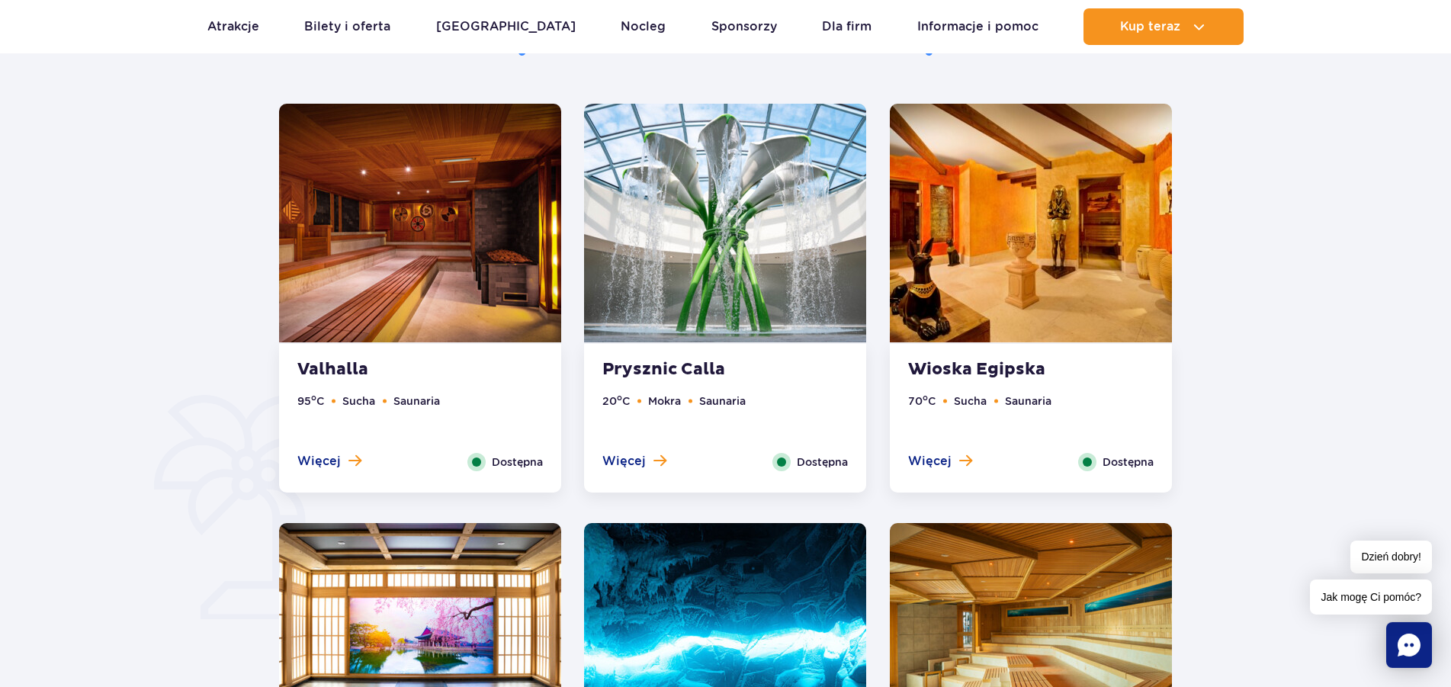
scroll to position [856, 0]
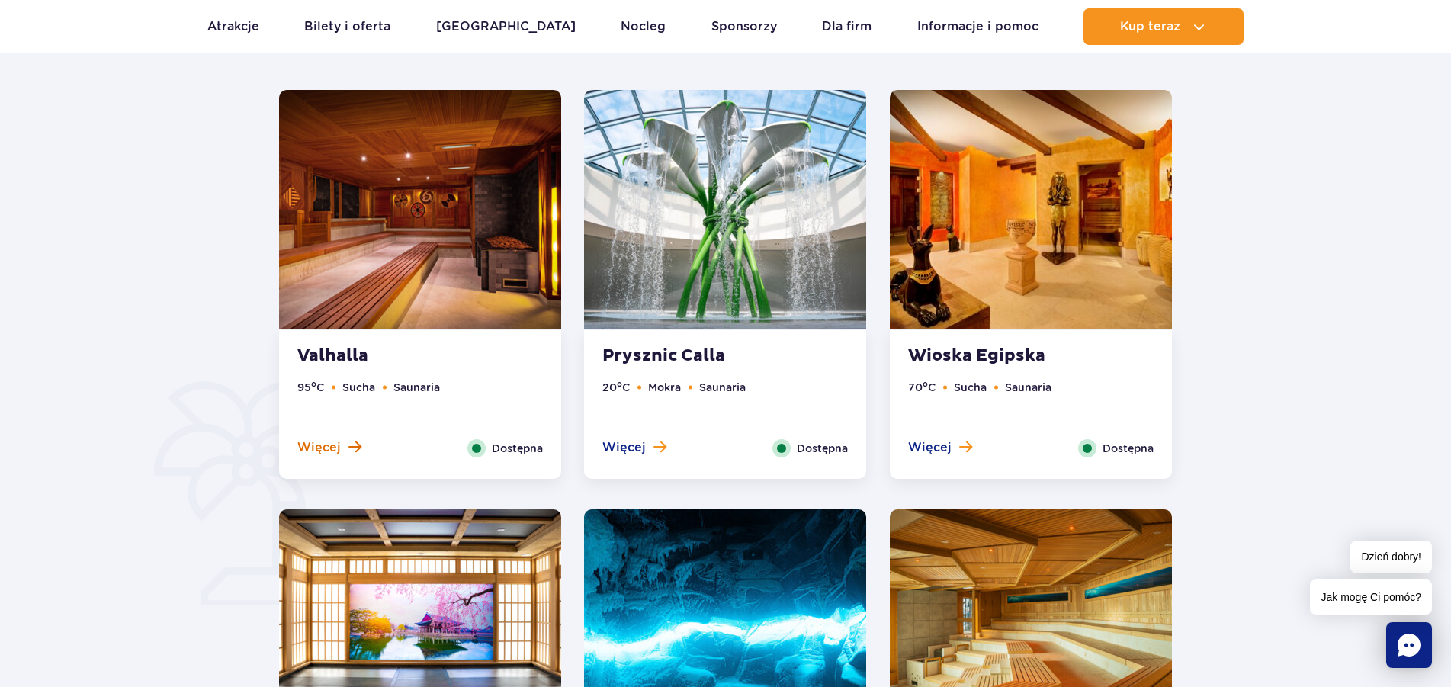
click at [321, 455] on span "Więcej" at bounding box center [318, 447] width 43 height 17
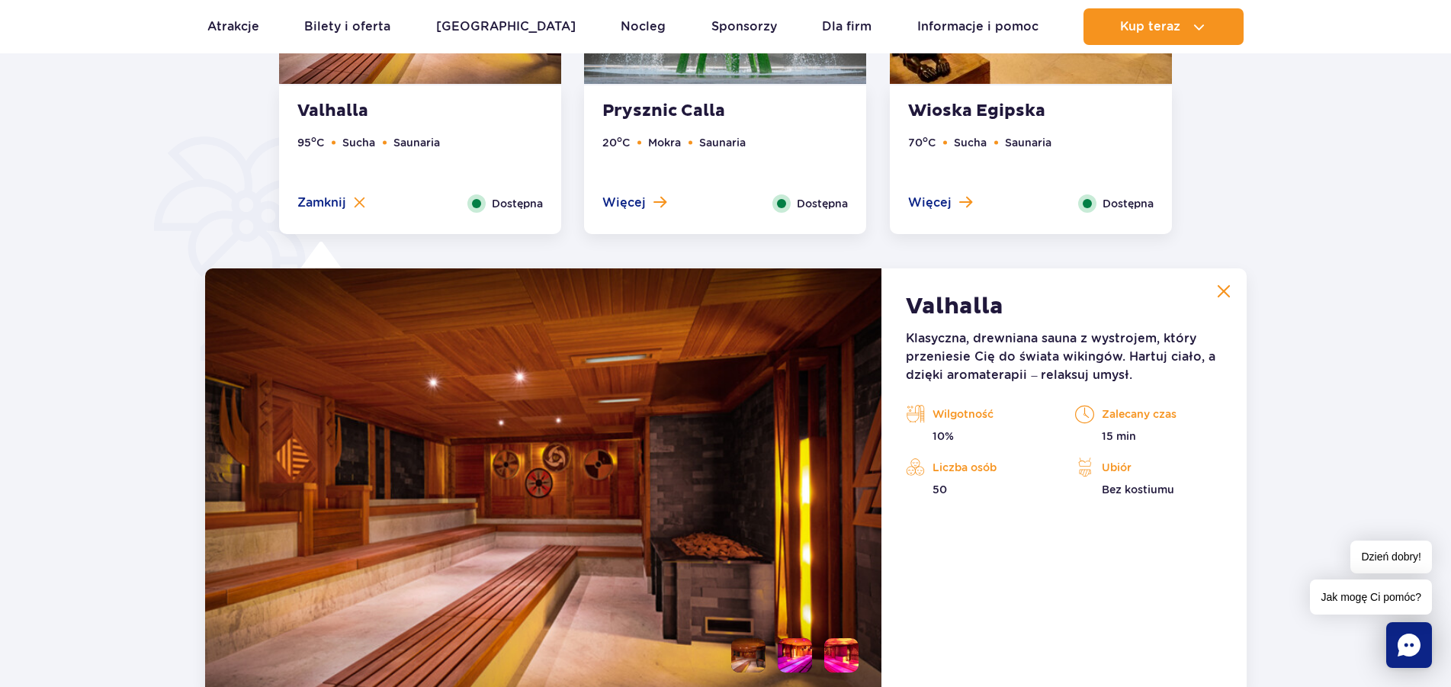
scroll to position [966, 0]
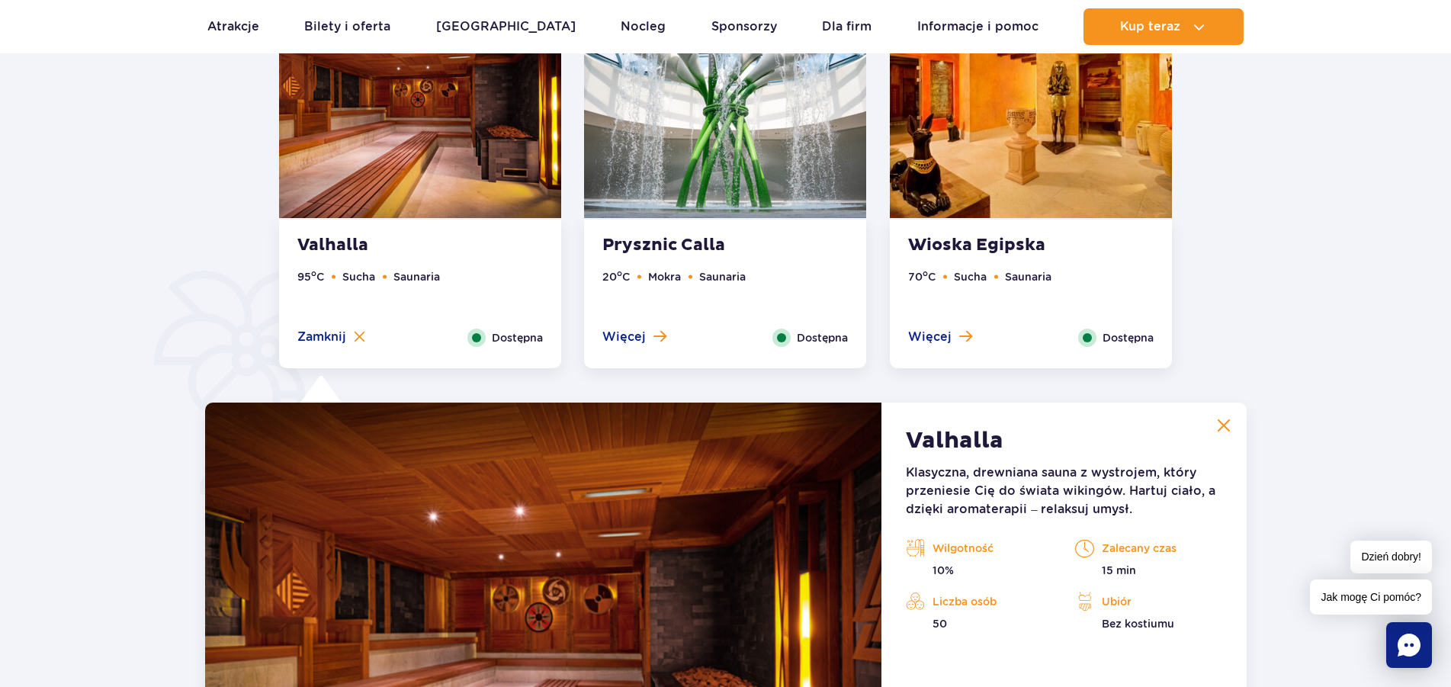
click at [920, 334] on span "Więcej" at bounding box center [929, 337] width 43 height 17
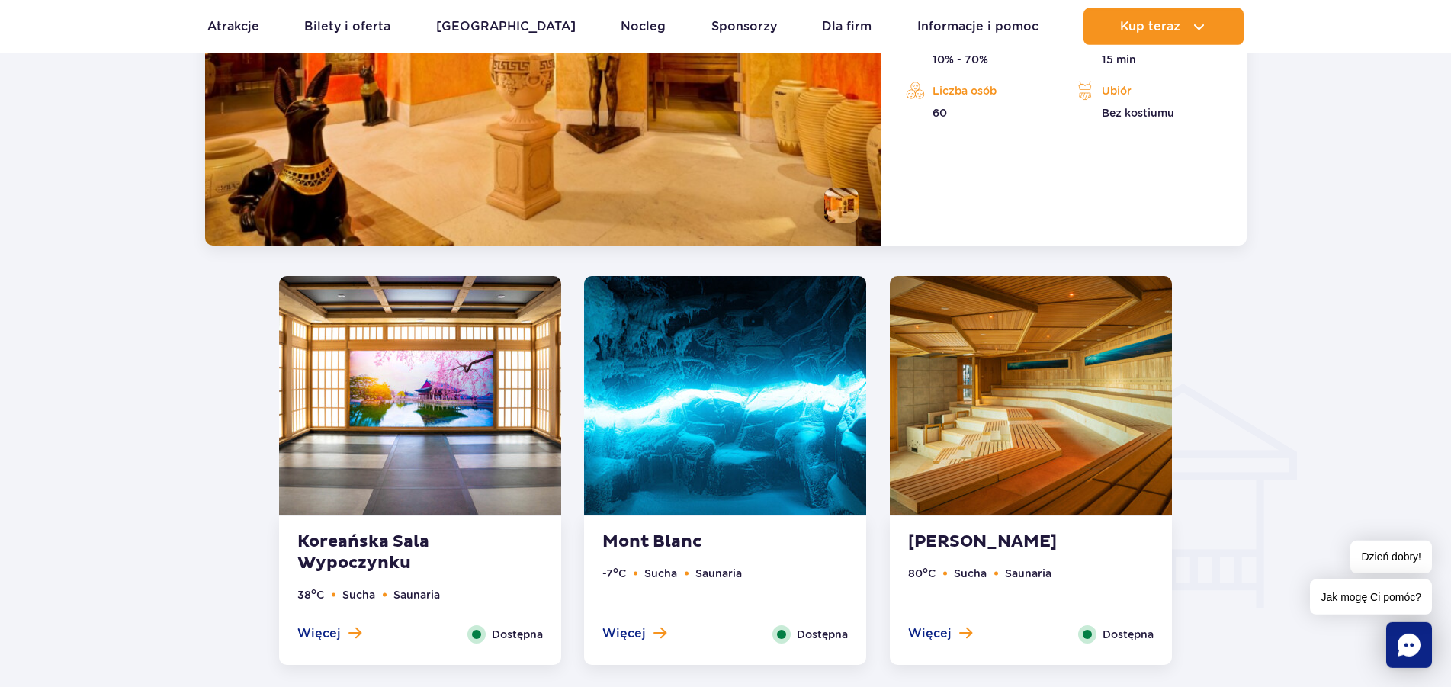
scroll to position [1589, 0]
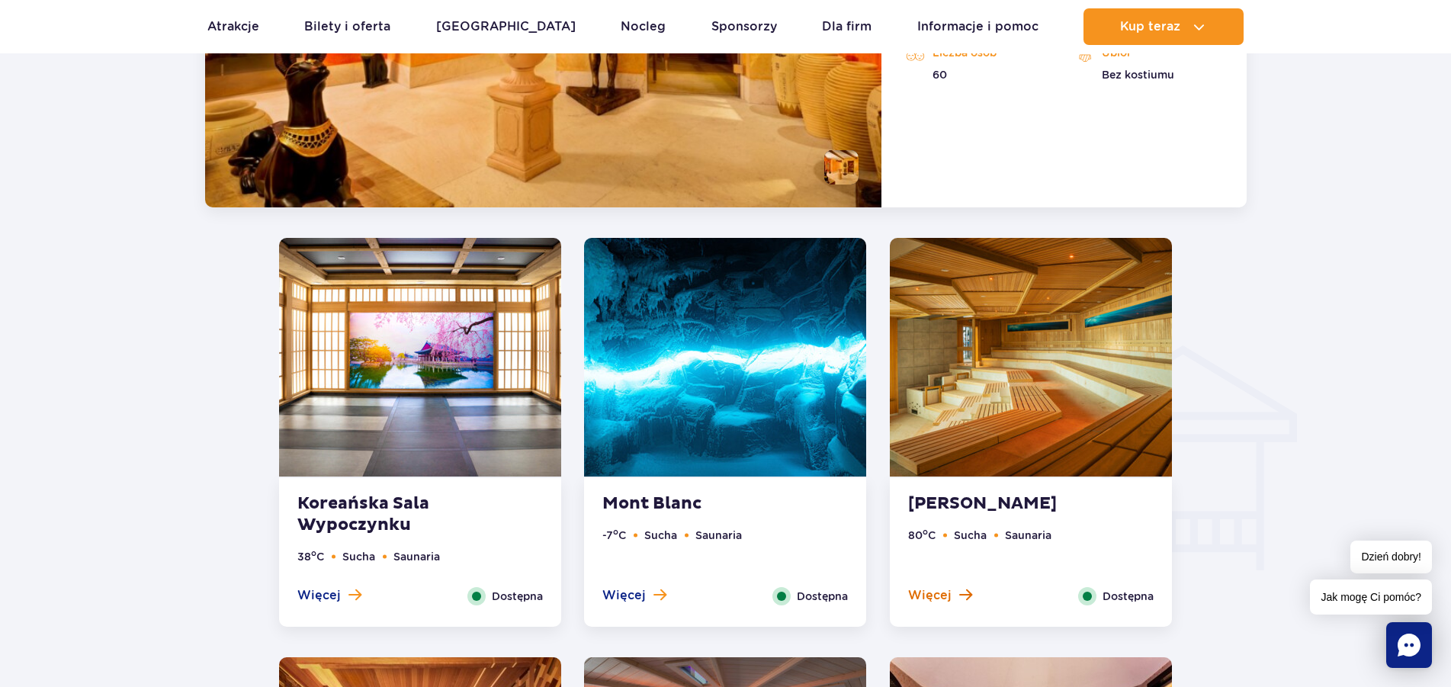
click at [924, 594] on span "Więcej" at bounding box center [929, 595] width 43 height 17
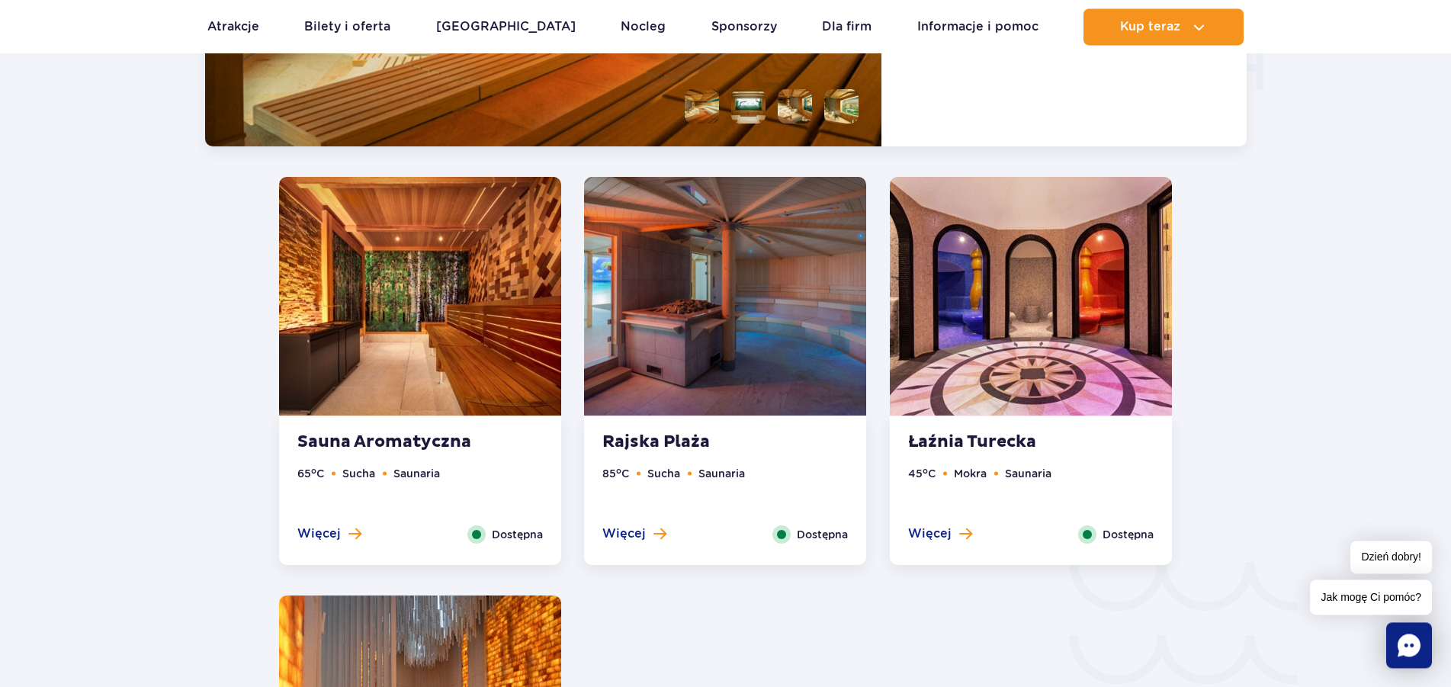
scroll to position [2164, 0]
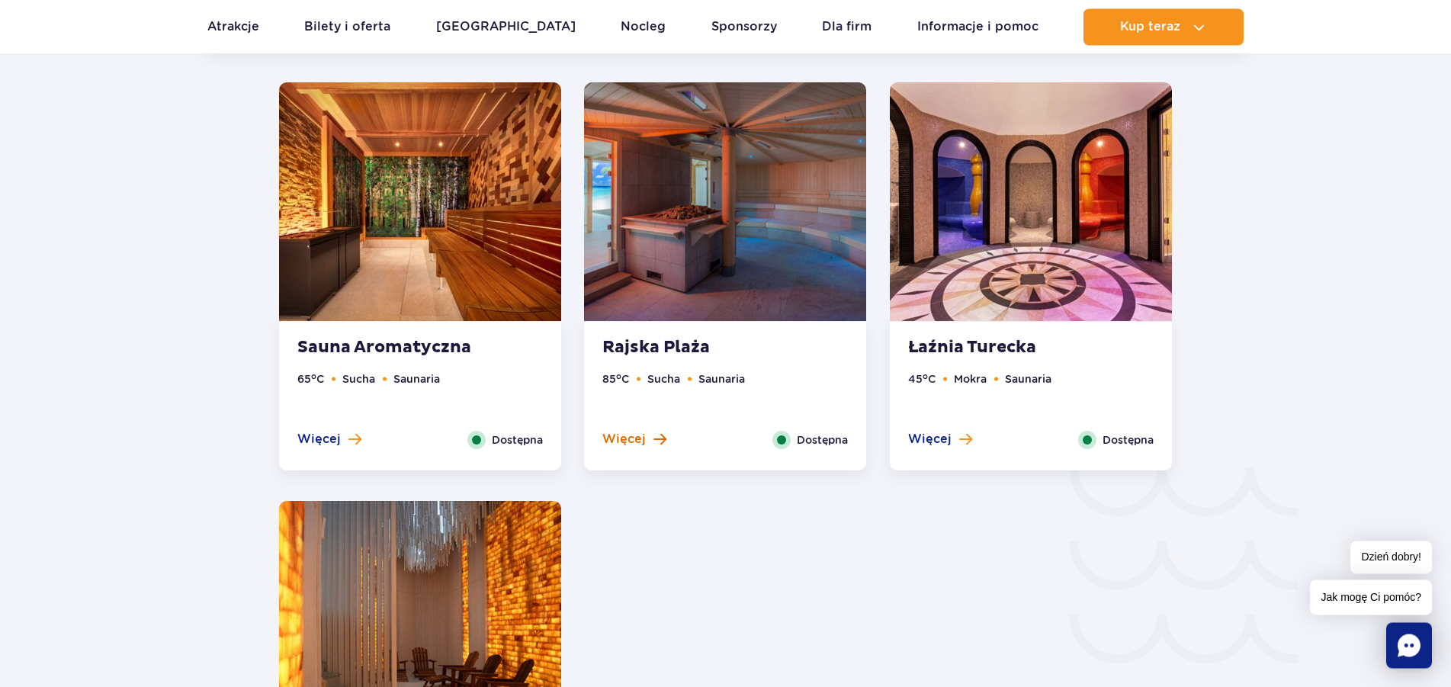
click at [622, 443] on span "Więcej" at bounding box center [623, 439] width 43 height 17
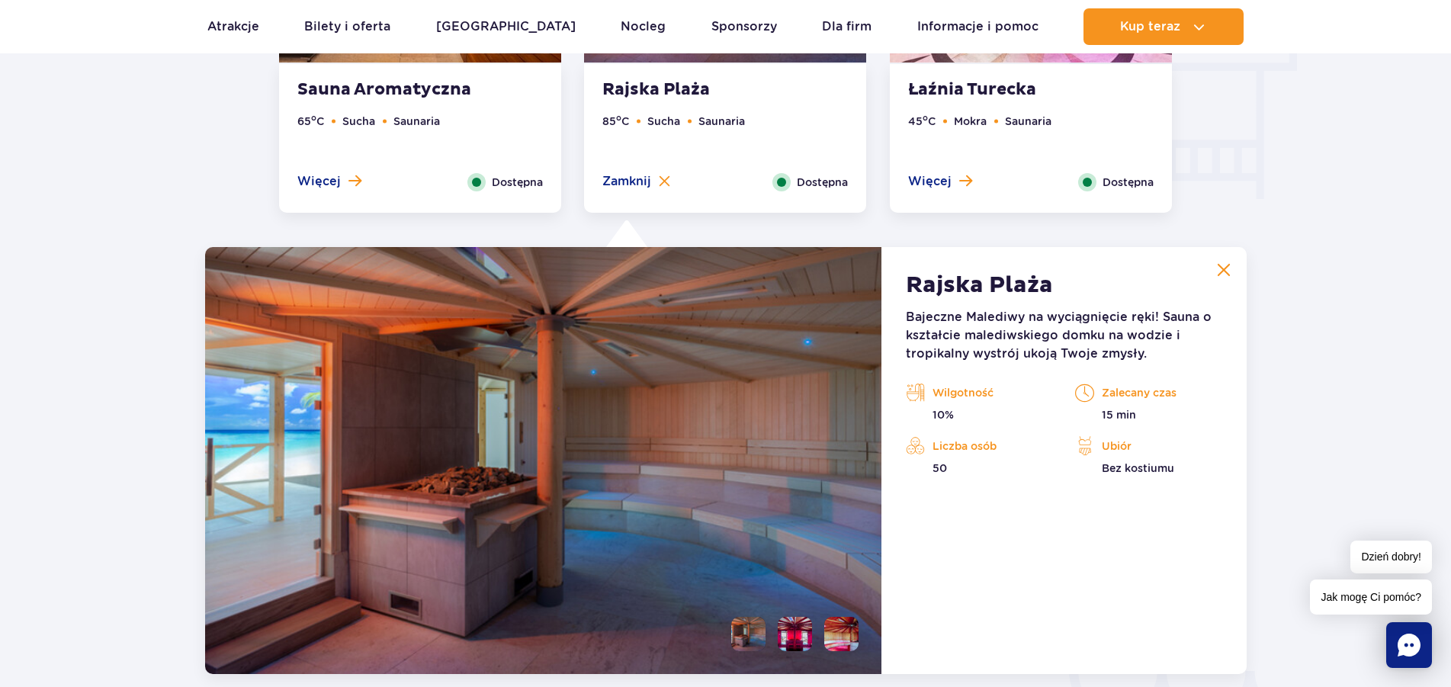
scroll to position [2116, 0]
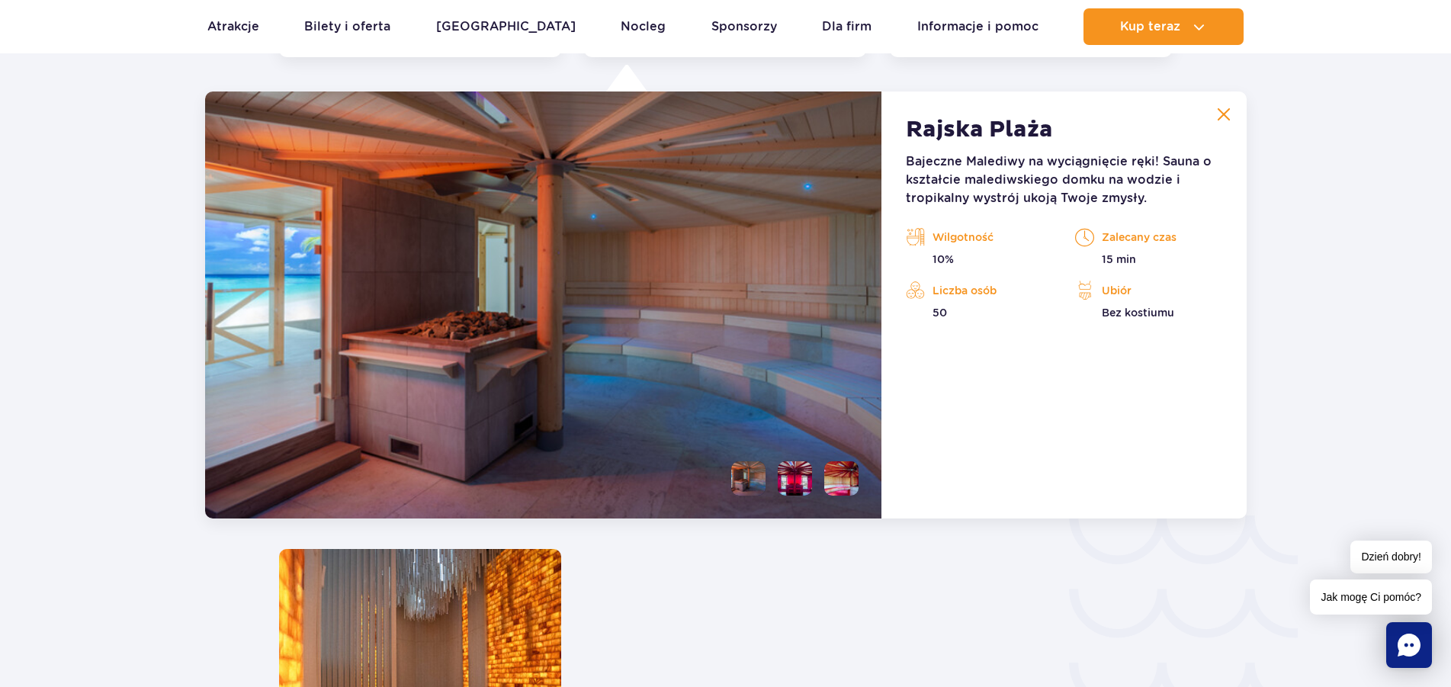
click at [789, 482] on li at bounding box center [795, 478] width 34 height 34
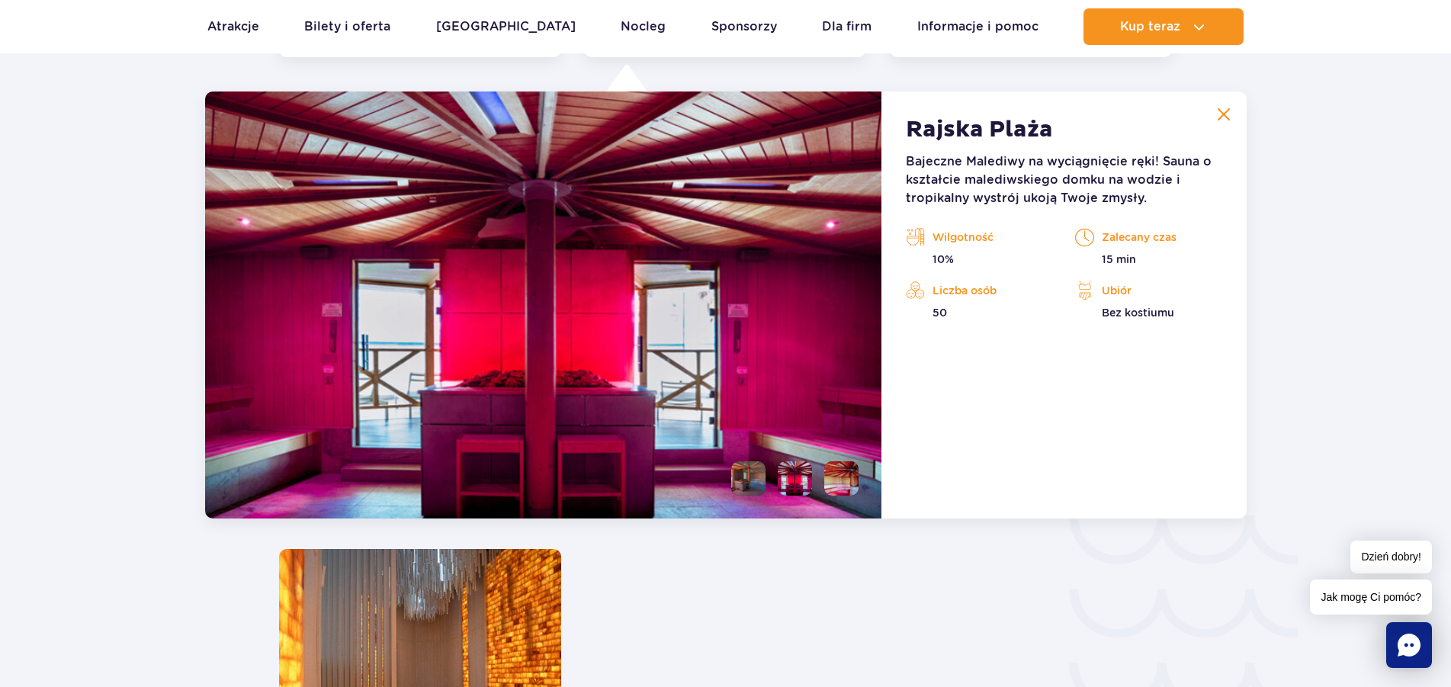
click at [831, 486] on li at bounding box center [841, 478] width 34 height 34
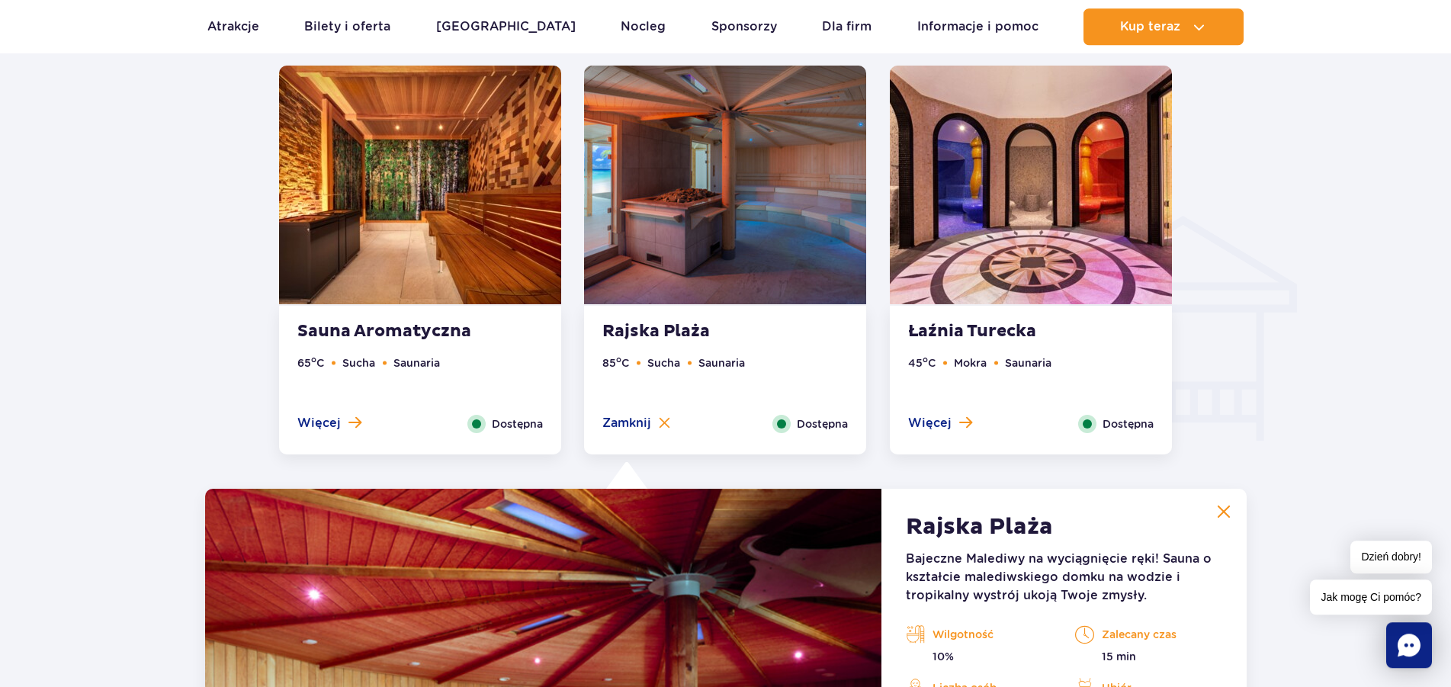
scroll to position [1571, 0]
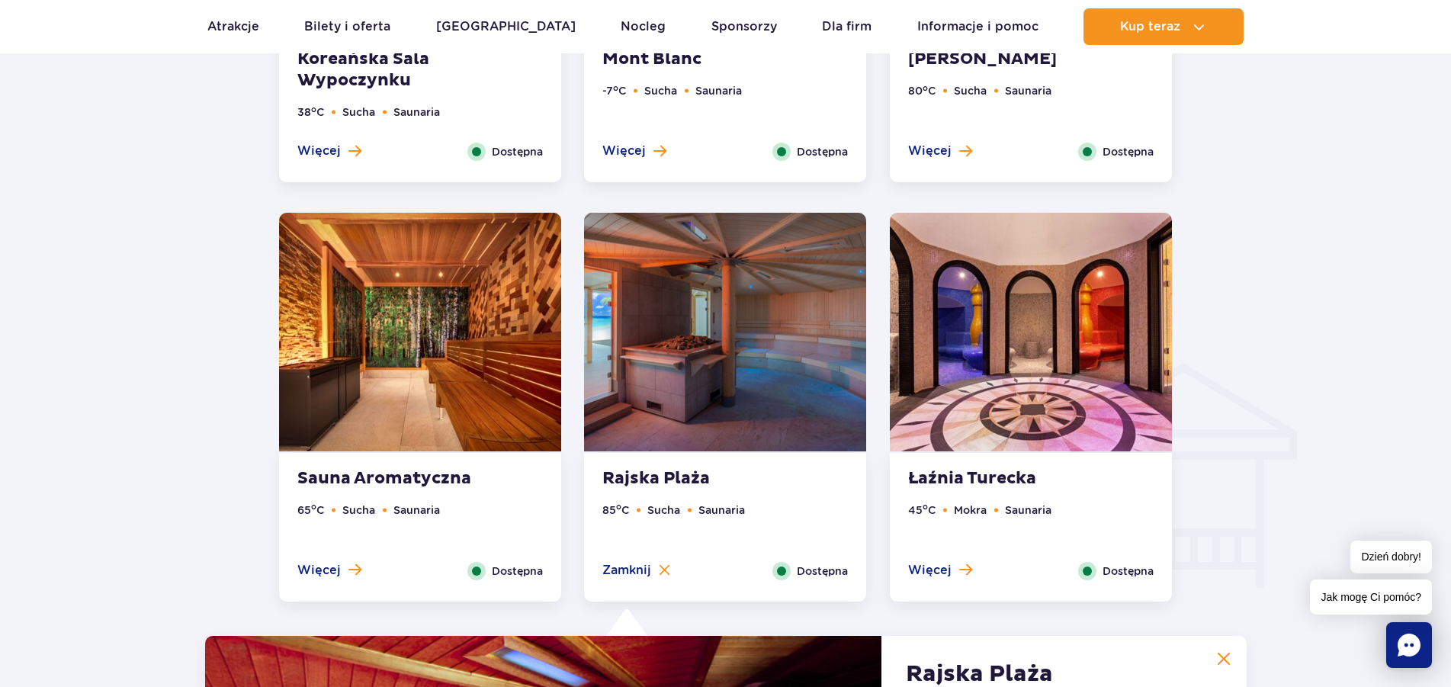
click at [464, 403] on img at bounding box center [420, 332] width 282 height 239
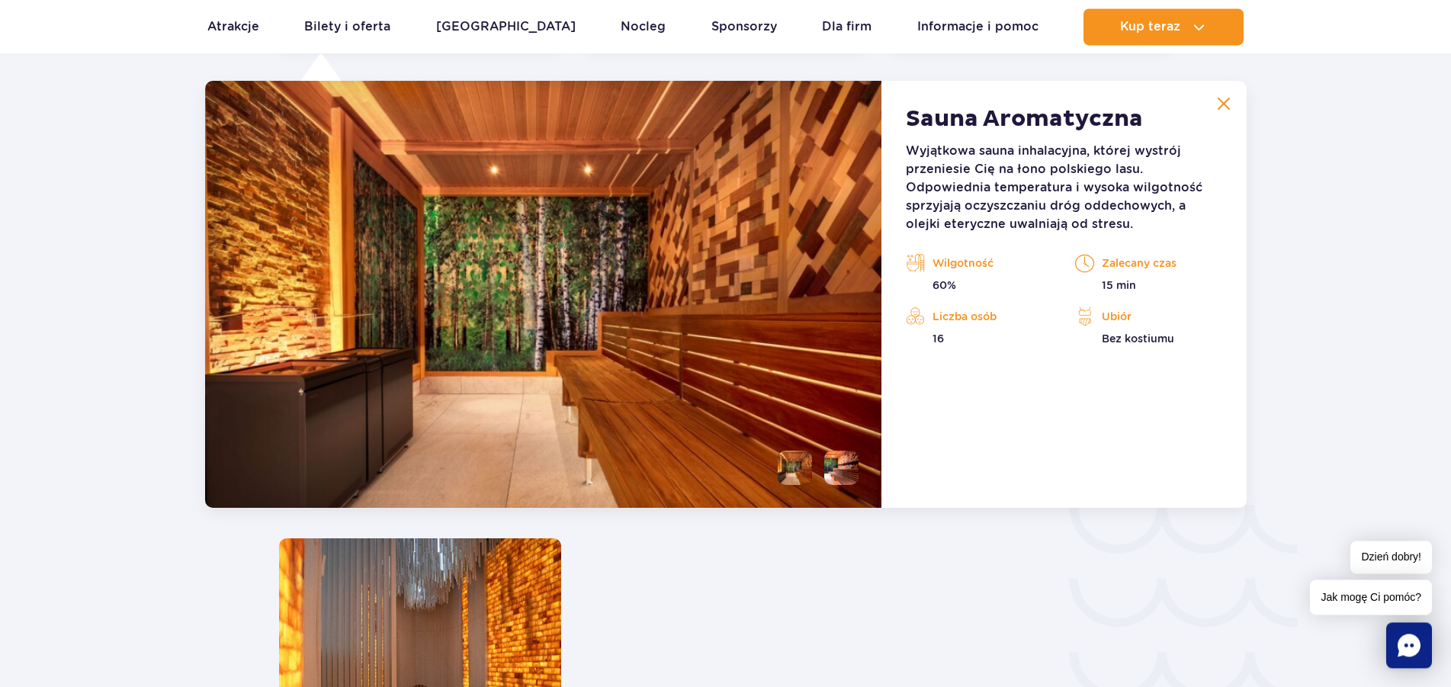
scroll to position [2116, 0]
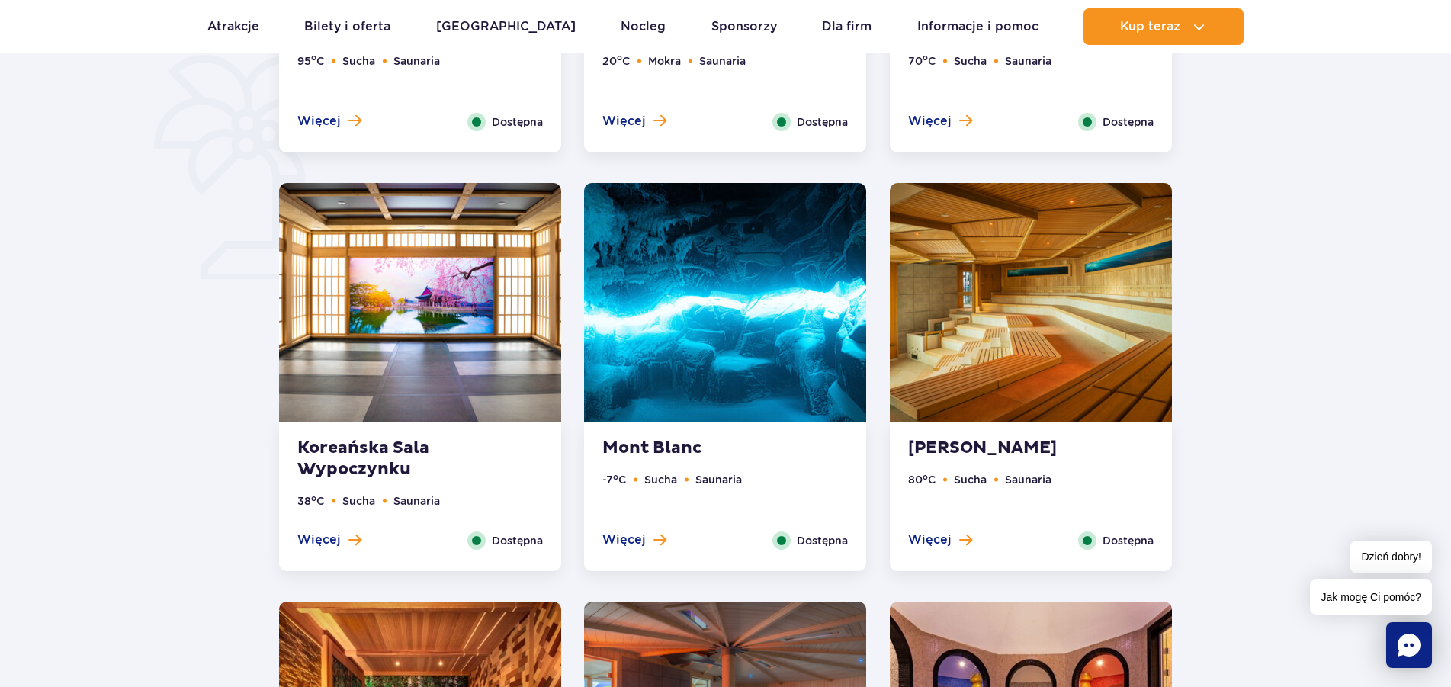
click at [1059, 384] on img at bounding box center [1031, 302] width 282 height 239
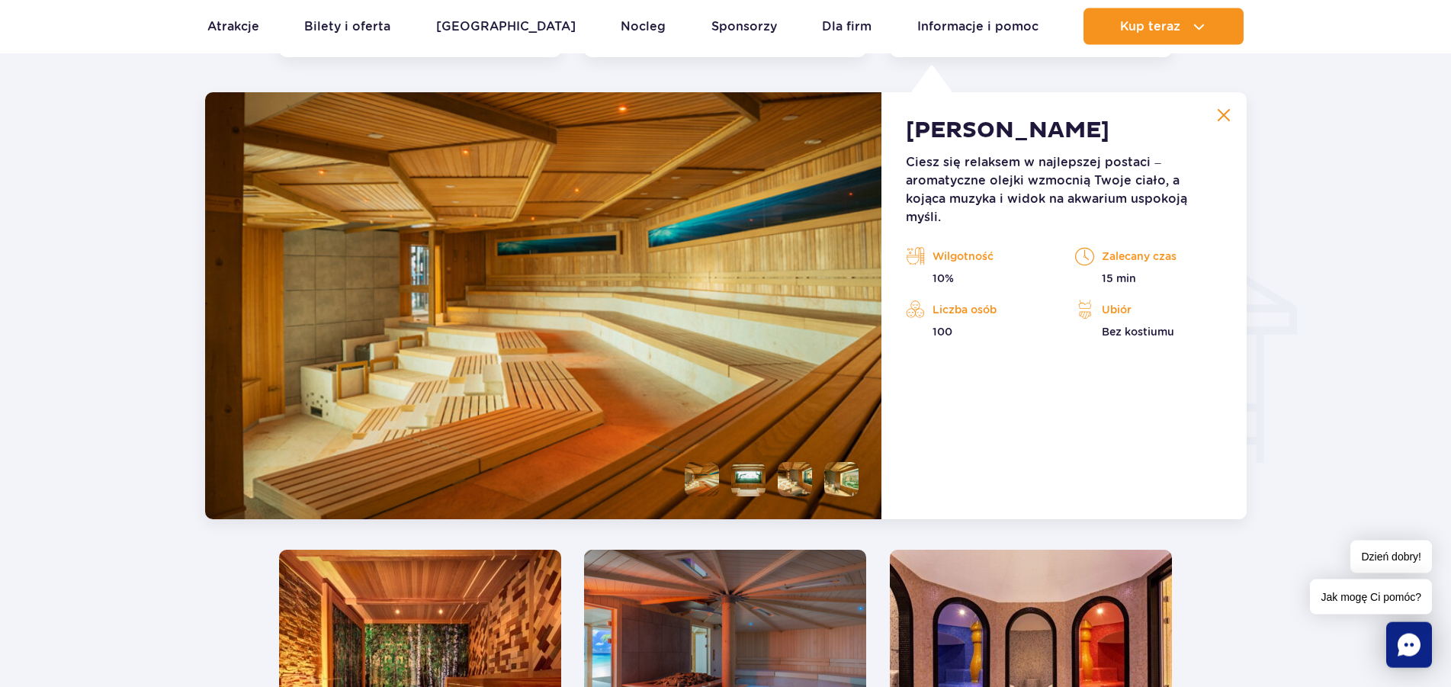
scroll to position [1697, 0]
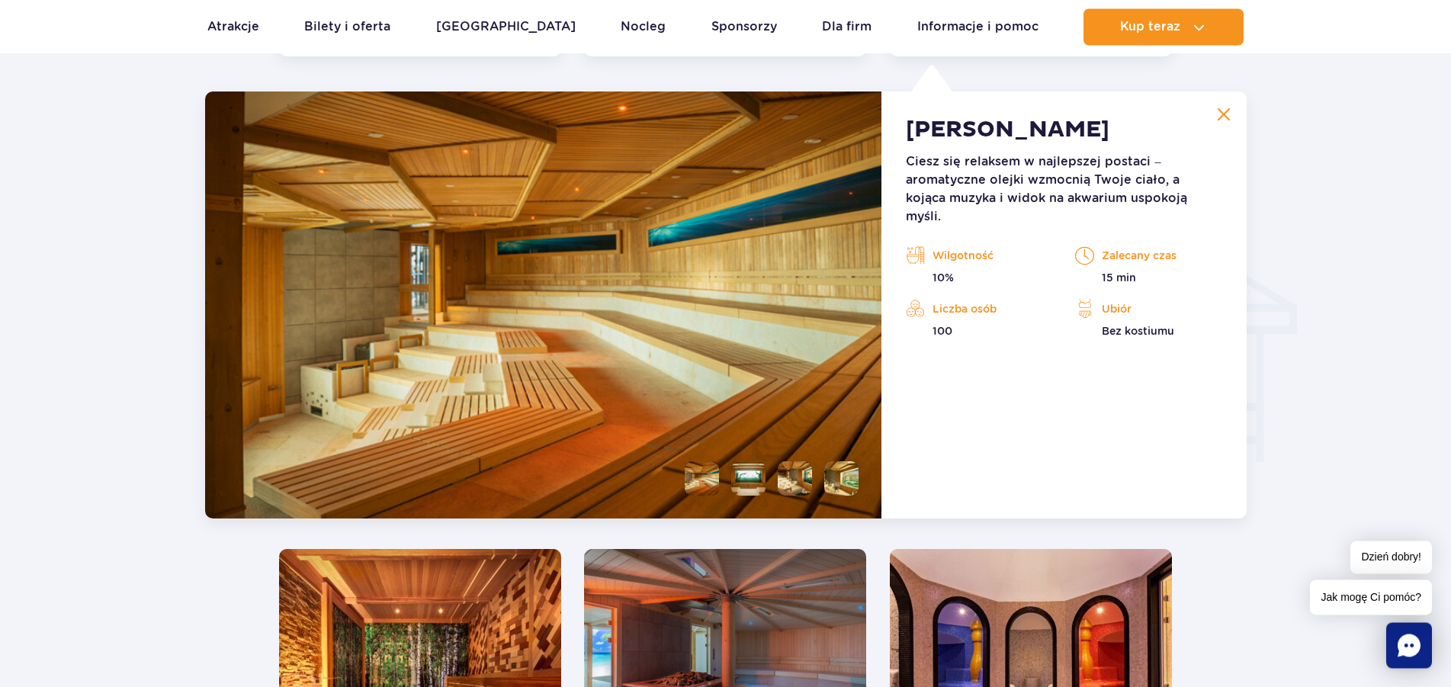
click at [739, 484] on li at bounding box center [748, 478] width 34 height 34
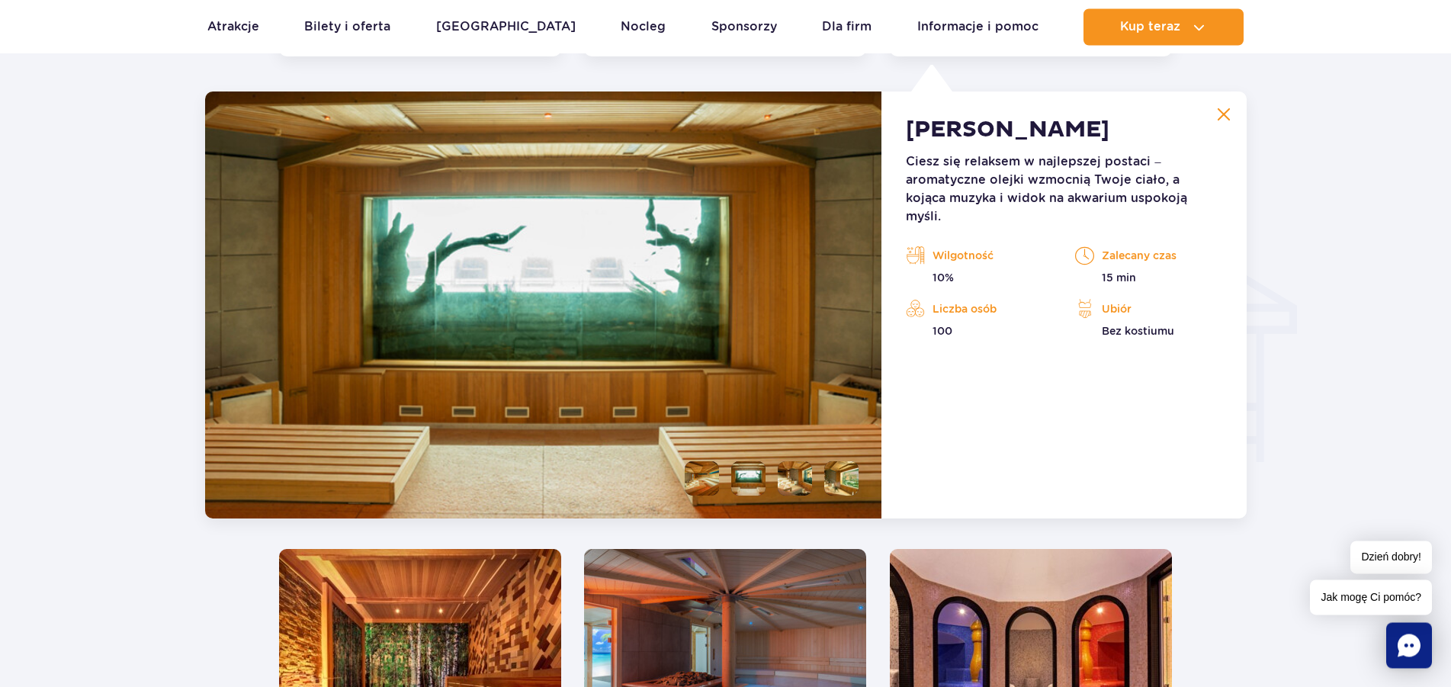
click at [789, 484] on li at bounding box center [795, 478] width 34 height 34
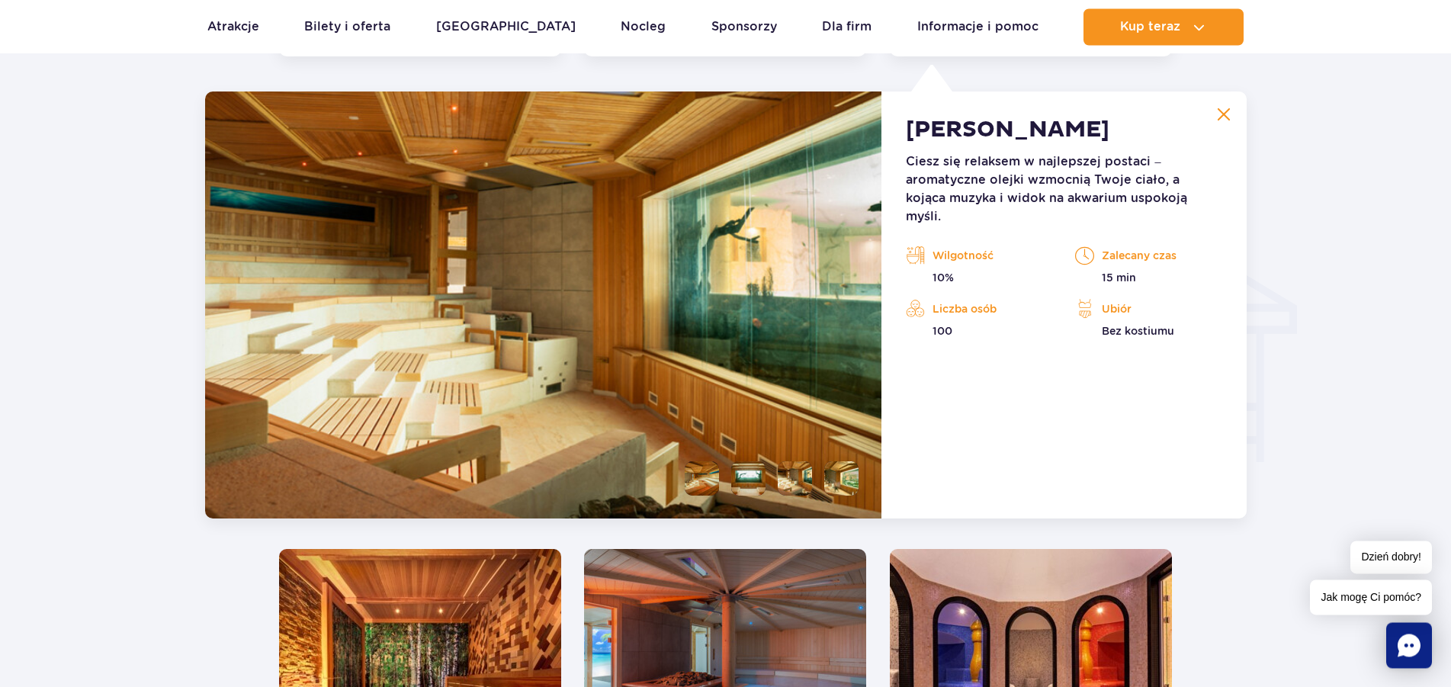
click at [846, 484] on li at bounding box center [841, 478] width 34 height 34
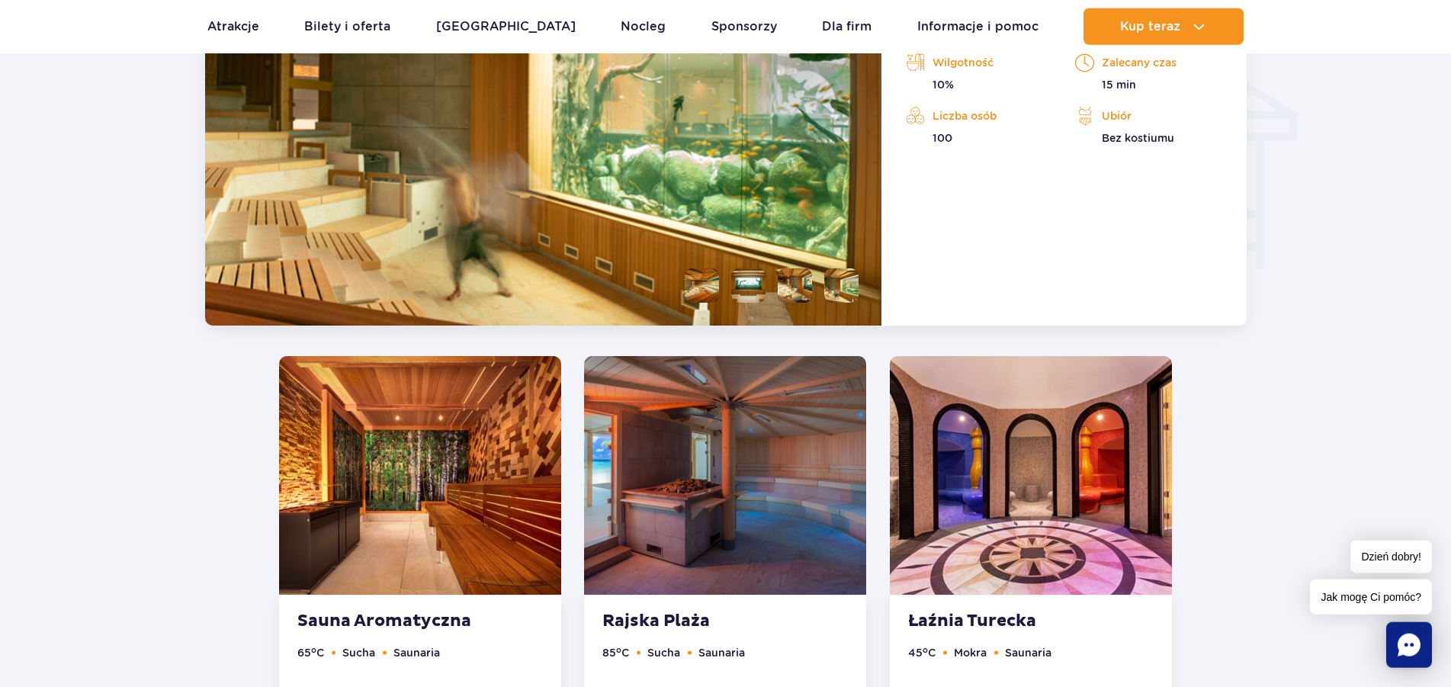
scroll to position [1930, 0]
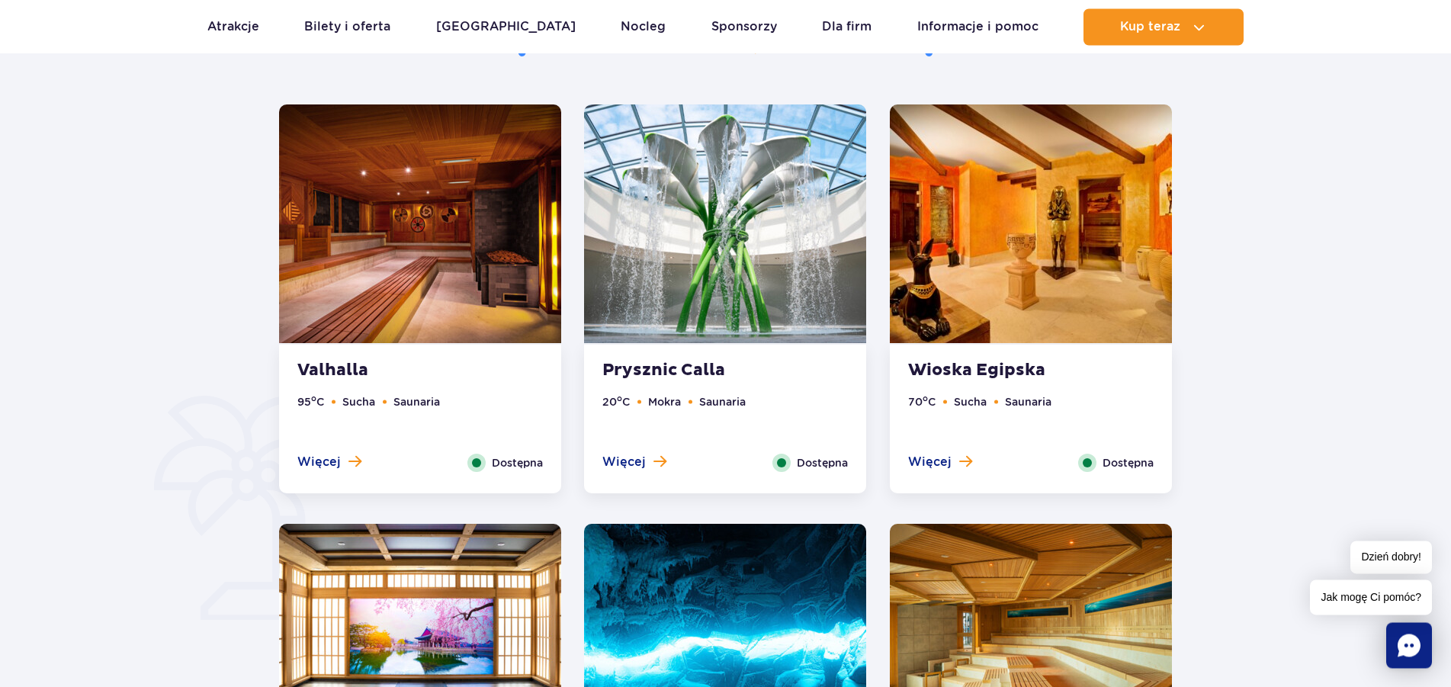
click at [979, 297] on img at bounding box center [1031, 223] width 282 height 239
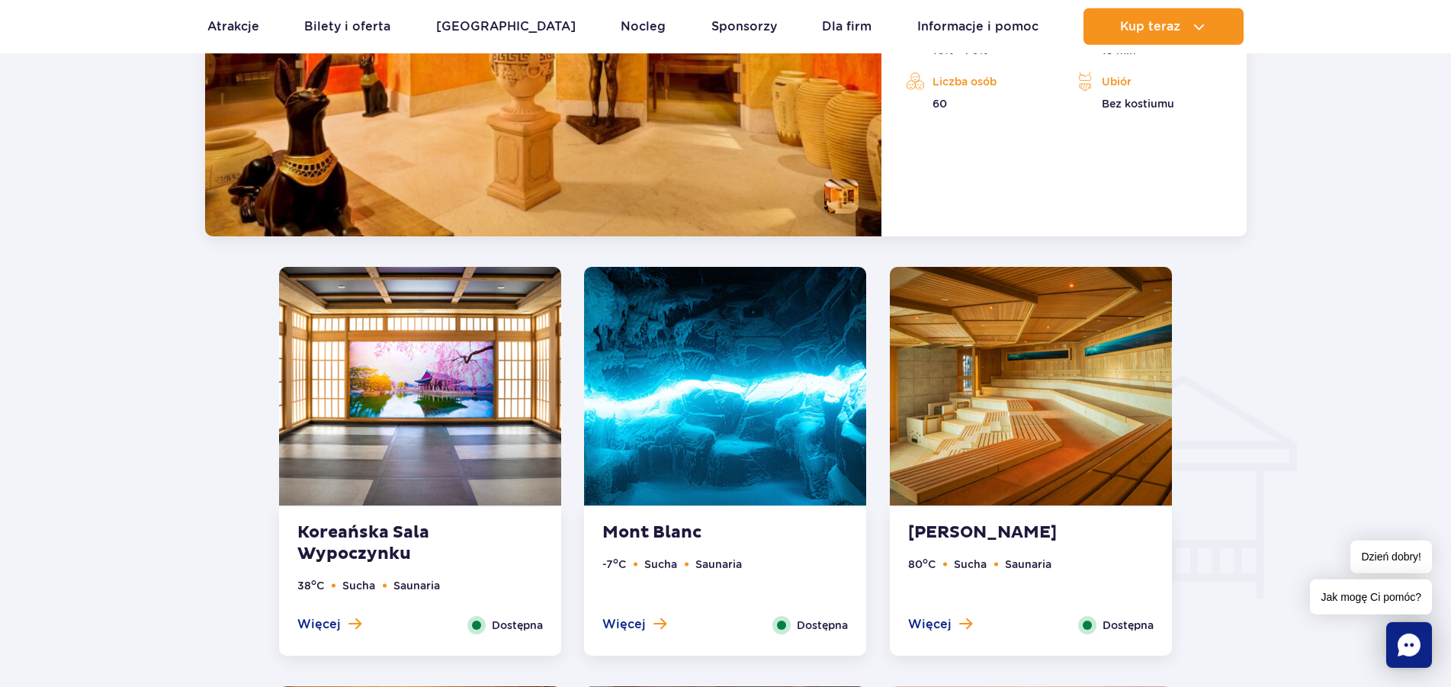
scroll to position [1589, 0]
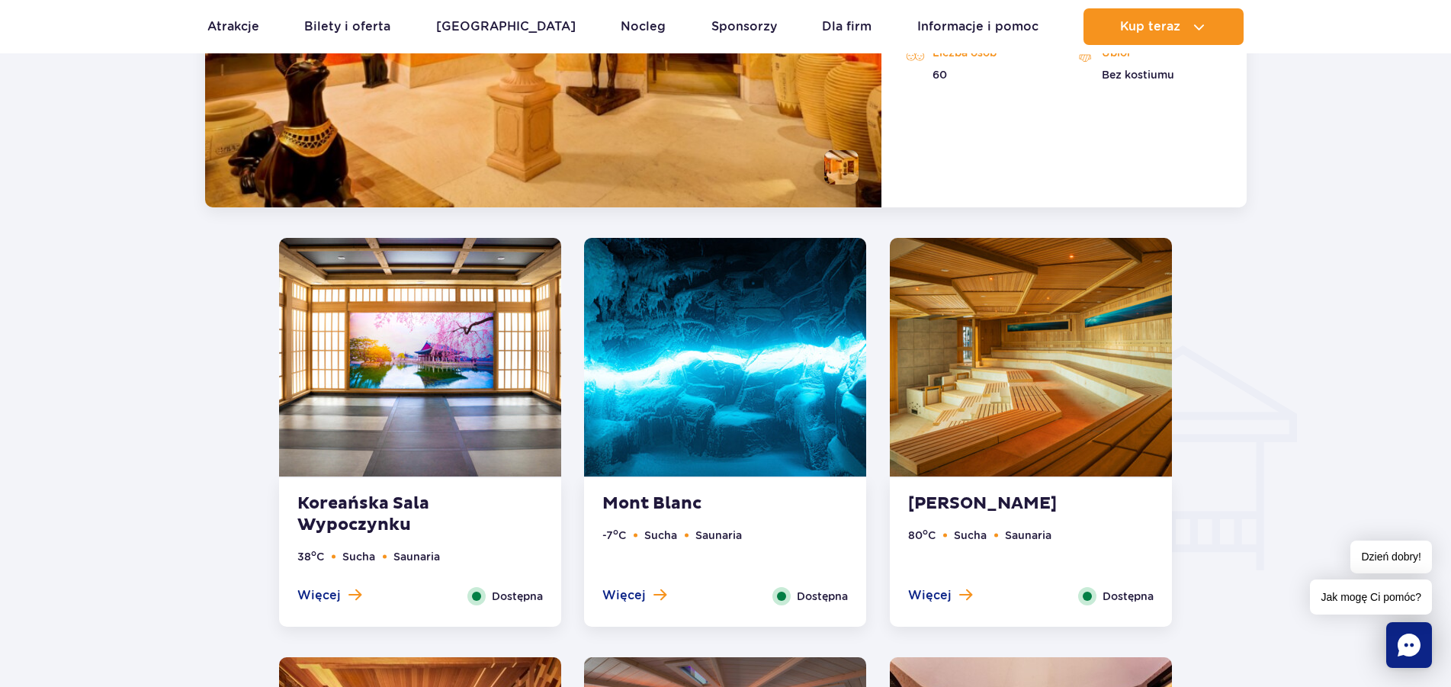
click at [771, 385] on img at bounding box center [725, 357] width 282 height 239
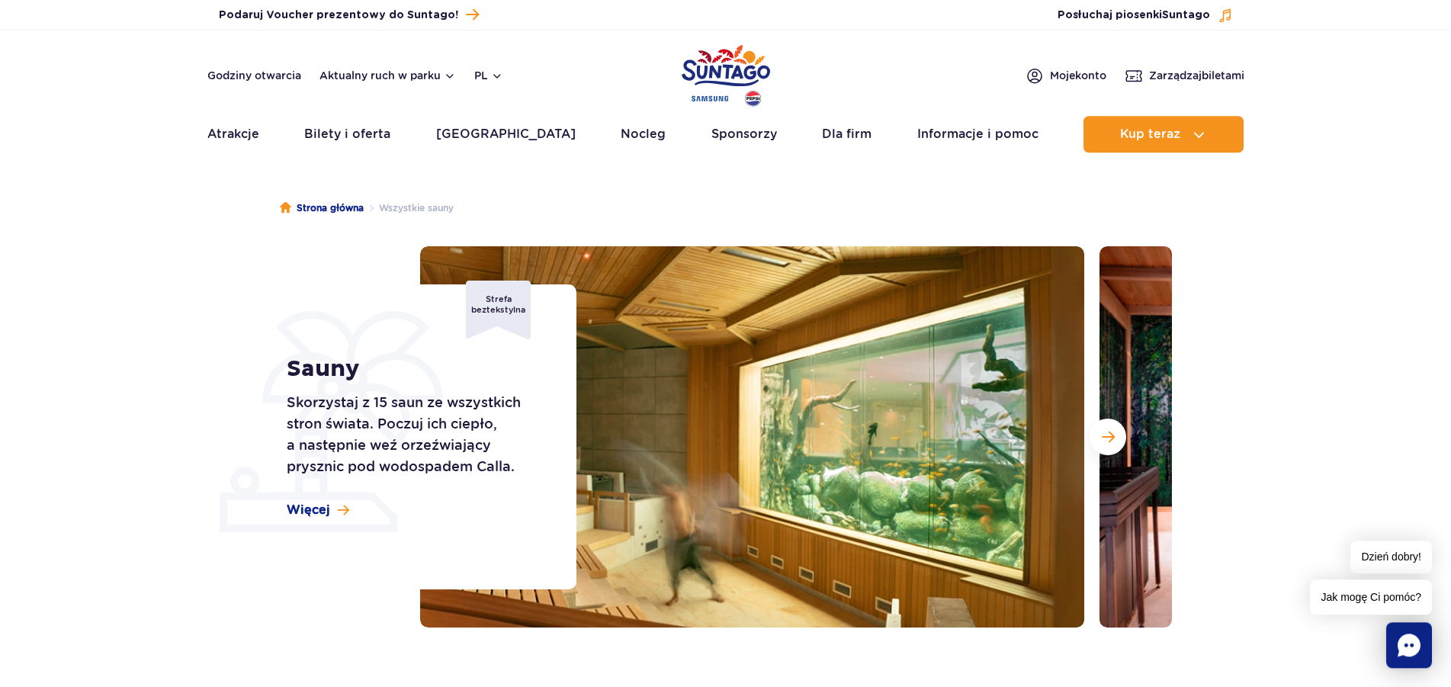
scroll to position [0, 0]
click at [322, 508] on span "Więcej" at bounding box center [308, 511] width 43 height 17
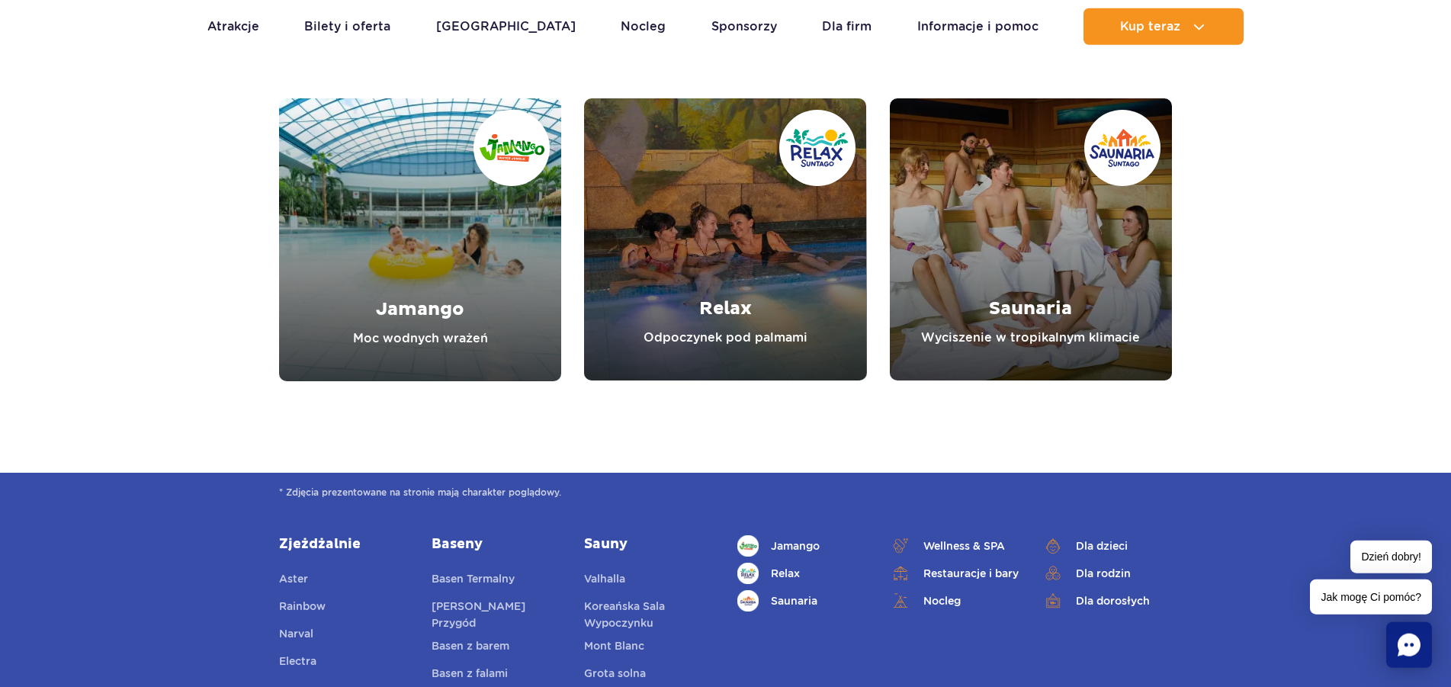
scroll to position [5436, 0]
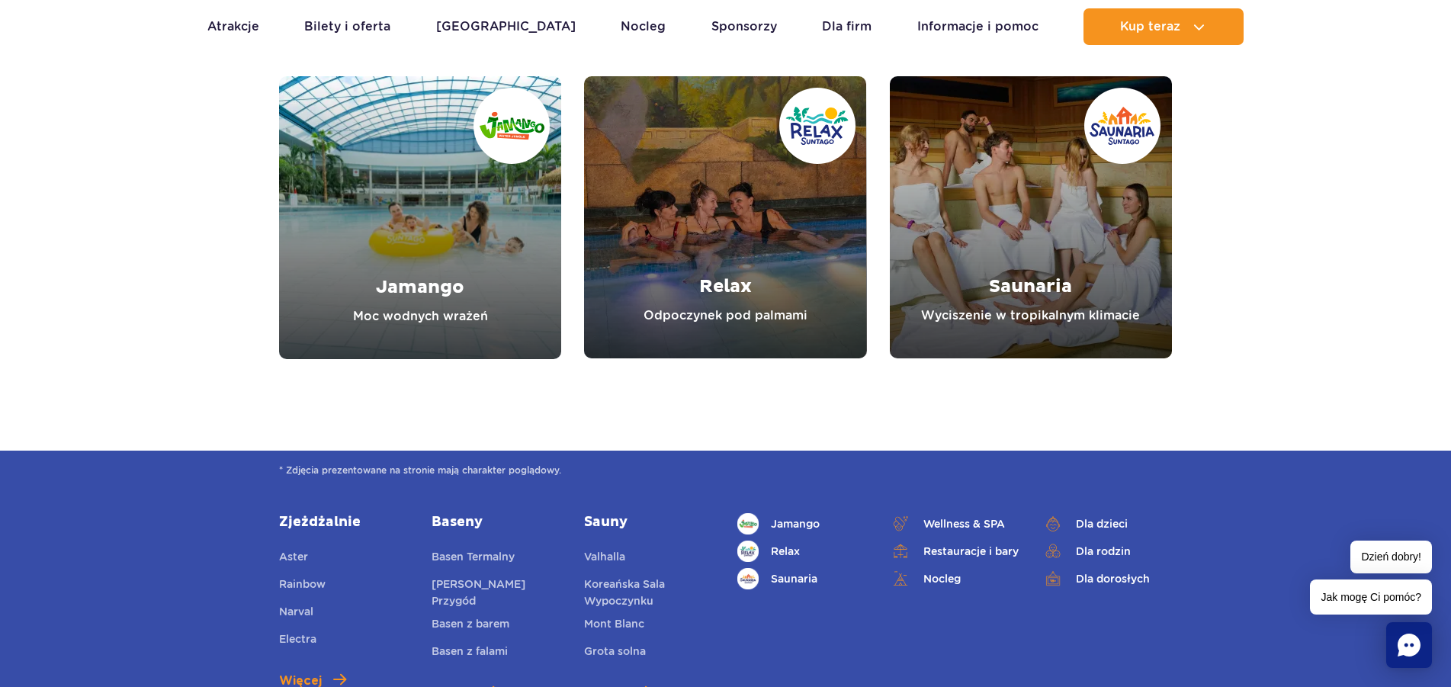
click at [999, 316] on link "Saunaria" at bounding box center [1031, 217] width 282 height 282
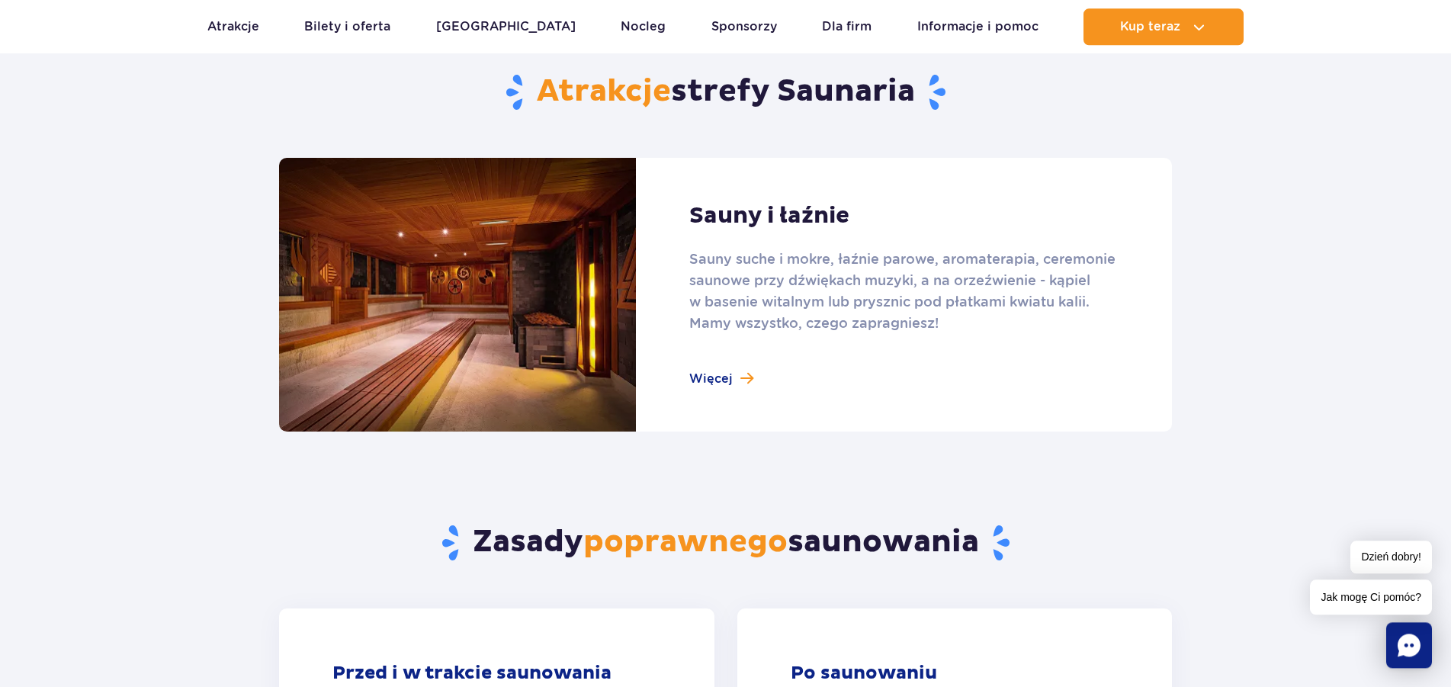
scroll to position [933, 0]
click at [713, 379] on link at bounding box center [725, 294] width 893 height 274
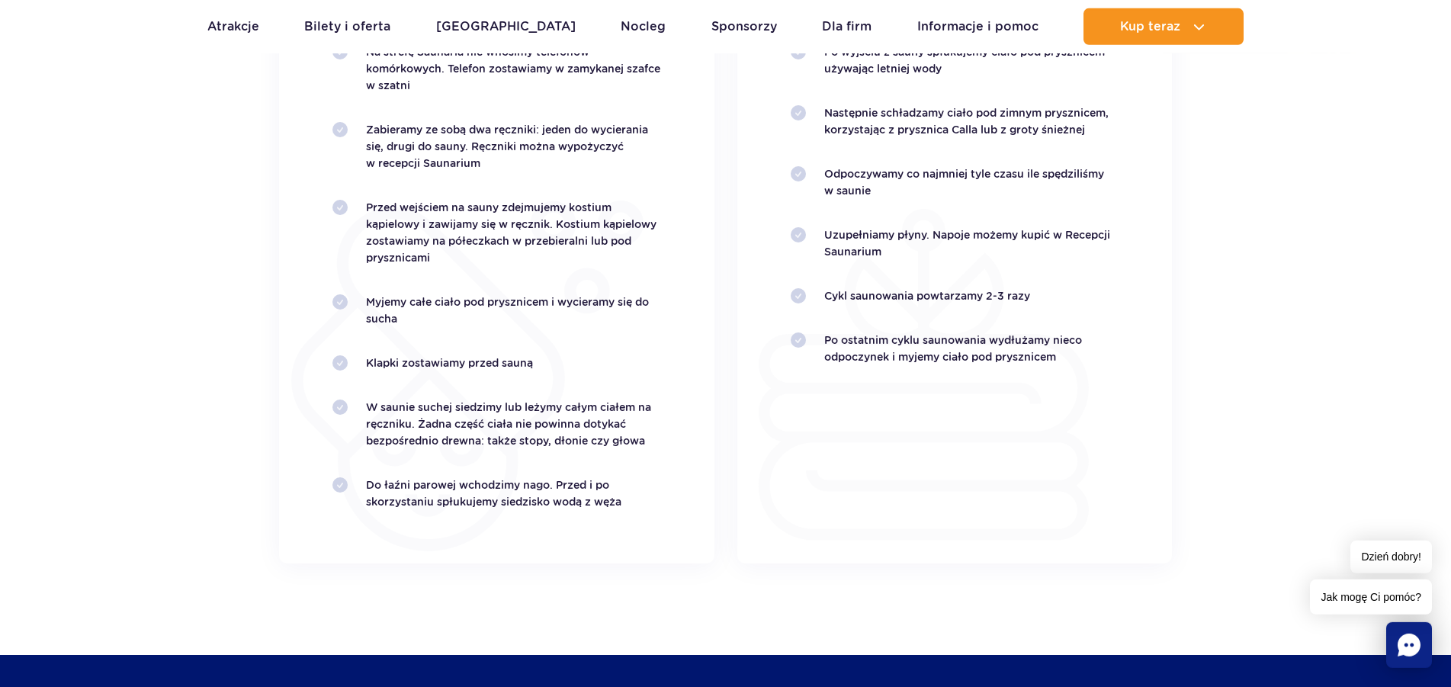
scroll to position [3034, 0]
